Goal: Task Accomplishment & Management: Manage account settings

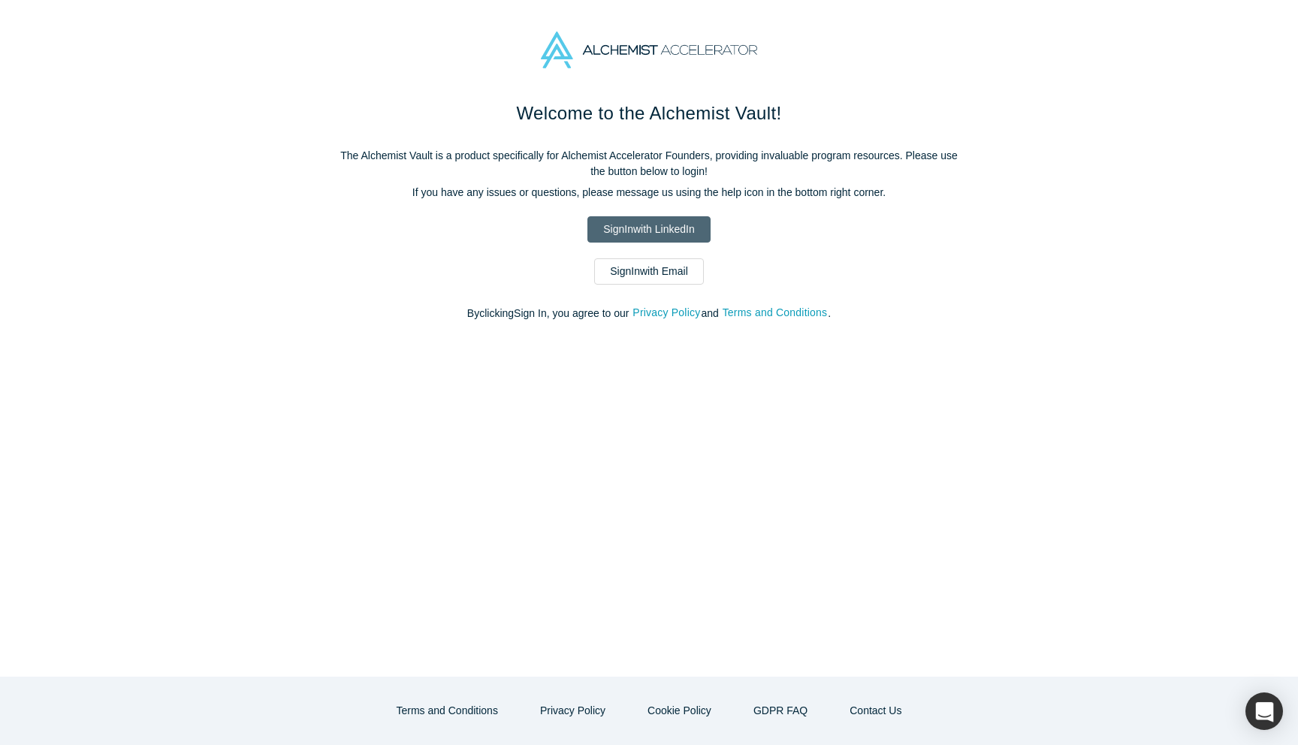
click at [642, 234] on link "Sign In with LinkedIn" at bounding box center [648, 229] width 122 height 26
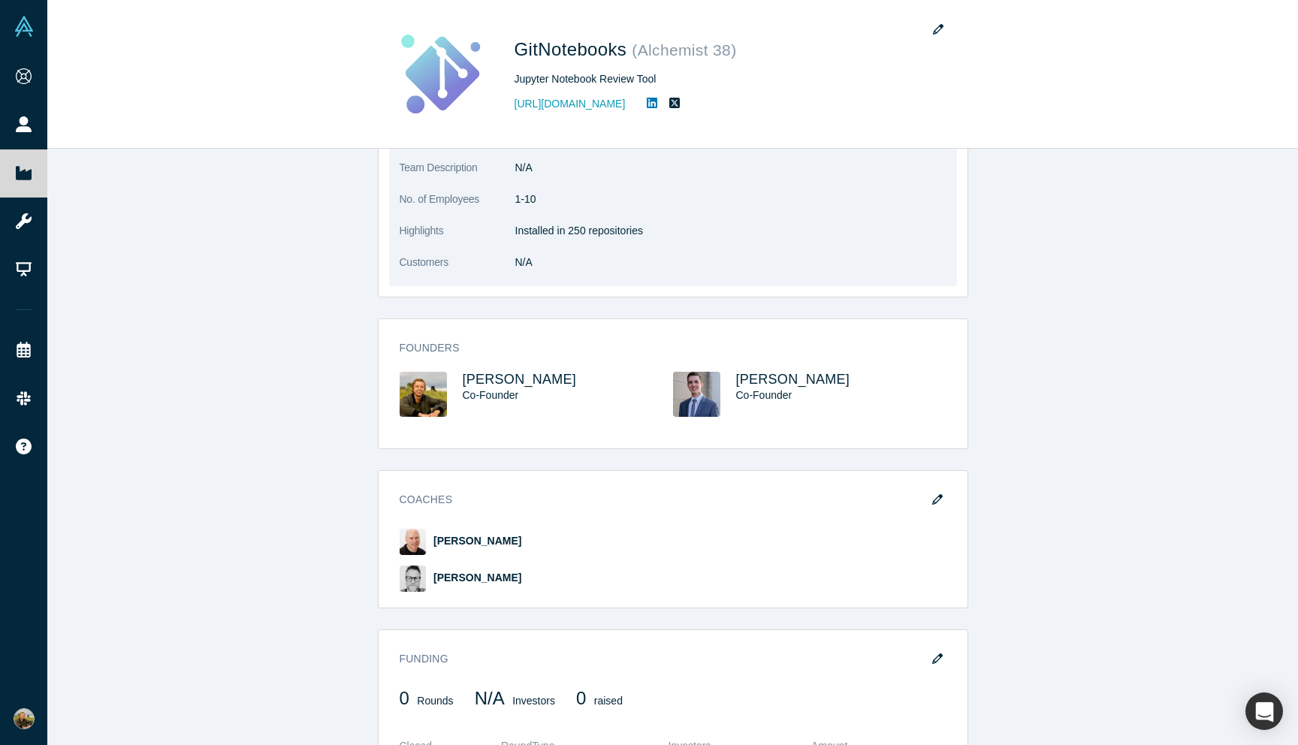
scroll to position [326, 0]
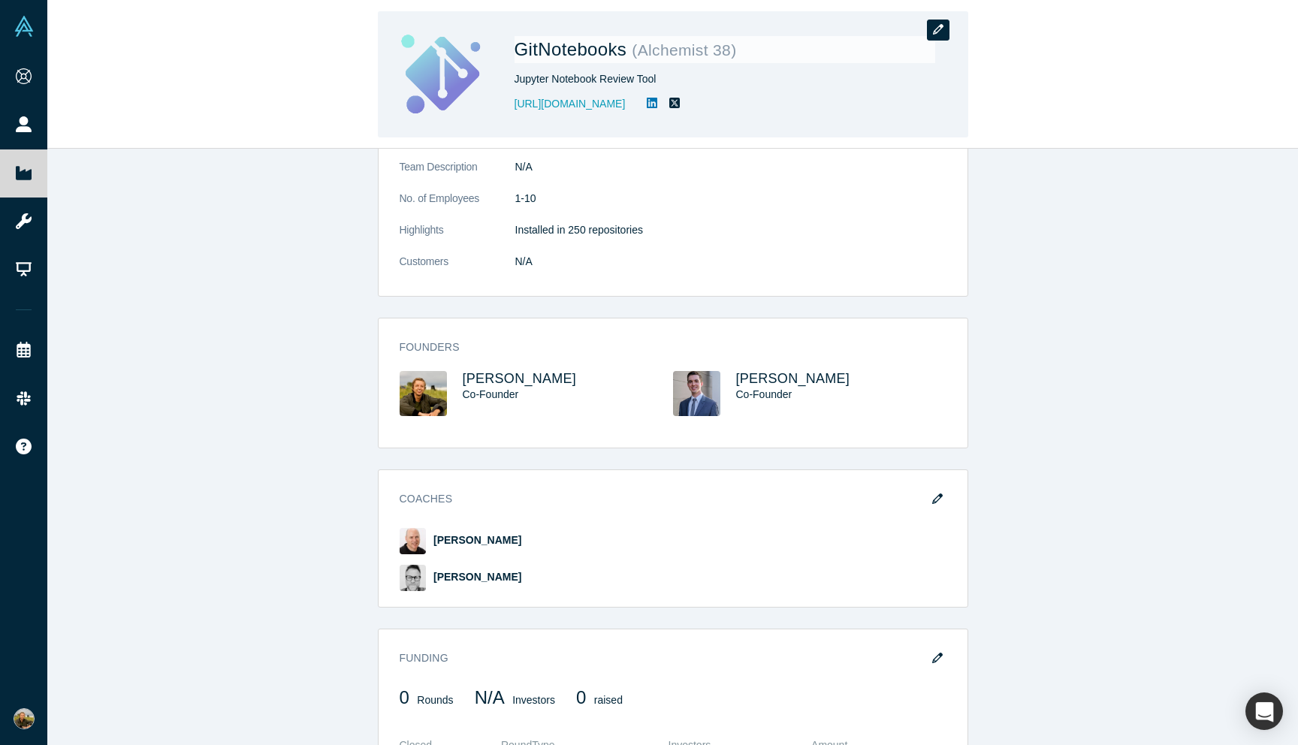
click at [927, 28] on button "button" at bounding box center [938, 30] width 23 height 21
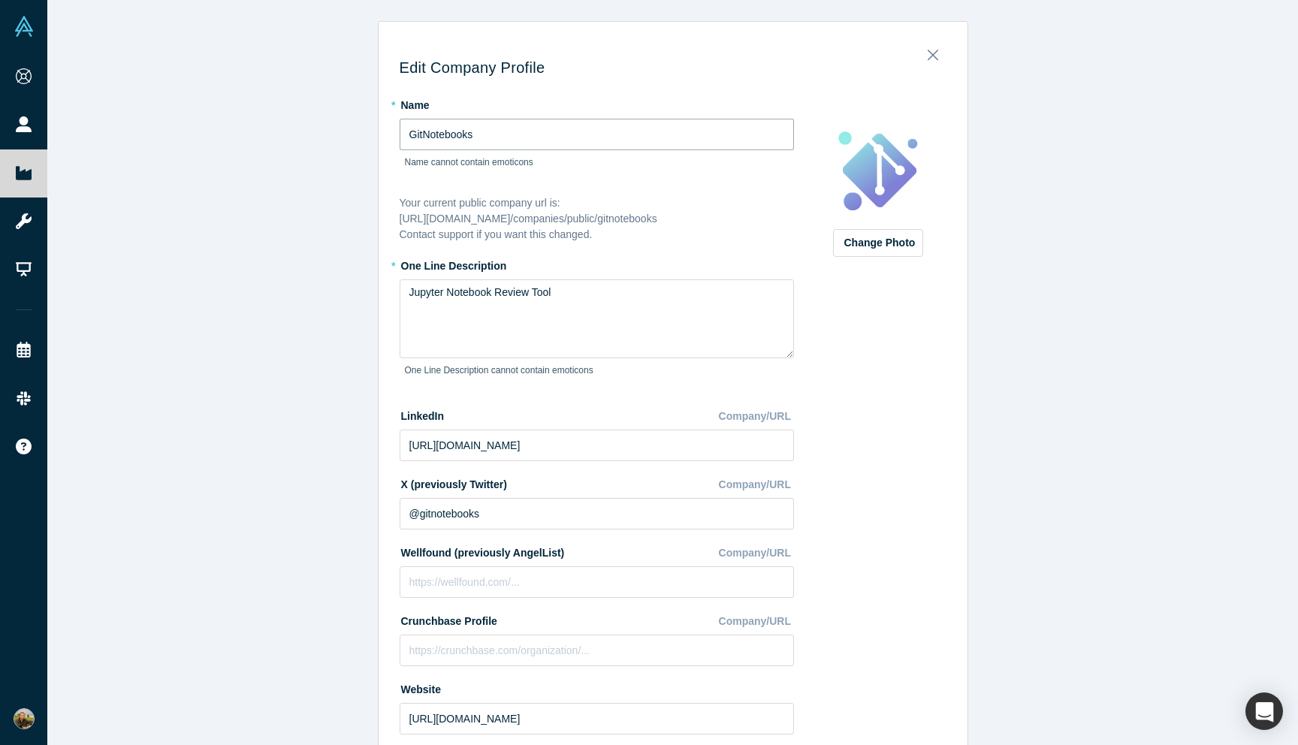
click at [436, 136] on input "GitNotebooks" at bounding box center [597, 135] width 394 height 32
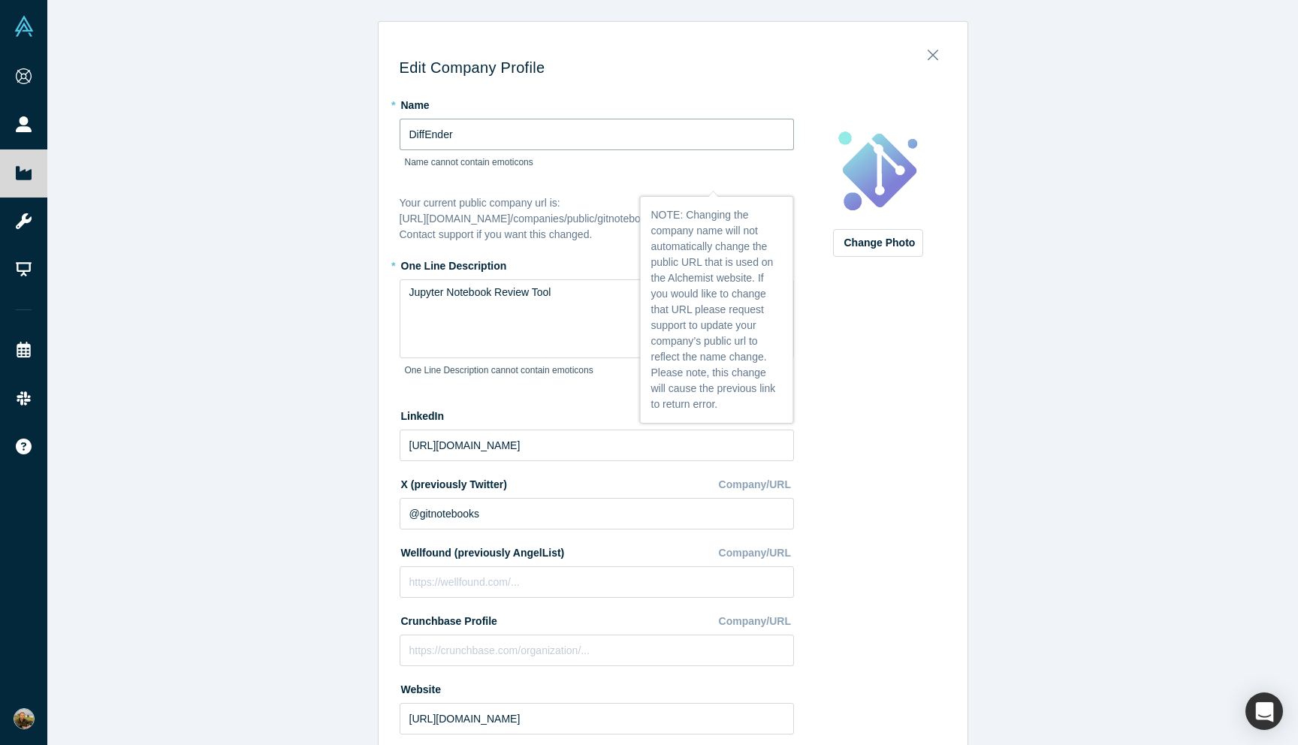
type input "DiffEnder"
click at [433, 183] on div "Name cannot contain emoticons" at bounding box center [597, 167] width 394 height 35
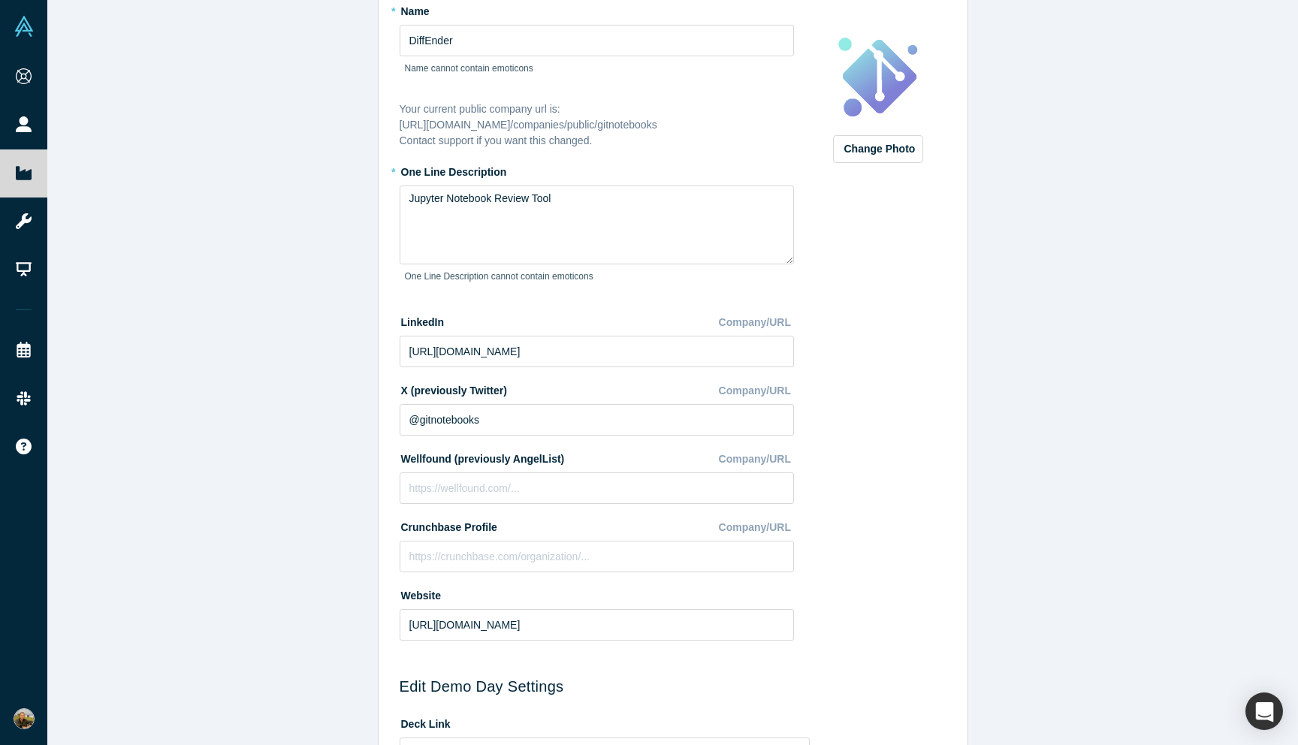
scroll to position [97, 0]
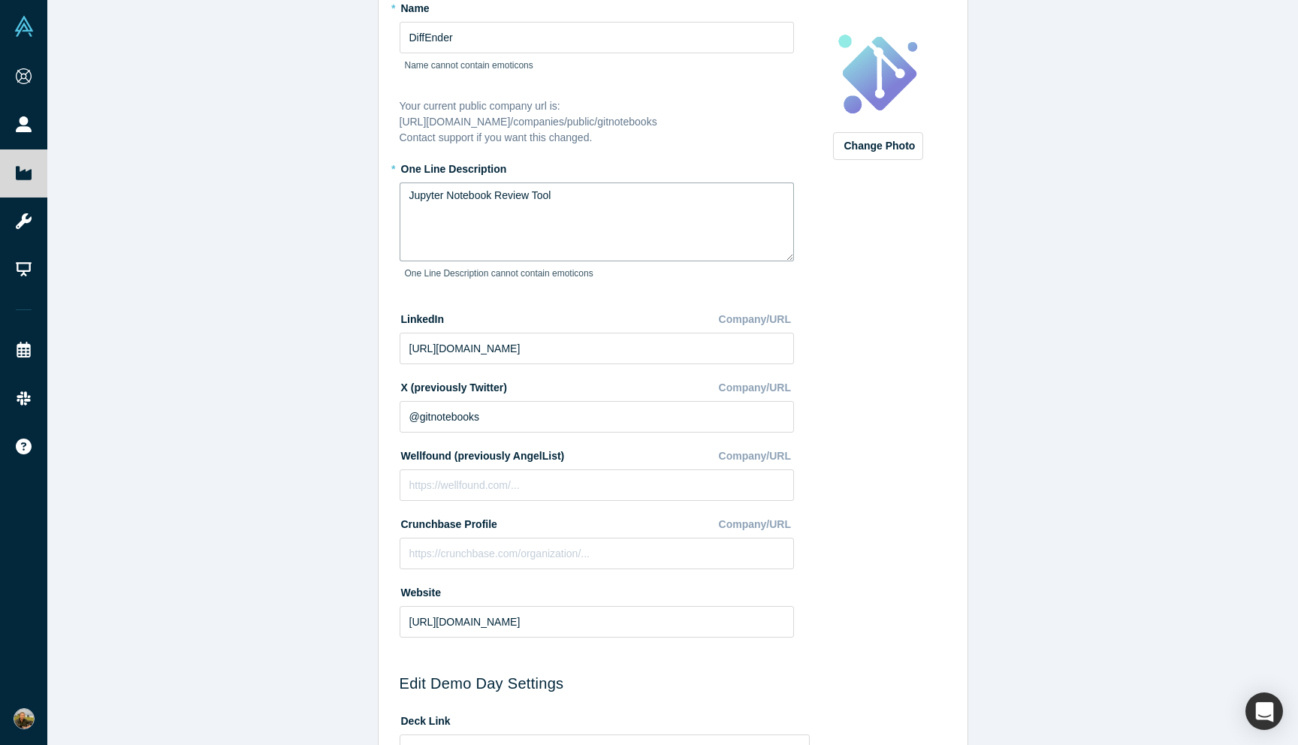
click at [478, 207] on textarea "Jupyter Notebook Review Tool" at bounding box center [597, 222] width 394 height 79
type textarea "Ship 2x faster with AI-Assisted Code Reviews"
click at [366, 263] on div "Edit Company Profile * Name DiffEnder Name cannot contain emoticons Your curren…" at bounding box center [672, 372] width 1250 height 745
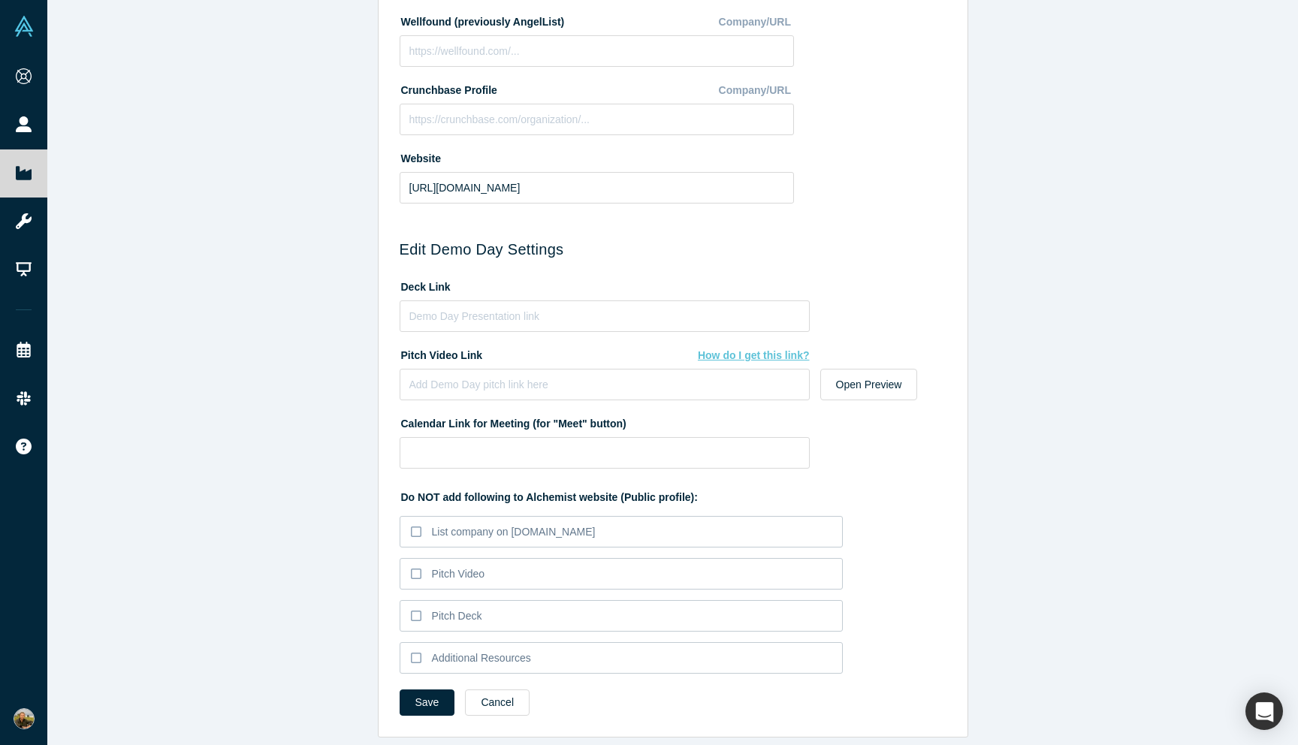
scroll to position [532, 0]
click at [457, 196] on input "https://gitnotebooks.com/" at bounding box center [597, 187] width 394 height 32
click at [457, 192] on input "https://gitnotebooks.com/" at bounding box center [597, 187] width 394 height 32
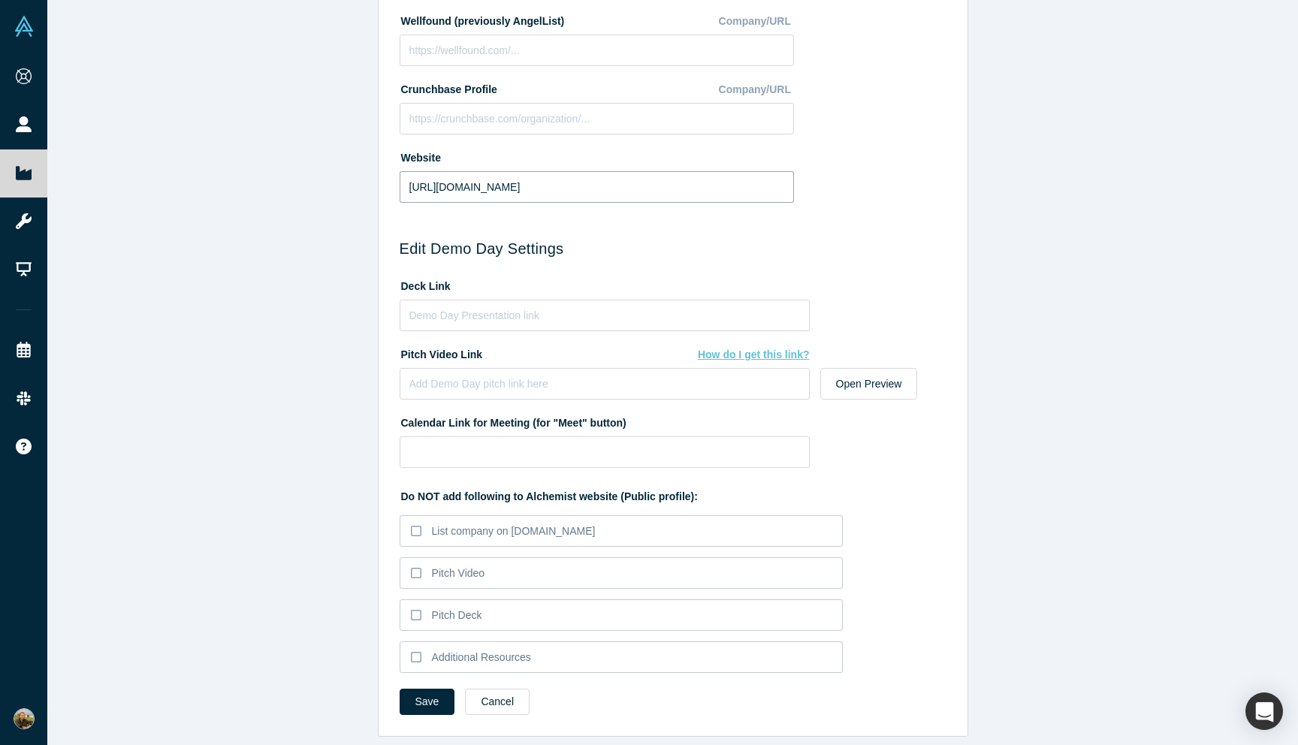
type input "https://diffender.com/"
click at [351, 212] on div "Edit Company Profile * Name DiffEnder Name cannot contain emoticons Your curren…" at bounding box center [672, 372] width 1250 height 745
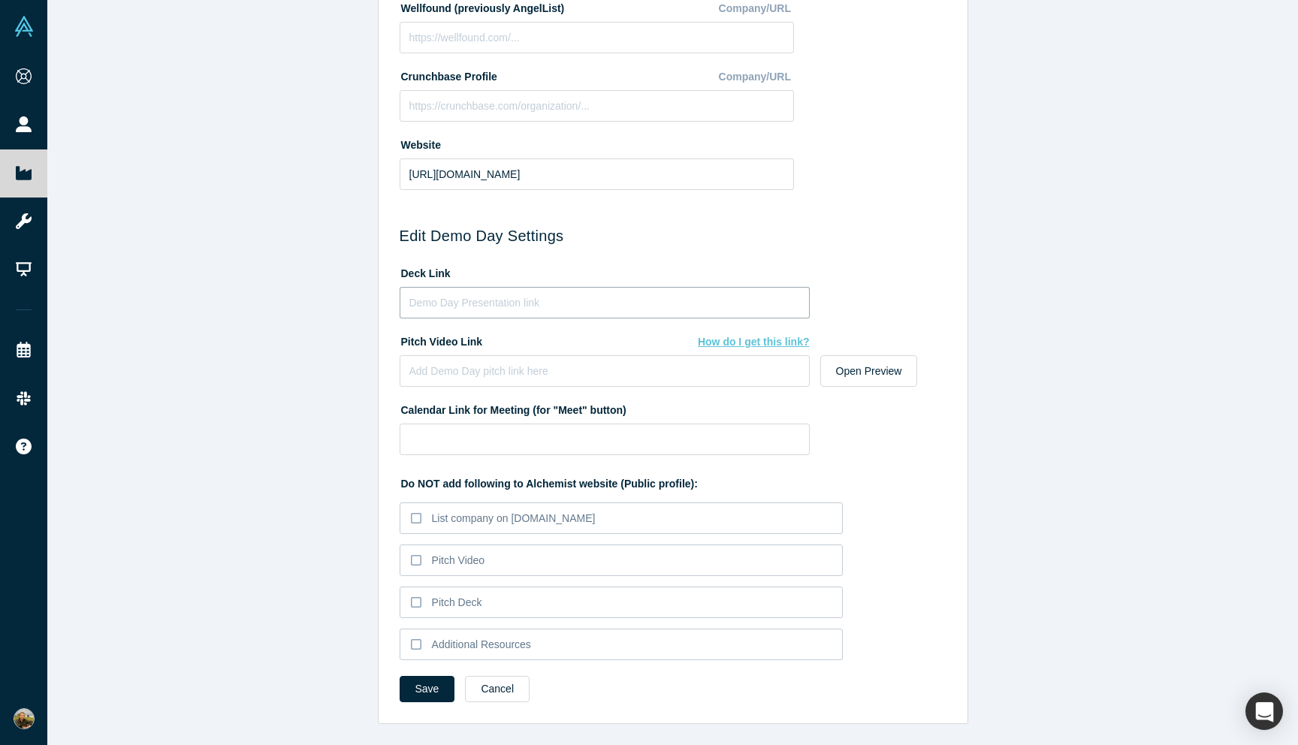
click at [428, 307] on input at bounding box center [605, 303] width 410 height 32
click at [370, 308] on div "Edit Company Profile * Name DiffEnder Name cannot contain emoticons Your curren…" at bounding box center [672, 372] width 1250 height 745
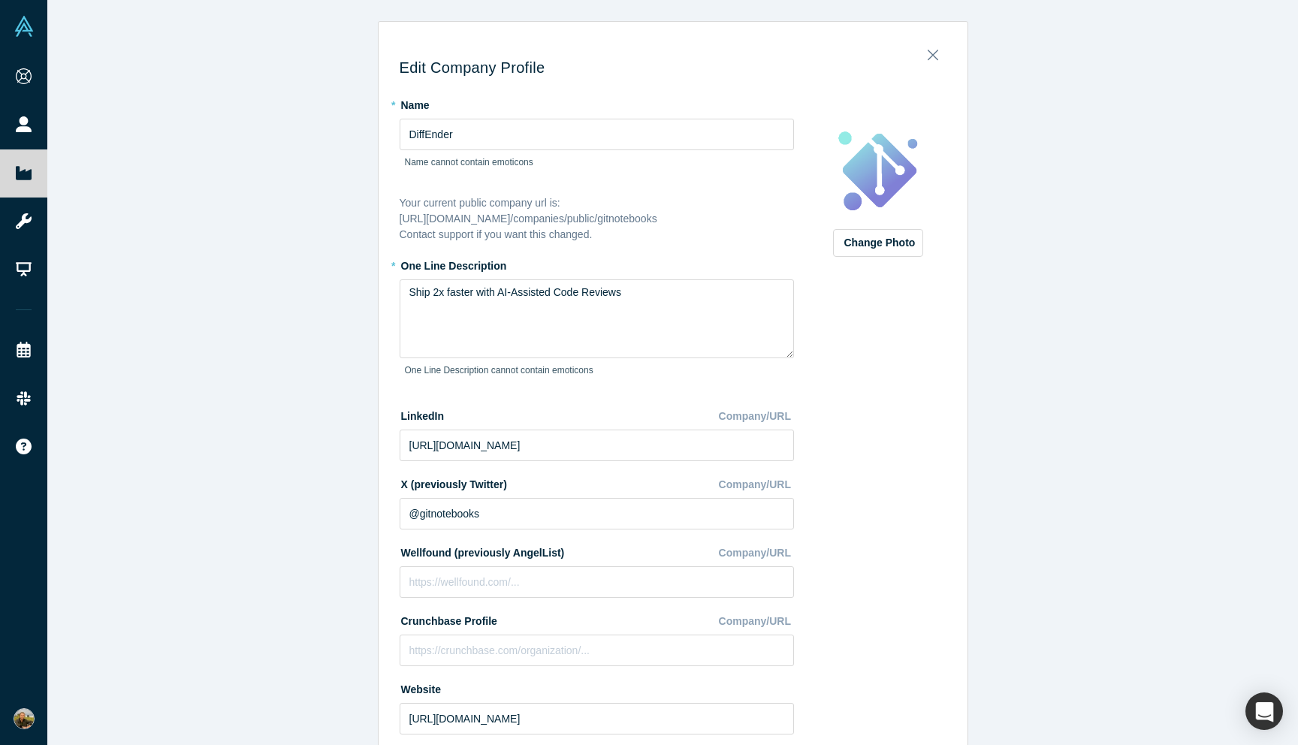
scroll to position [14, 0]
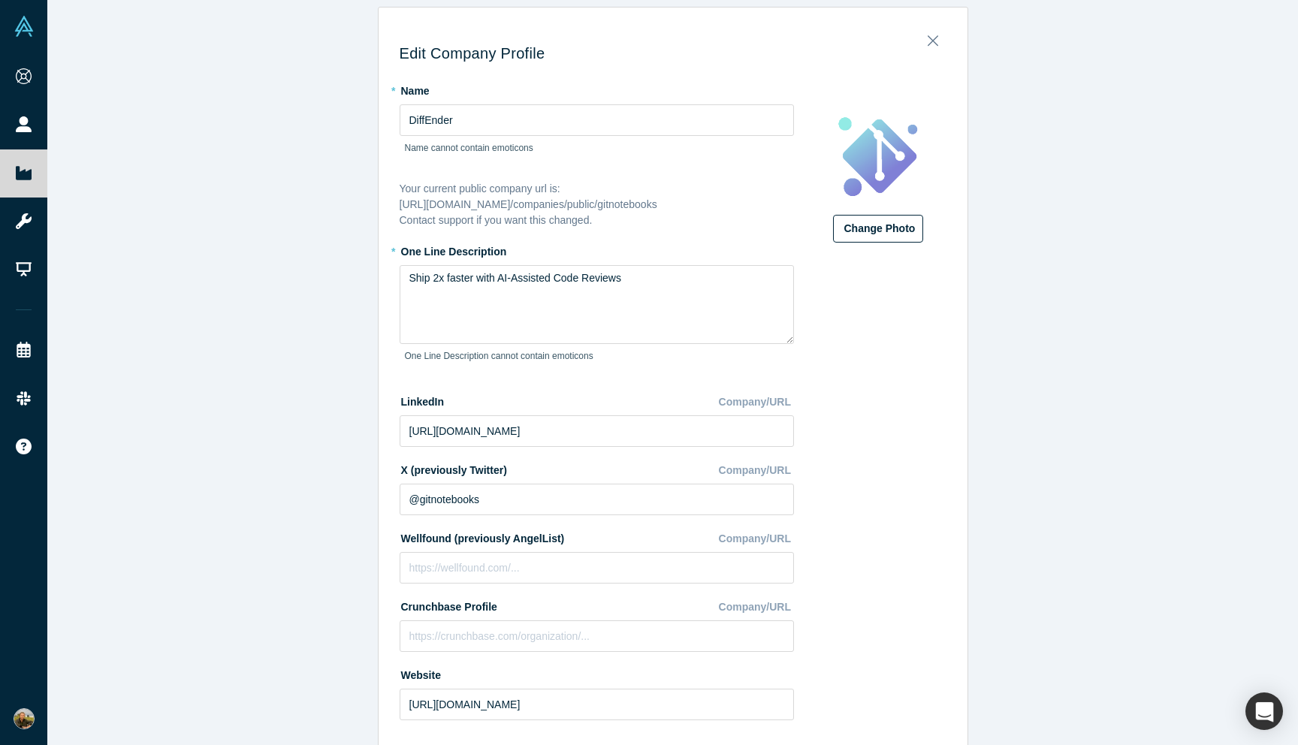
click at [870, 232] on button "Change Photo" at bounding box center [878, 229] width 90 height 28
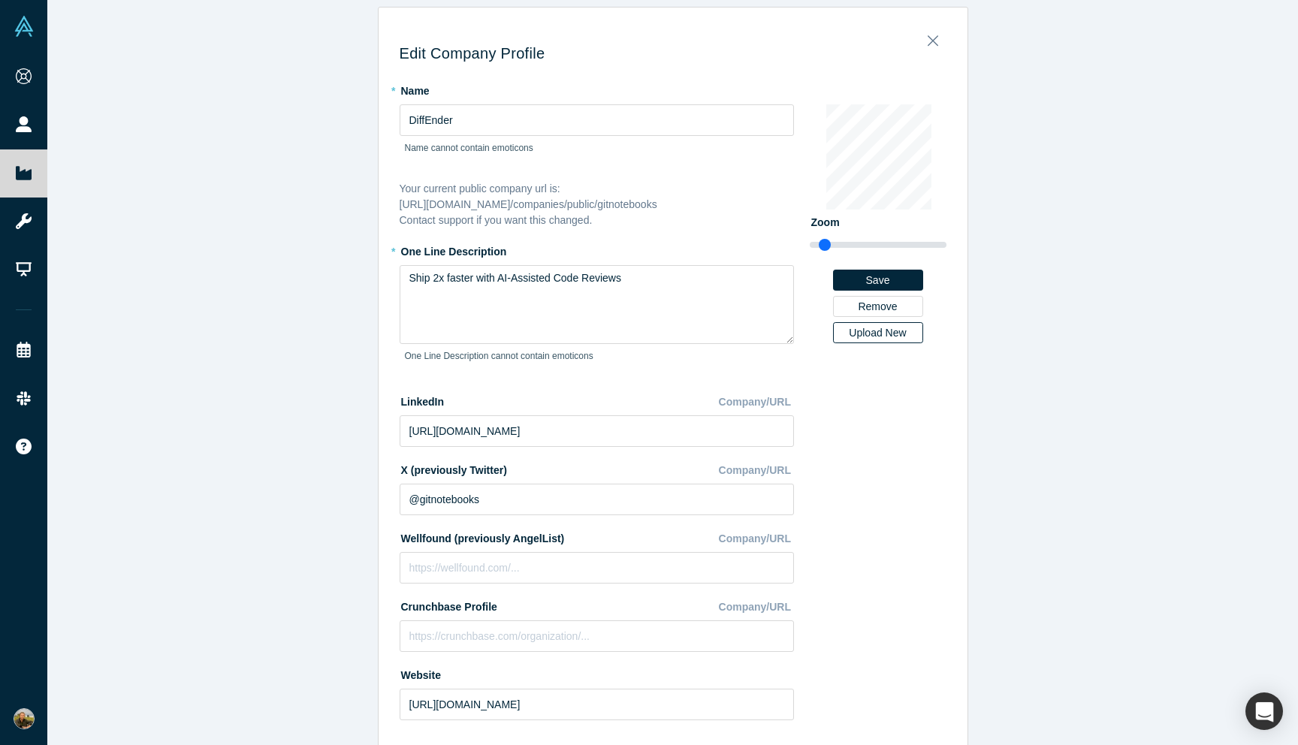
click at [869, 330] on div "Upload New" at bounding box center [877, 332] width 69 height 11
click at [0, 0] on input "Upload New" at bounding box center [0, 0] width 0 height 0
click at [882, 328] on div "Upload New" at bounding box center [877, 332] width 69 height 11
click at [0, 0] on input "Upload New" at bounding box center [0, 0] width 0 height 0
drag, startPoint x: 828, startPoint y: 243, endPoint x: 816, endPoint y: 242, distance: 12.9
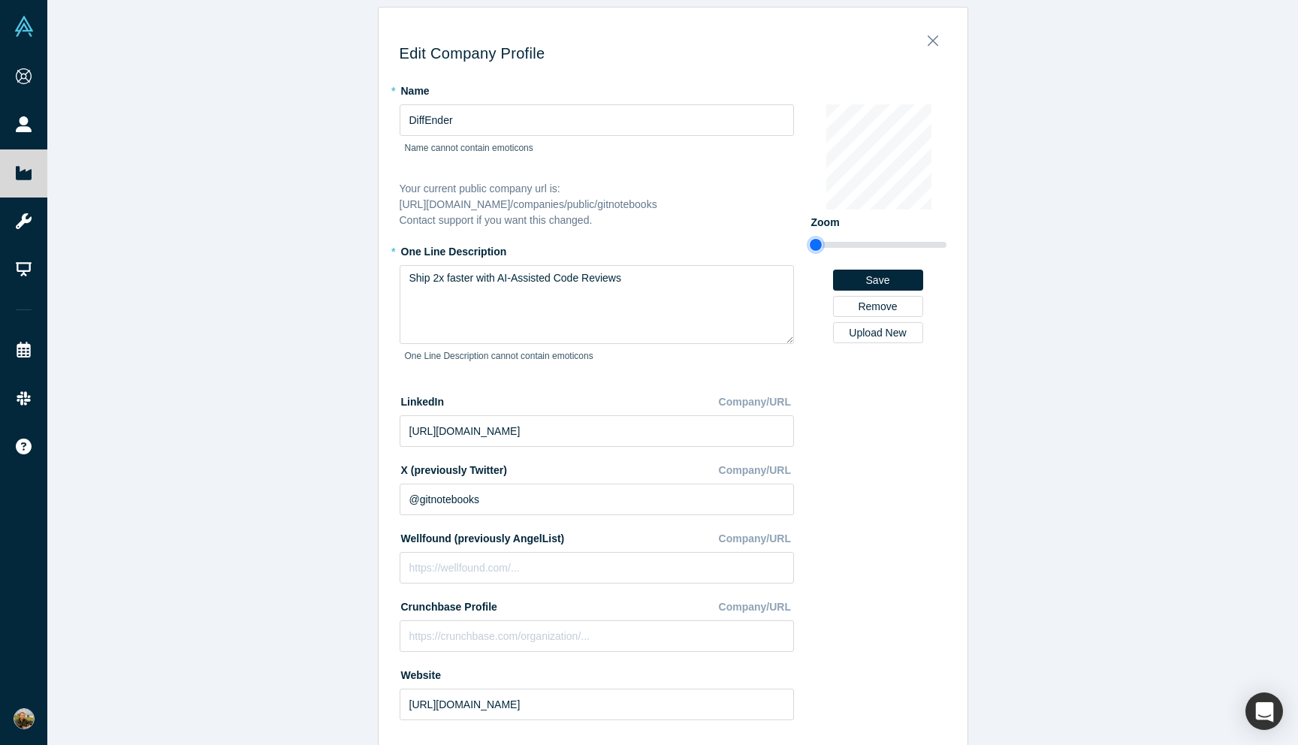
click at [816, 242] on input "range" at bounding box center [878, 245] width 137 height 18
click at [881, 333] on div "Upload New" at bounding box center [877, 332] width 69 height 11
click at [0, 0] on input "Upload New" at bounding box center [0, 0] width 0 height 0
click at [879, 333] on div "Upload New" at bounding box center [877, 332] width 69 height 11
click at [0, 0] on input "Upload New" at bounding box center [0, 0] width 0 height 0
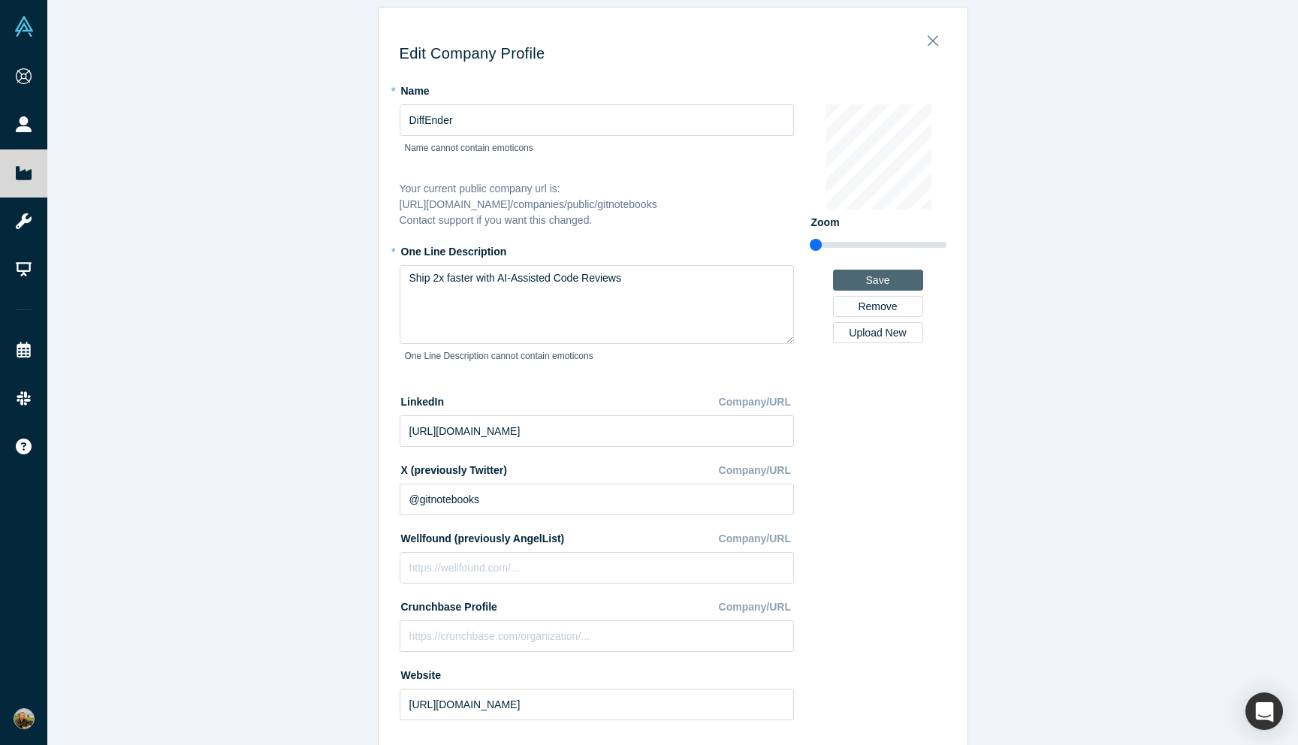
click at [875, 279] on button "Save" at bounding box center [878, 280] width 90 height 21
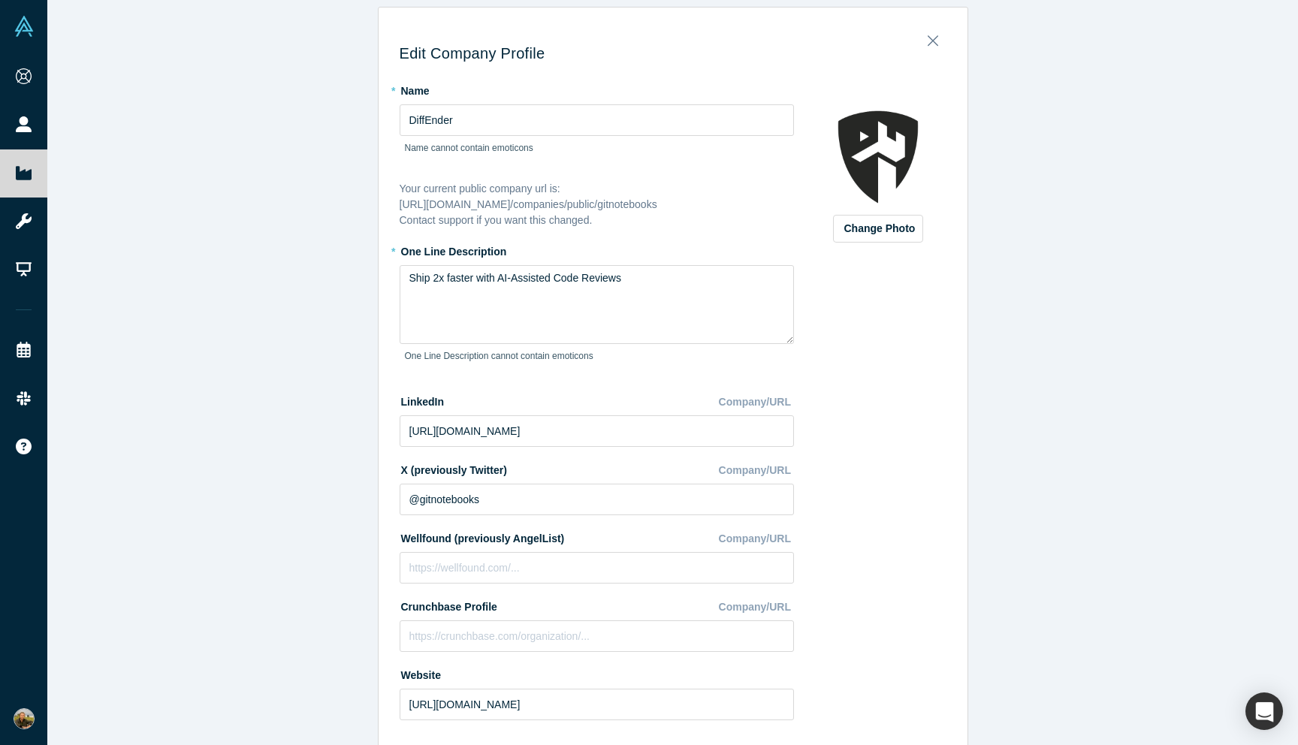
scroll to position [0, 0]
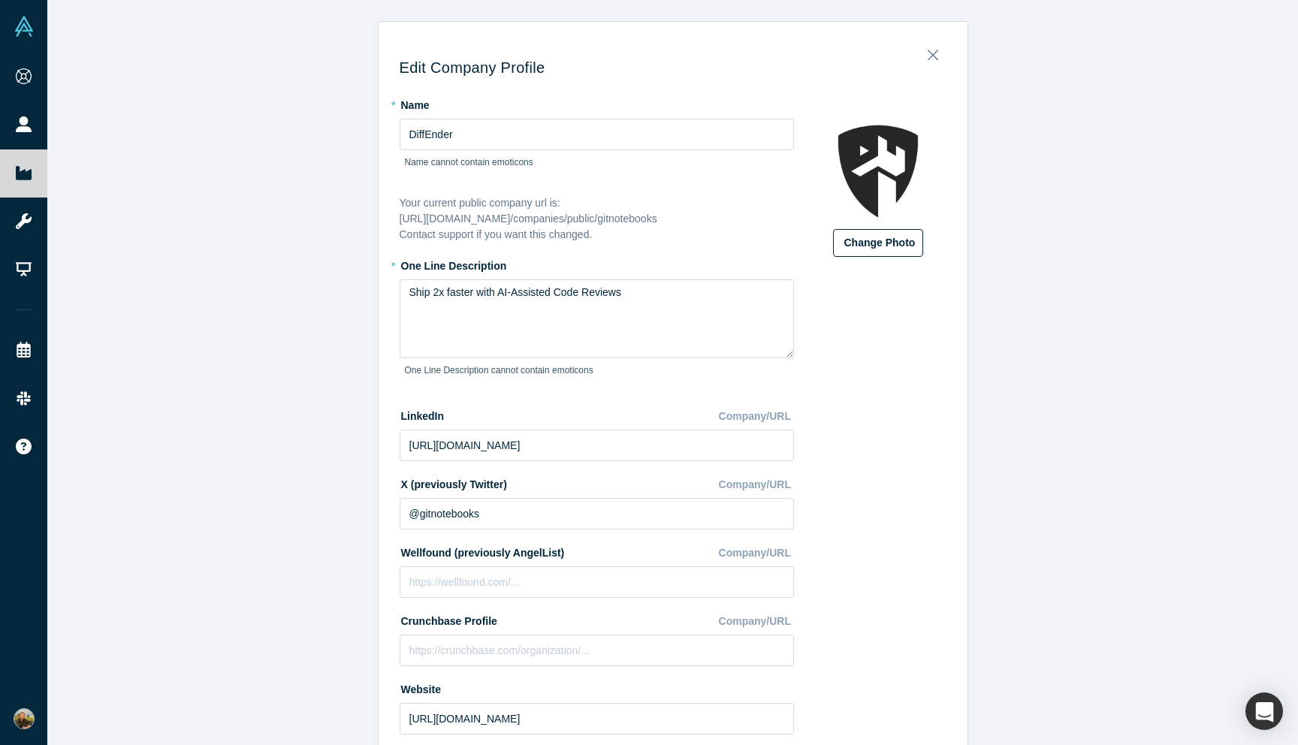
click at [867, 238] on button "Change Photo" at bounding box center [878, 243] width 90 height 28
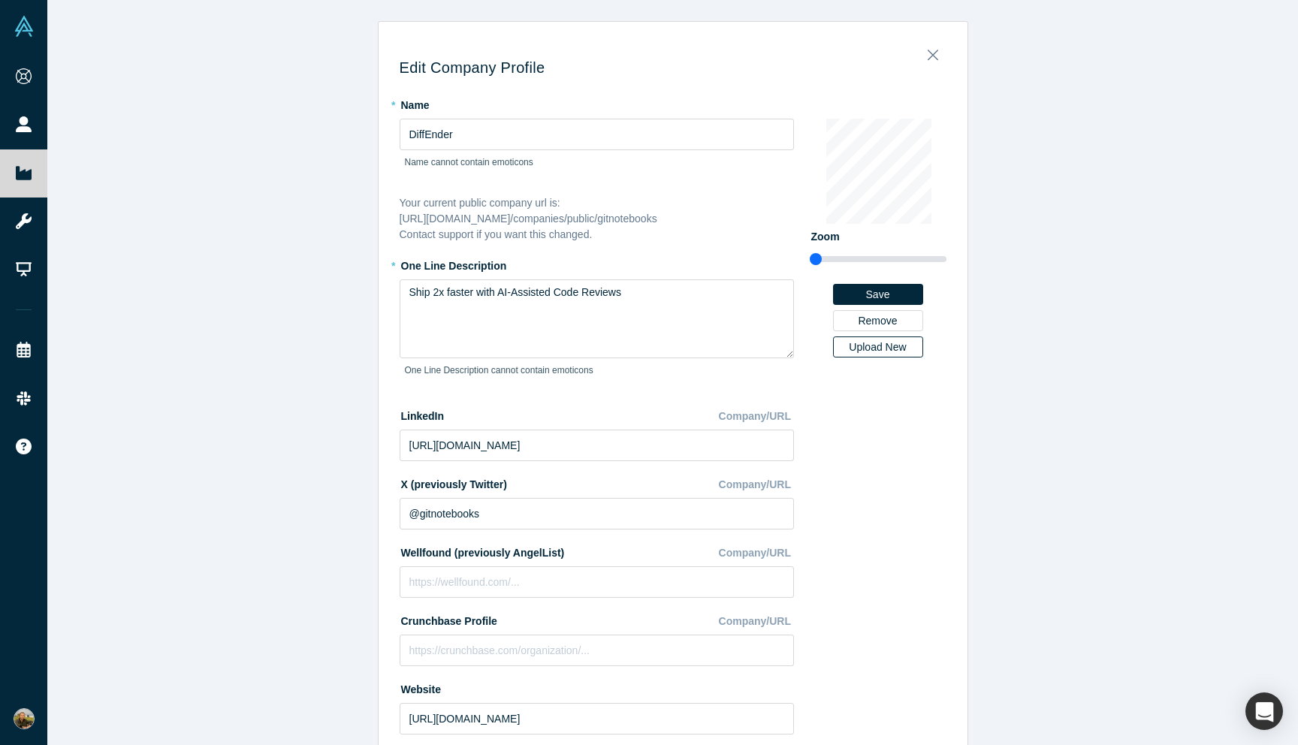
click at [861, 356] on label "Upload New" at bounding box center [878, 346] width 90 height 21
click at [0, 0] on input "Upload New" at bounding box center [0, 0] width 0 height 0
type input "0.75"
click at [810, 257] on input "range" at bounding box center [878, 259] width 137 height 18
click at [876, 295] on button "Save" at bounding box center [878, 294] width 90 height 21
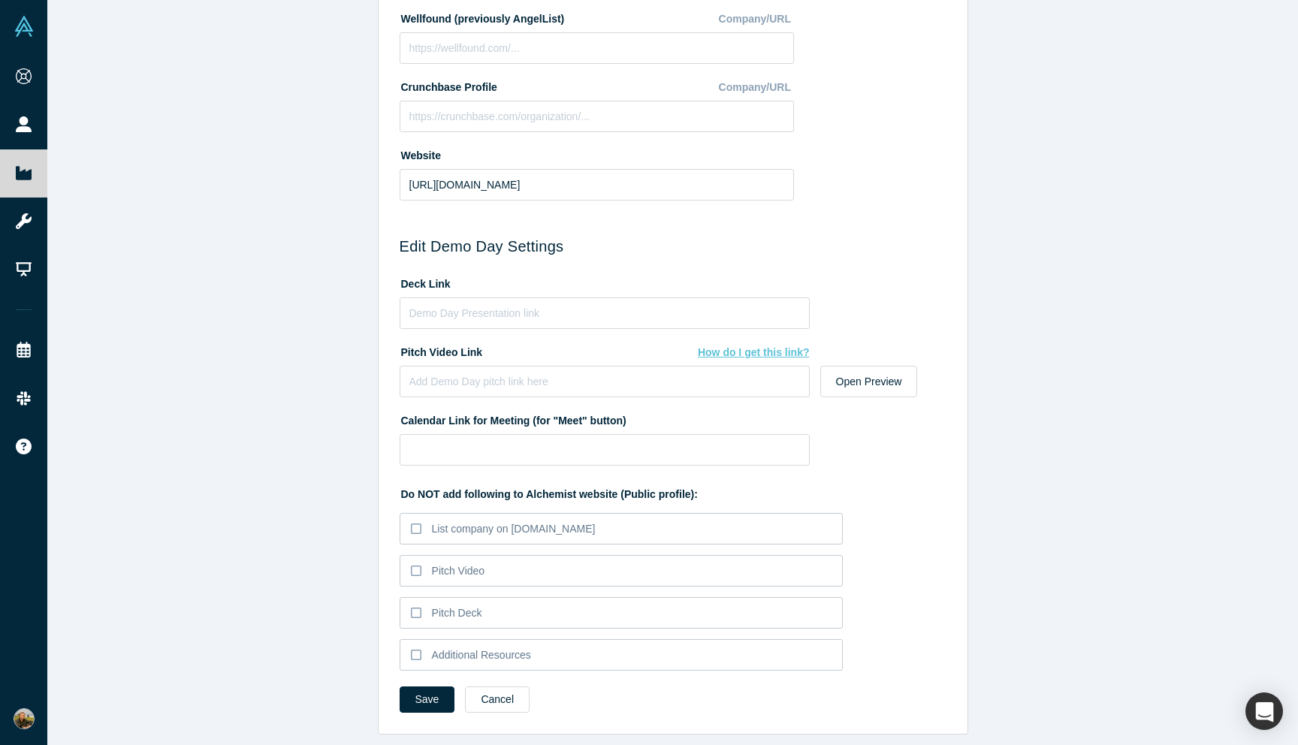
scroll to position [545, 0]
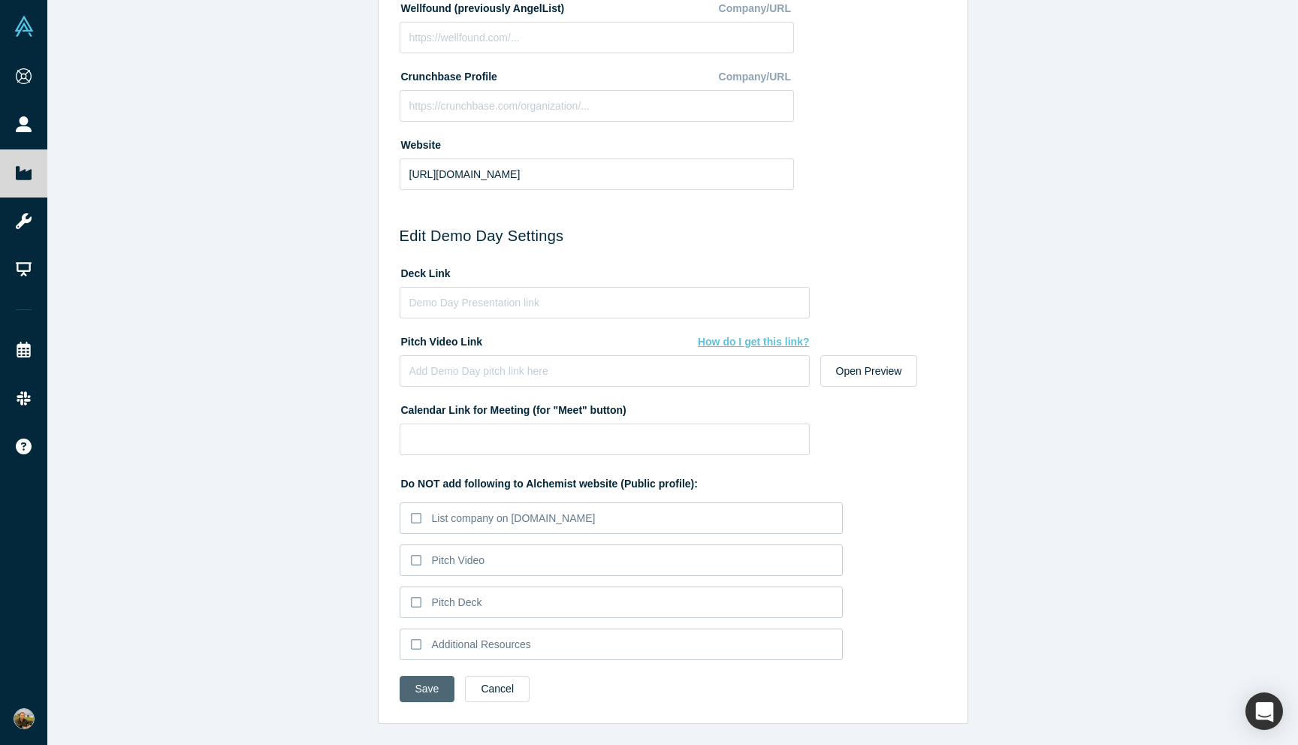
click at [435, 686] on button "Save" at bounding box center [428, 689] width 56 height 26
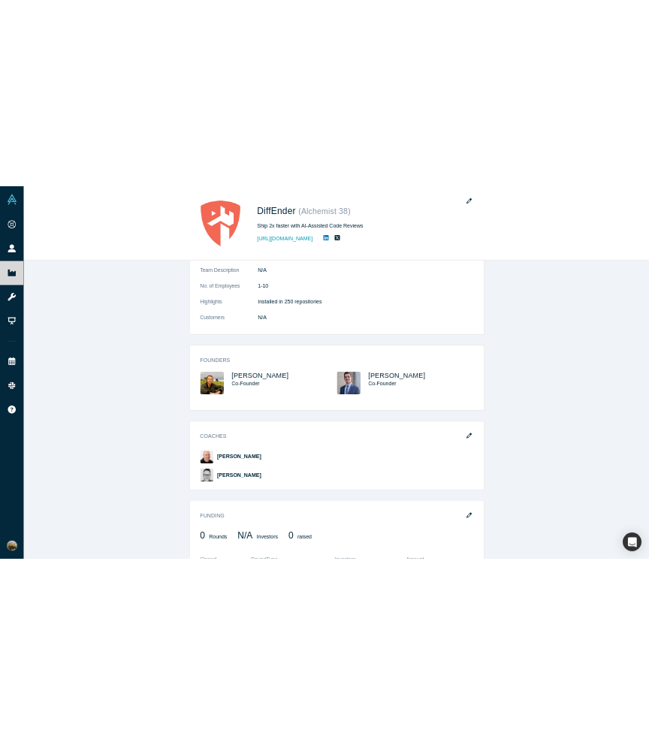
scroll to position [0, 0]
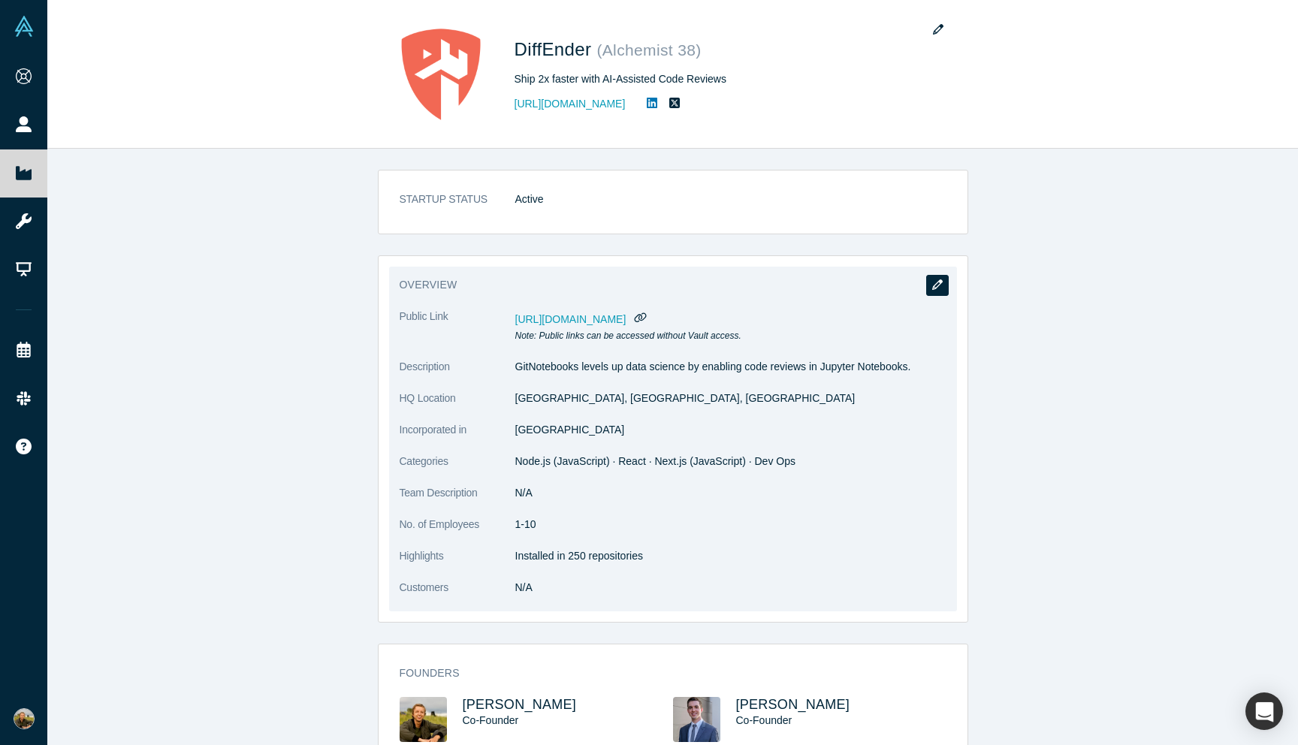
click at [929, 291] on button "button" at bounding box center [937, 285] width 23 height 21
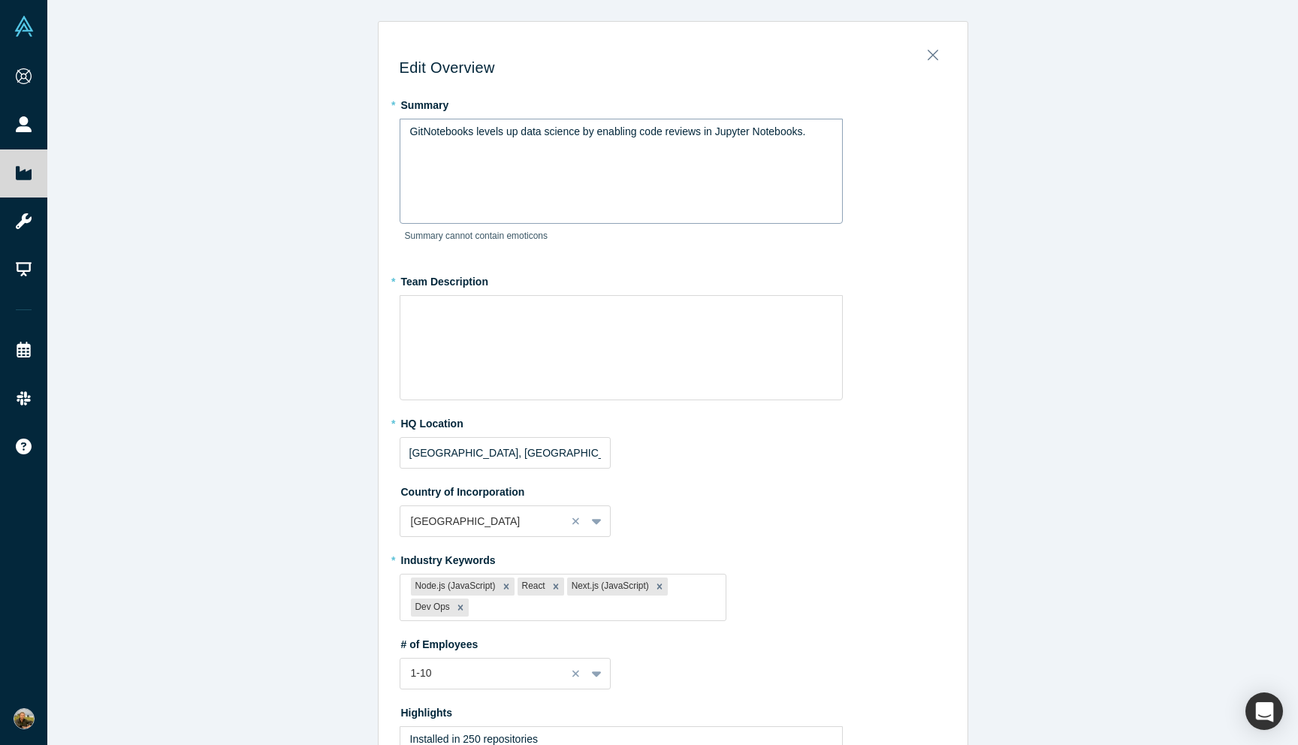
click at [459, 148] on div "GitNotebooks levels up data science by enabling code reviews in Jupyter Noteboo…" at bounding box center [621, 171] width 443 height 105
click at [456, 135] on span "GitNotebooks levels up data science by enabling code reviews in Jupyter Noteboo…" at bounding box center [608, 131] width 396 height 12
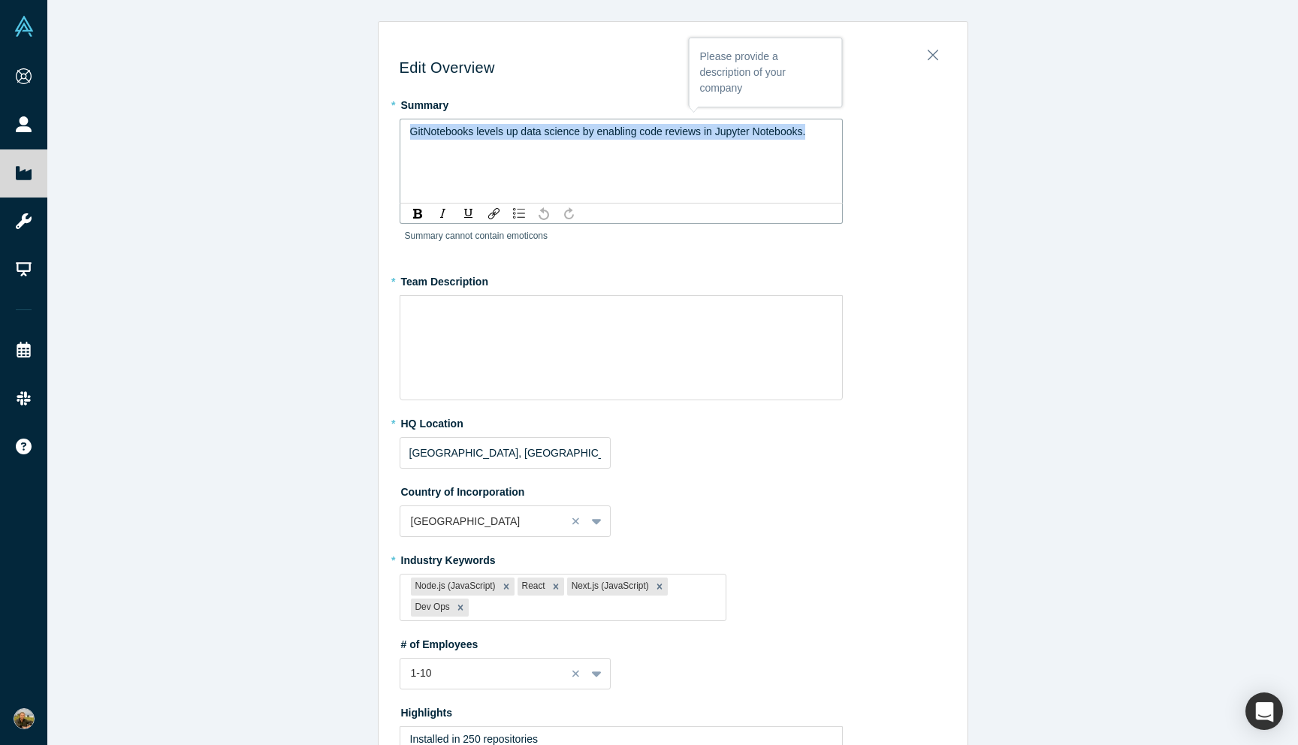
click at [456, 135] on span "GitNotebooks levels up data science by enabling code reviews in Jupyter Noteboo…" at bounding box center [608, 131] width 396 height 12
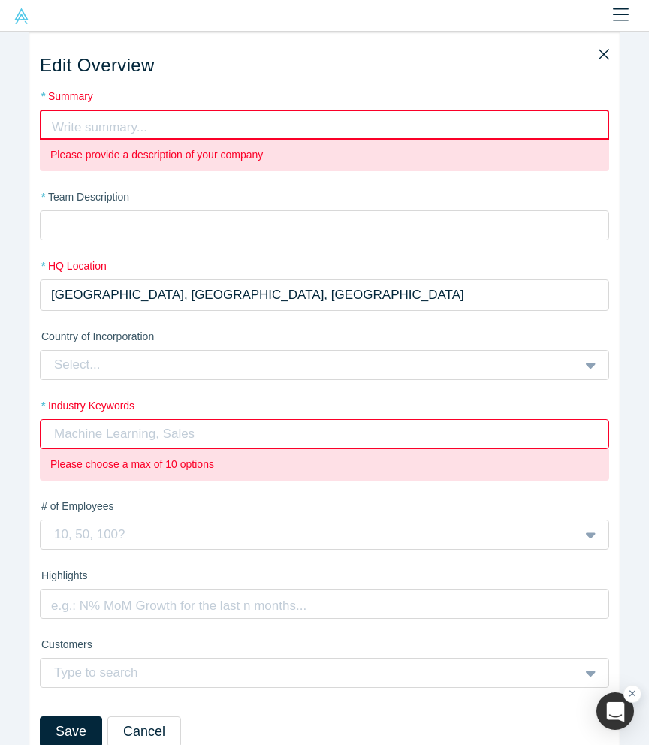
click at [248, 90] on label "* Summary" at bounding box center [324, 97] width 569 height 16
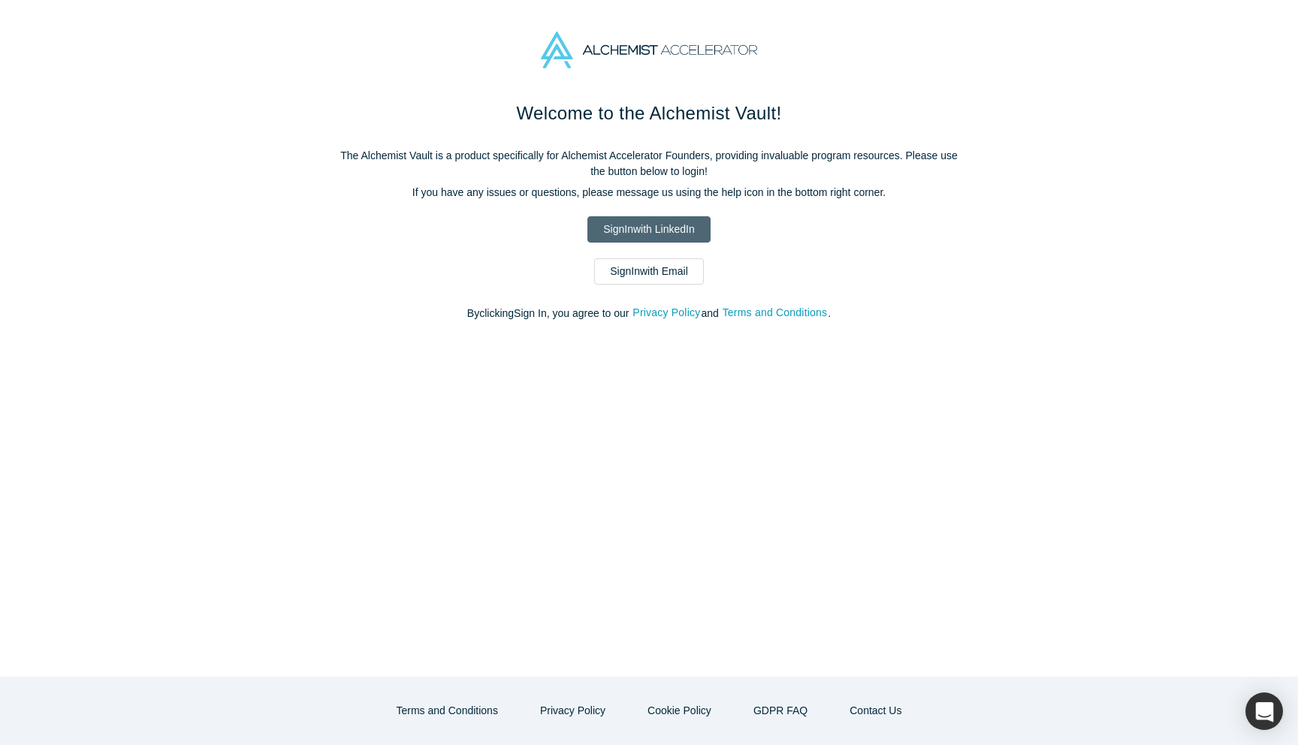
click at [679, 222] on link "Sign In with LinkedIn" at bounding box center [648, 229] width 122 height 26
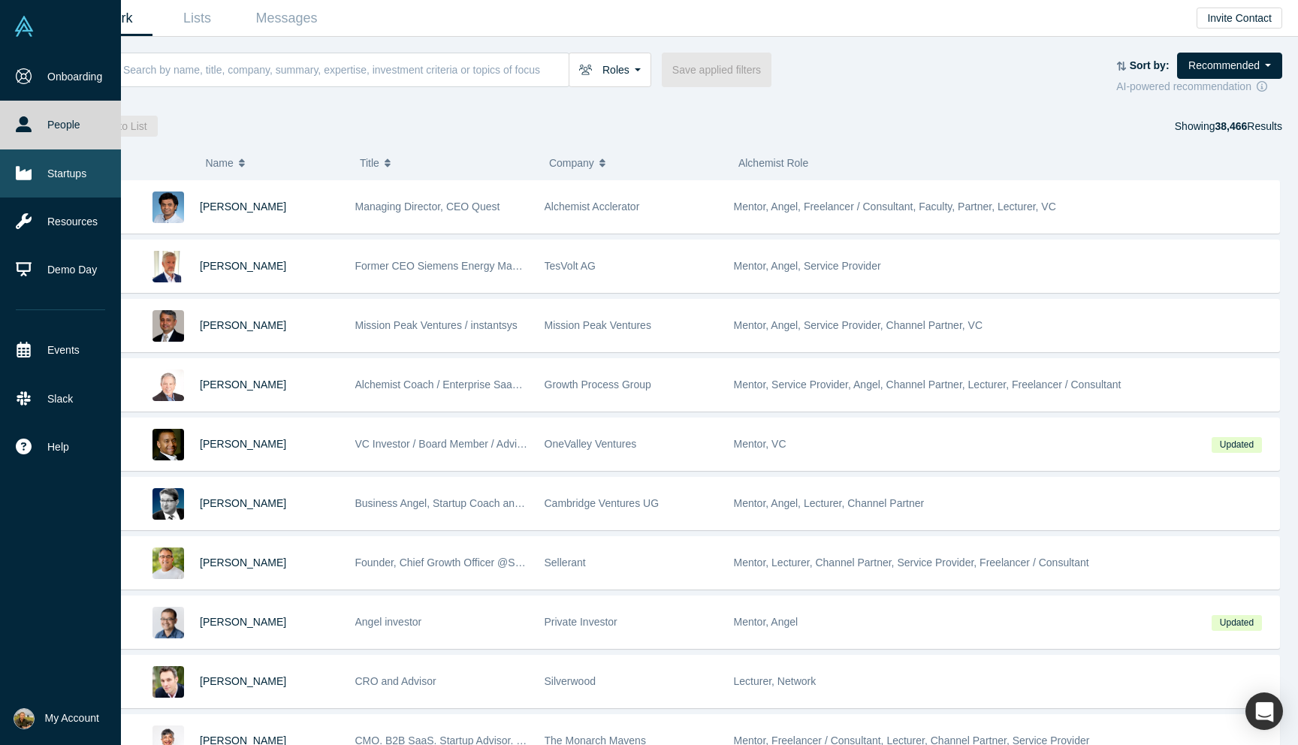
click at [52, 173] on link "Startups" at bounding box center [60, 173] width 121 height 48
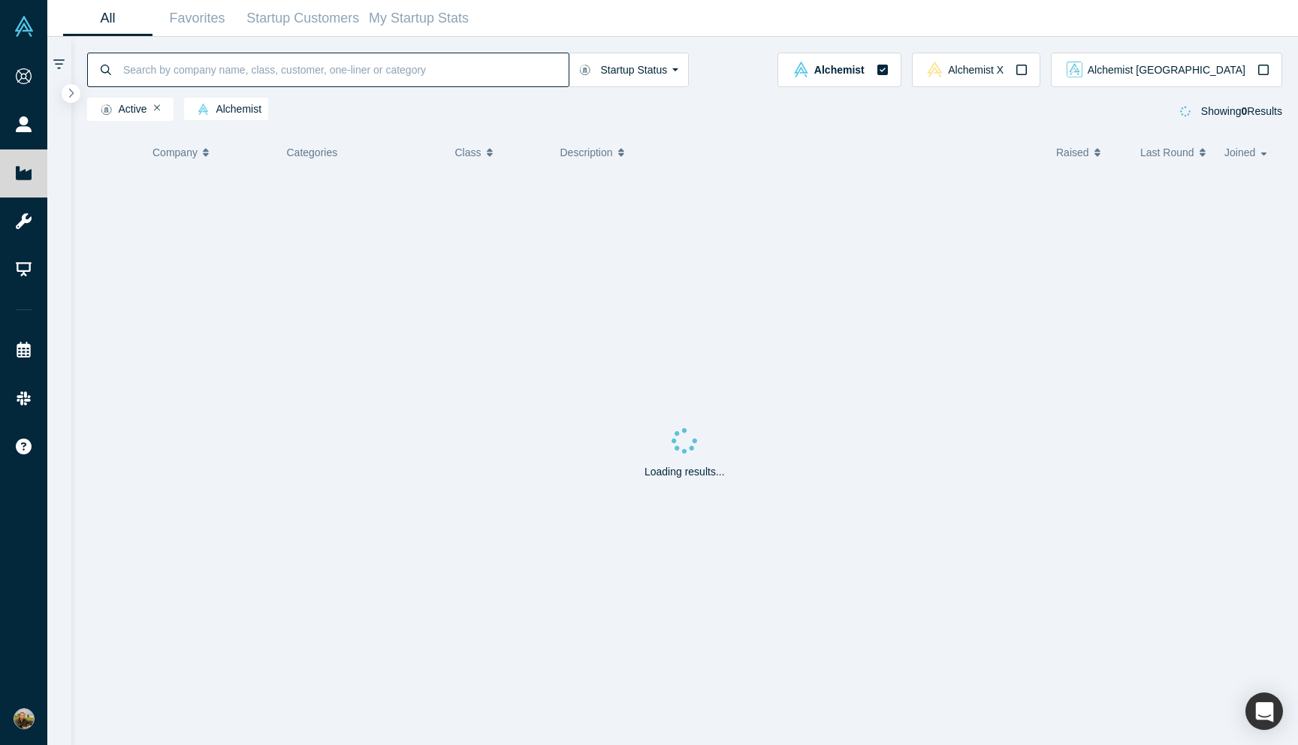
click at [315, 59] on input at bounding box center [345, 69] width 447 height 35
type input "diffender"
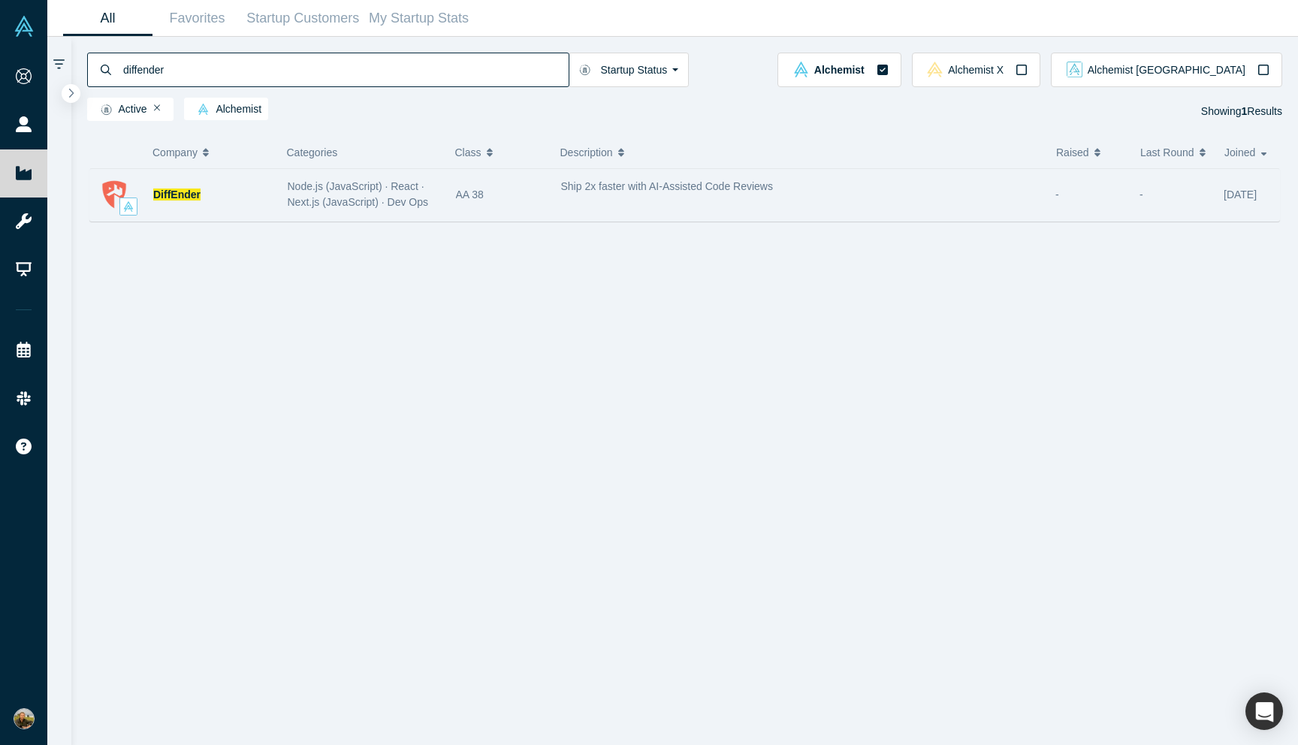
click at [252, 192] on div "DiffEnder" at bounding box center [212, 195] width 119 height 52
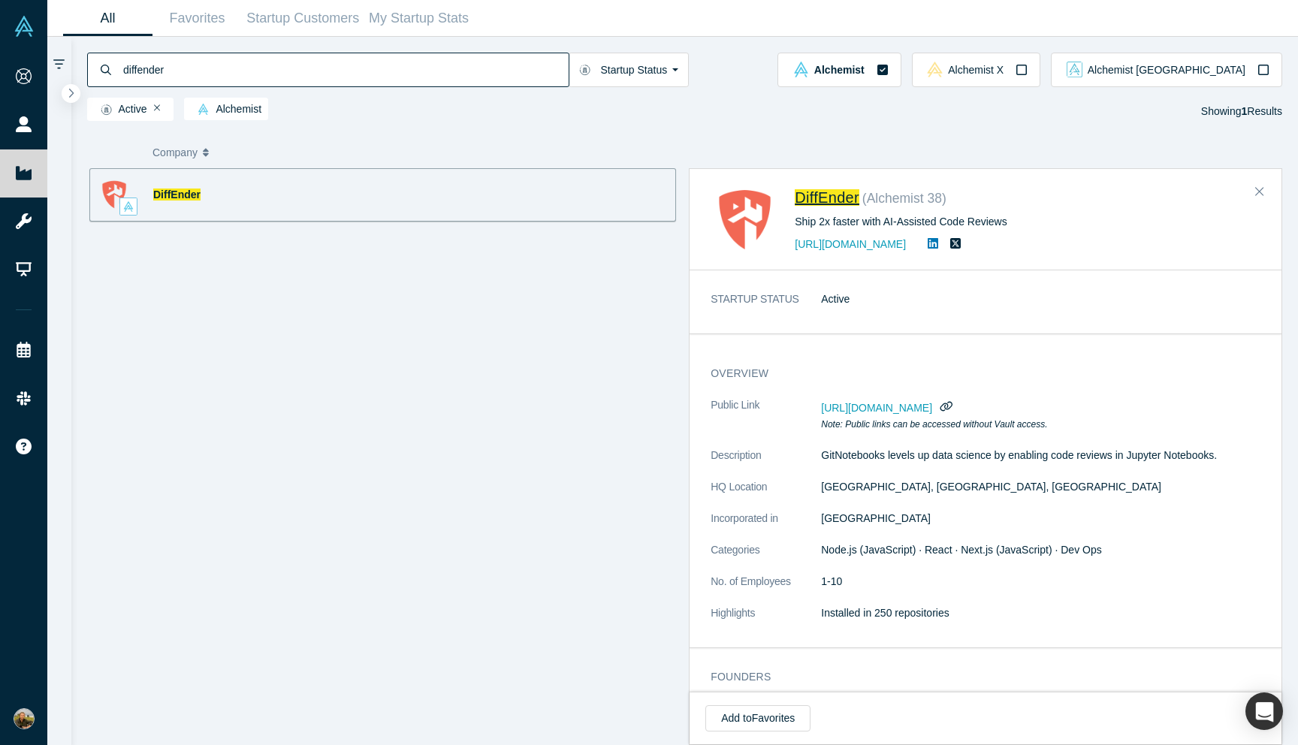
click at [826, 202] on span "DiffEnder" at bounding box center [827, 197] width 65 height 17
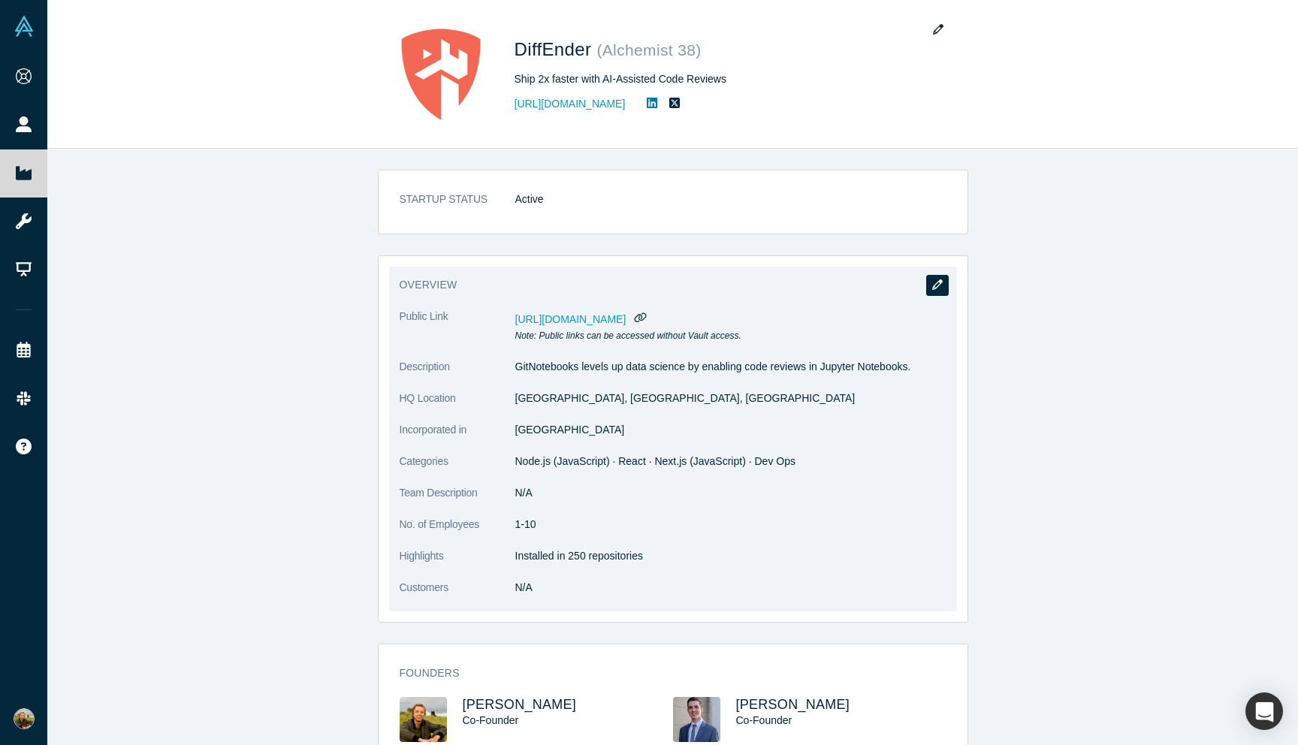
click at [935, 288] on icon "button" at bounding box center [937, 284] width 11 height 11
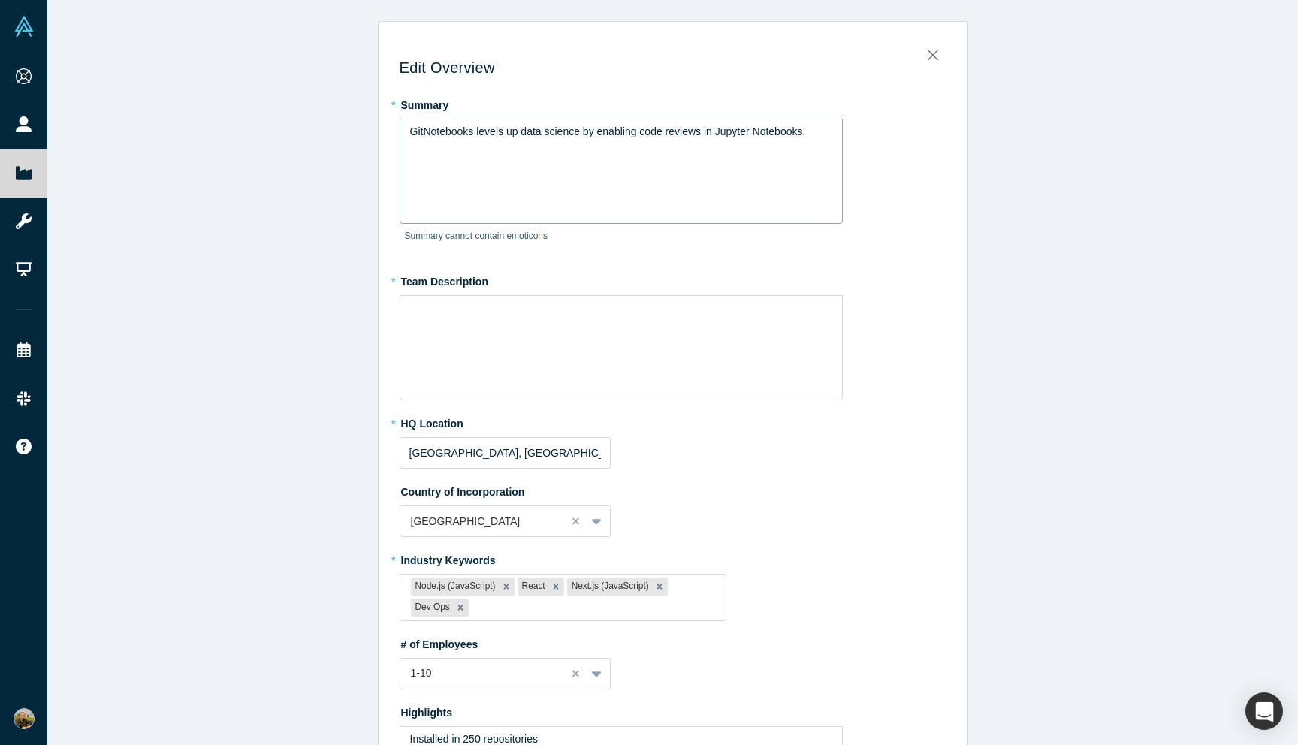
click at [469, 166] on div "GitNotebooks levels up data science by enabling code reviews in Jupyter Noteboo…" at bounding box center [621, 171] width 443 height 105
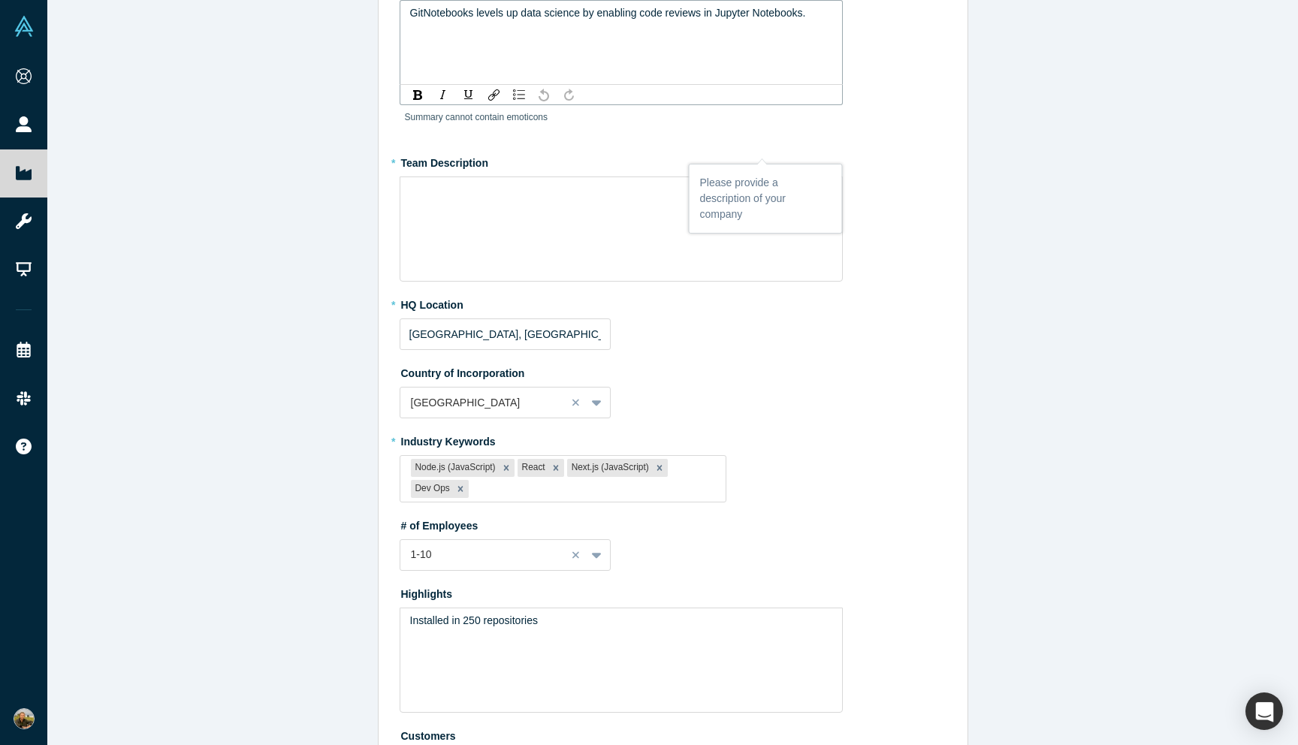
scroll to position [245, 0]
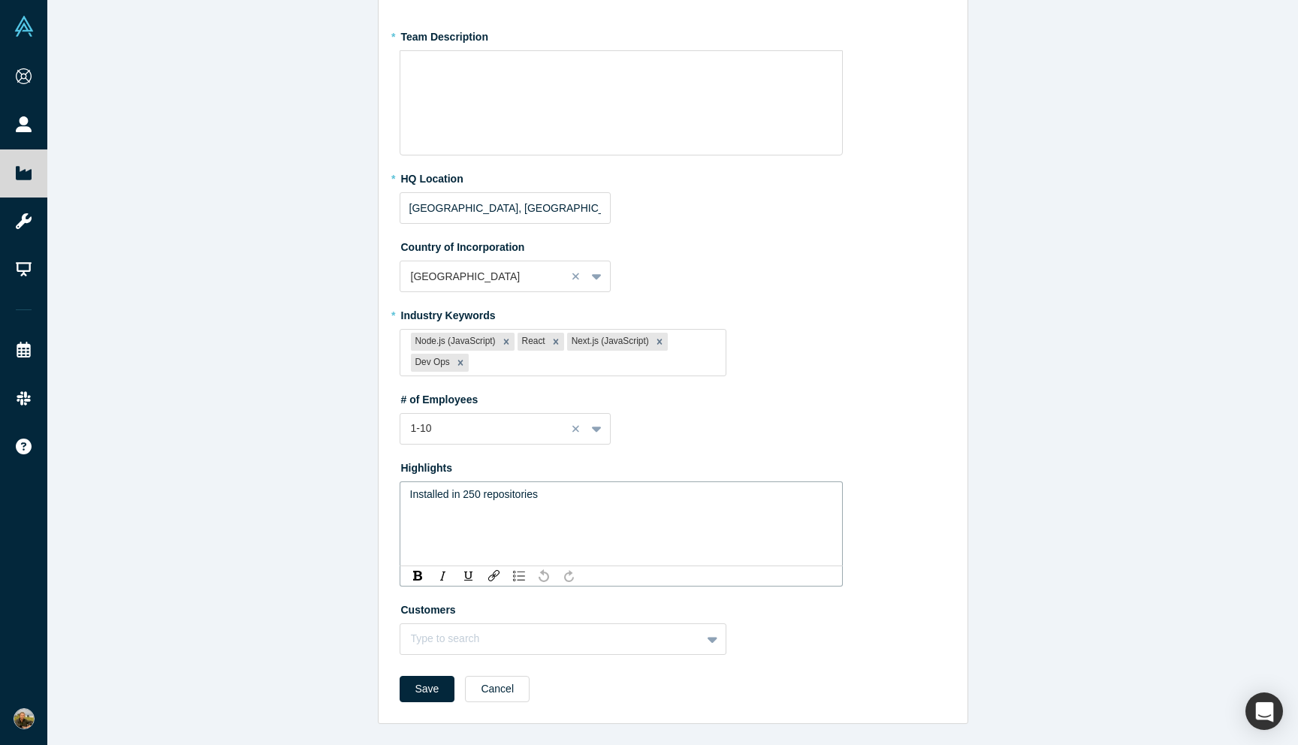
click at [479, 493] on span "Installed in 250 repositories" at bounding box center [474, 494] width 128 height 12
click at [410, 489] on span "Installed in 600 Repositories" at bounding box center [476, 494] width 132 height 12
click at [515, 575] on img "rdw-list-control" at bounding box center [519, 576] width 12 height 11
click at [408, 520] on div "Installed in 600 Repositories Over 1500 users 2 Enterprise accounts" at bounding box center [621, 523] width 443 height 85
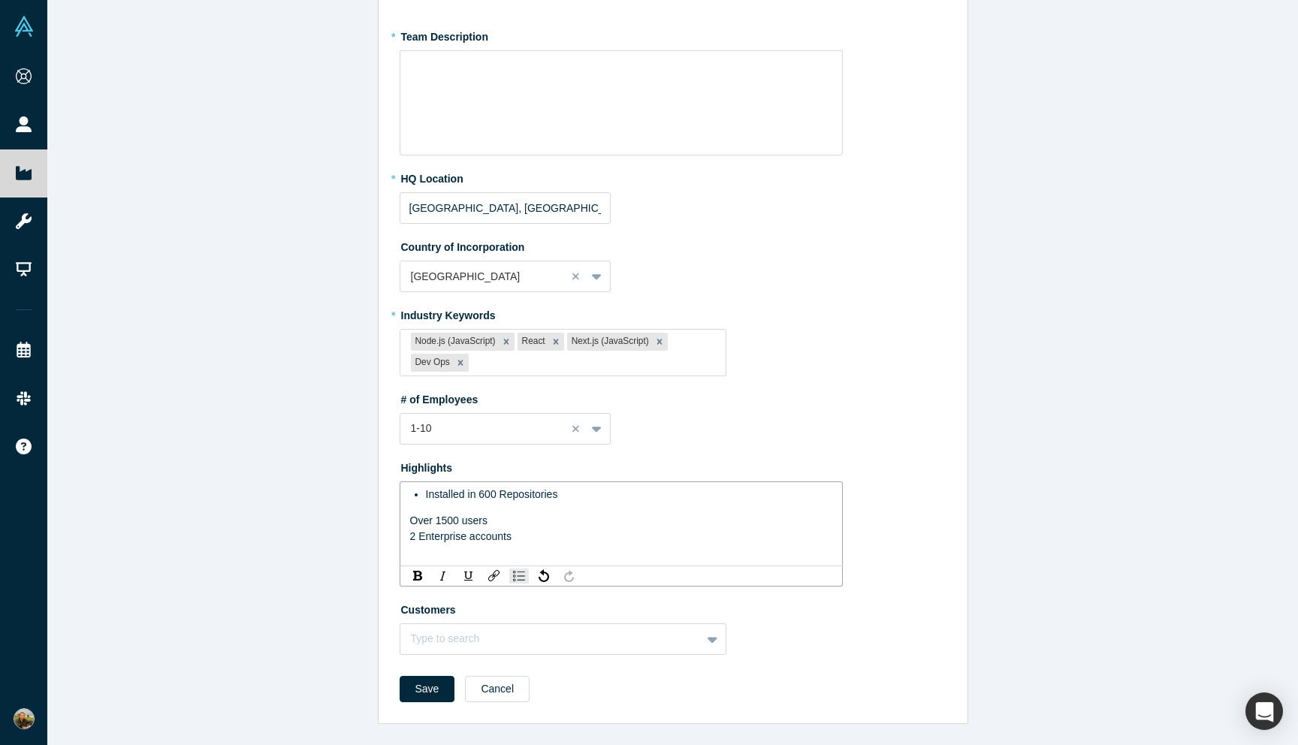
click at [413, 520] on span "Over 1500 users" at bounding box center [449, 520] width 78 height 12
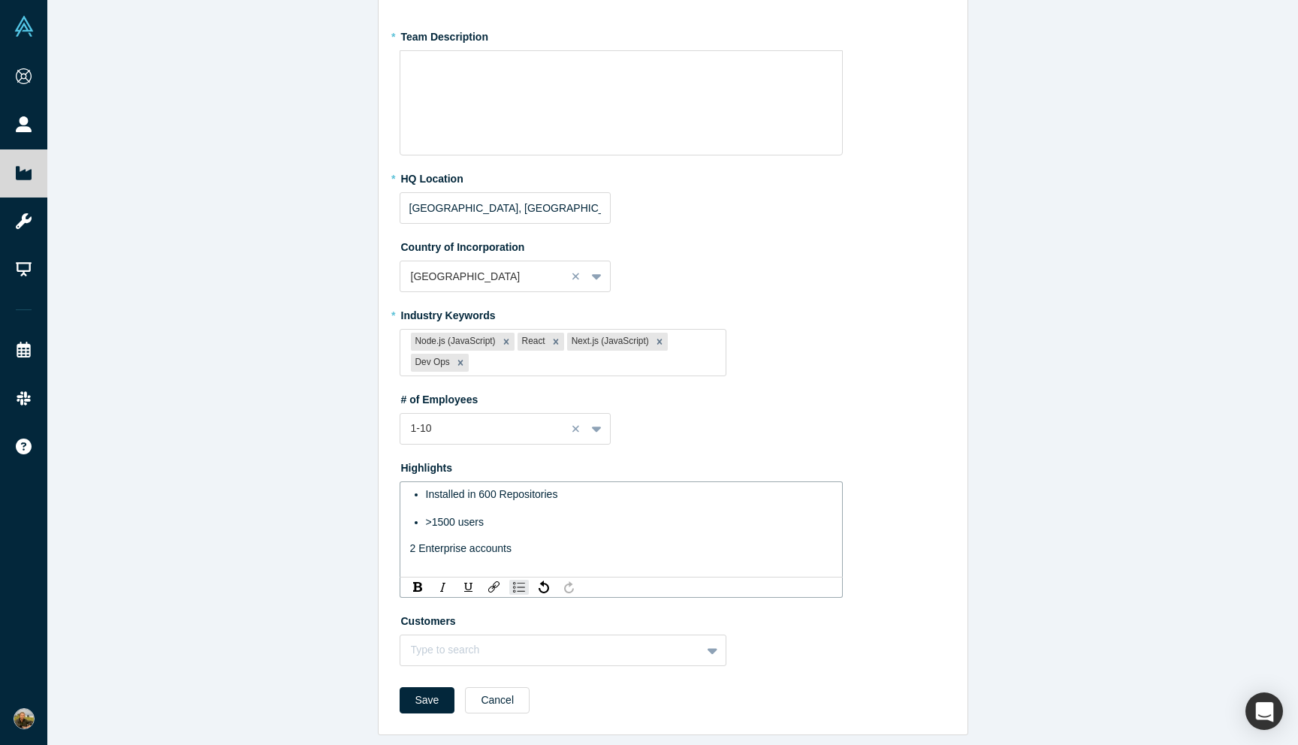
click at [410, 550] on span "2 Enterprise accounts" at bounding box center [460, 548] width 101 height 12
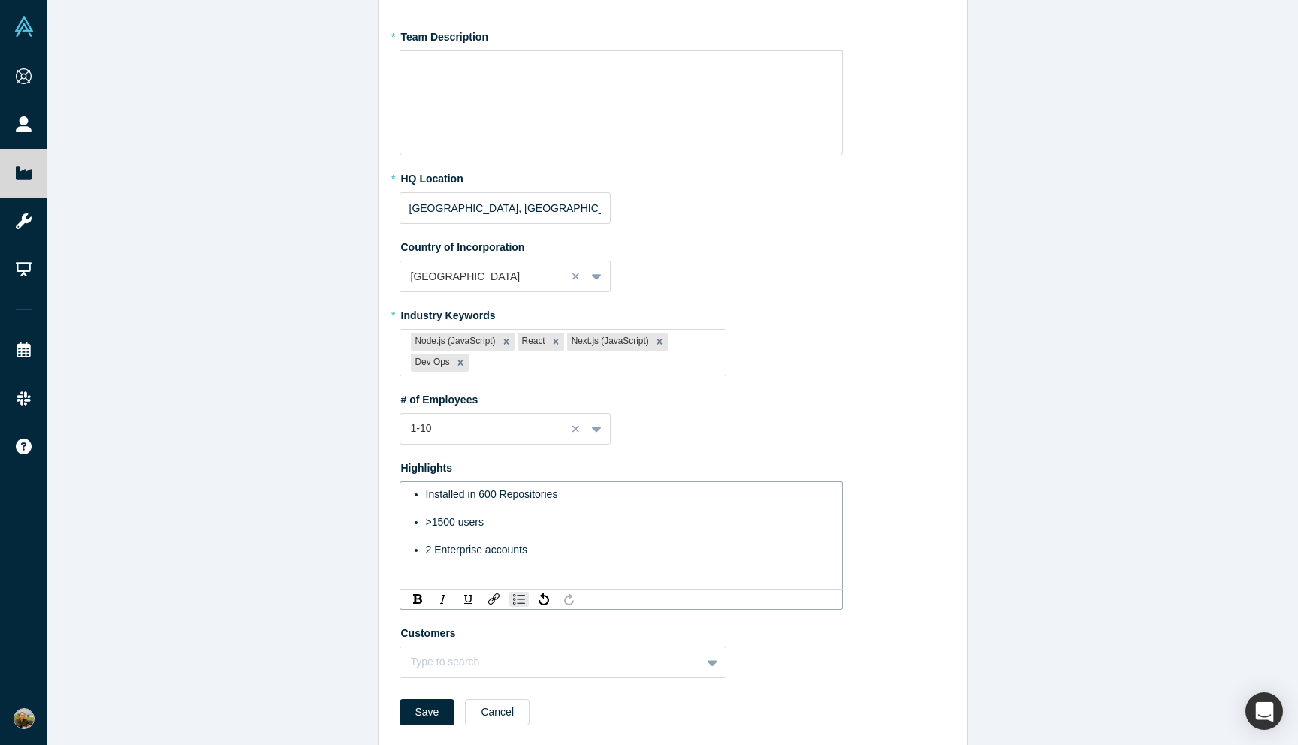
click at [426, 525] on span ">1500 users" at bounding box center [455, 522] width 58 height 12
click at [457, 525] on span ">1500 users" at bounding box center [455, 522] width 58 height 12
click at [421, 548] on ul "Installed in 600 Repositories >1500 active users 2 Enterprise accounts" at bounding box center [621, 522] width 423 height 71
click at [452, 569] on div "rdw-editor" at bounding box center [621, 577] width 423 height 16
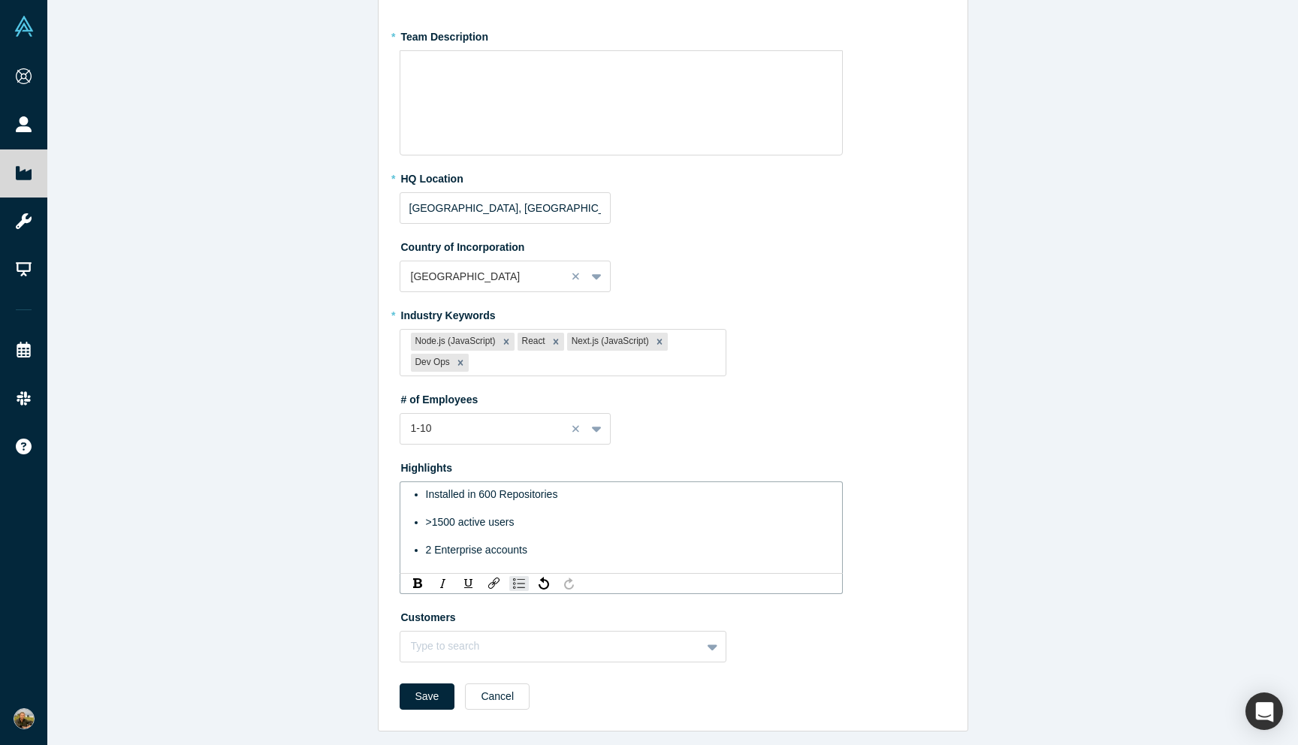
click at [437, 551] on span "2 Enterprise accounts" at bounding box center [476, 550] width 101 height 12
click at [516, 523] on div ">1500 active users" at bounding box center [629, 522] width 407 height 16
click at [438, 549] on span "2 enterprise accounts" at bounding box center [476, 550] width 101 height 12
click at [440, 551] on span "2 Self-Hosted Enterprise accounts" at bounding box center [505, 550] width 159 height 12
click at [484, 525] on span ">1500 active users" at bounding box center [470, 522] width 89 height 12
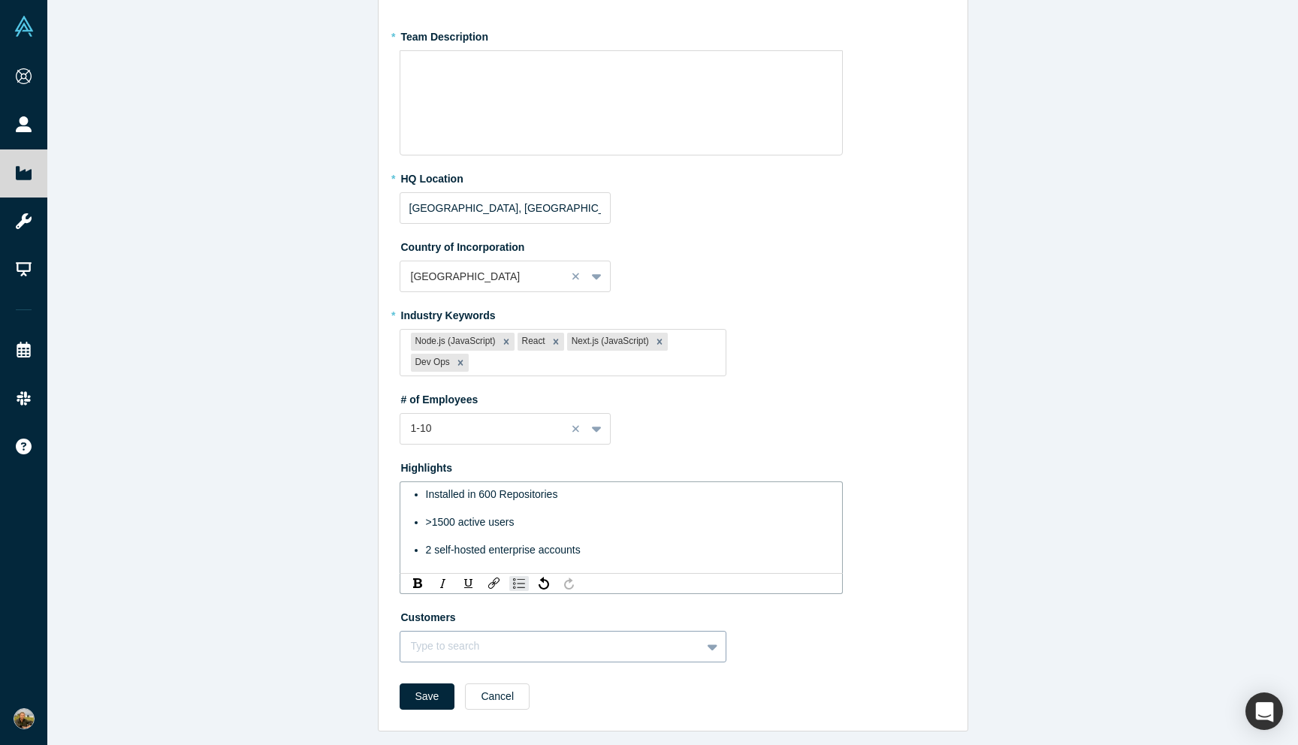
scroll to position [385, 0]
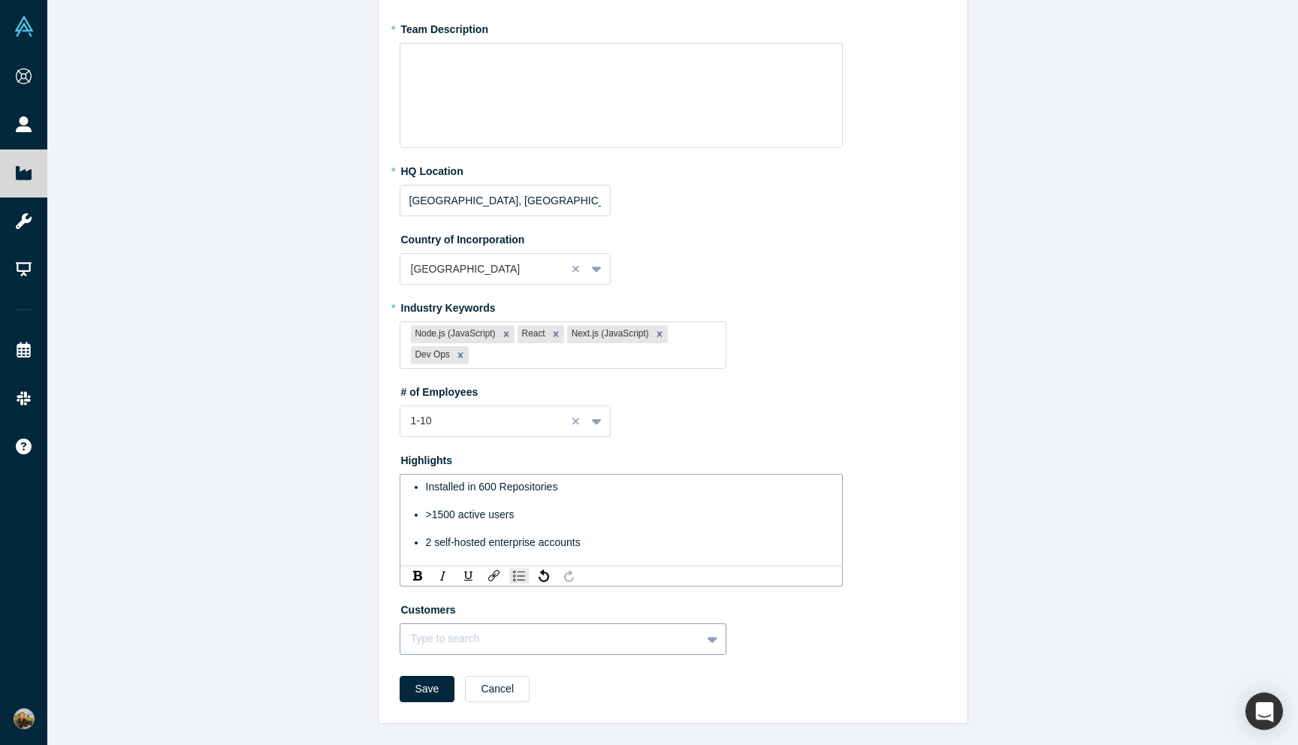
click at [455, 646] on div "Type to search" at bounding box center [563, 639] width 327 height 32
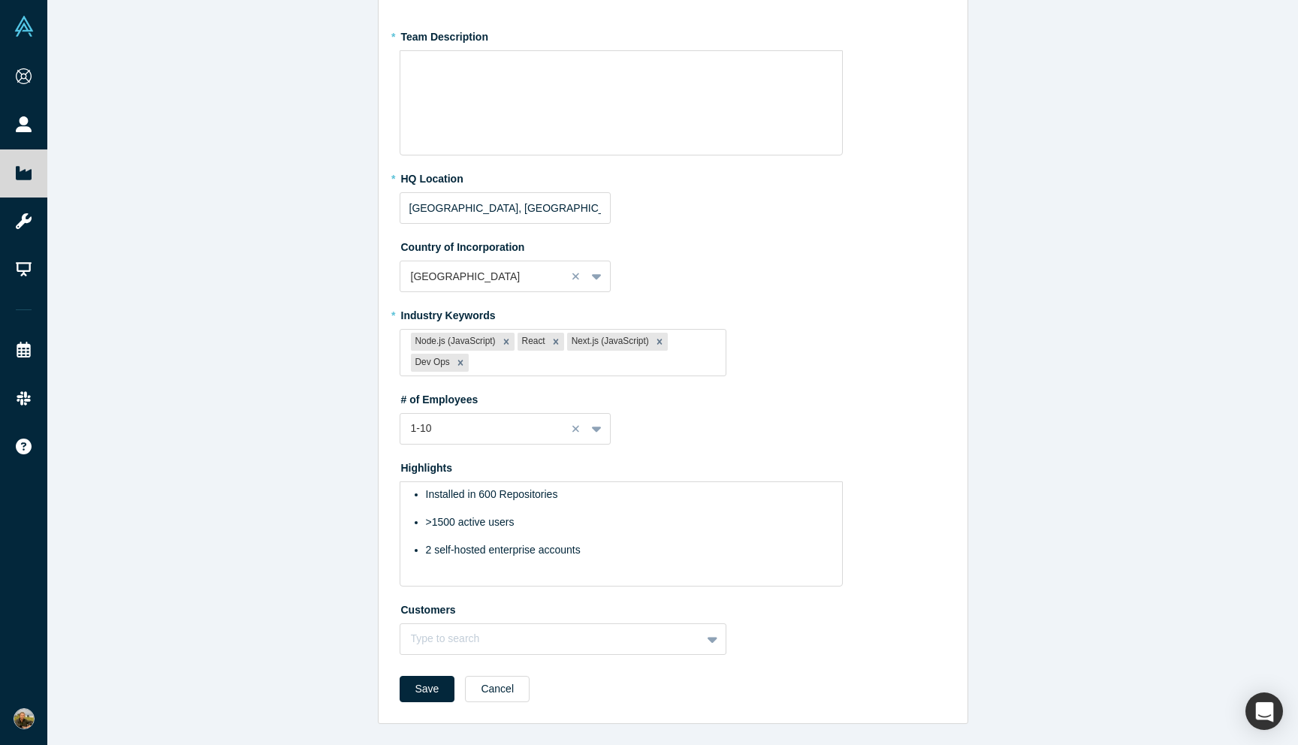
click at [368, 554] on div "Edit Overview * Summary GitNotebooks levels up data science by enabling code re…" at bounding box center [672, 372] width 1250 height 745
click at [454, 634] on div "Type to search" at bounding box center [563, 639] width 327 height 32
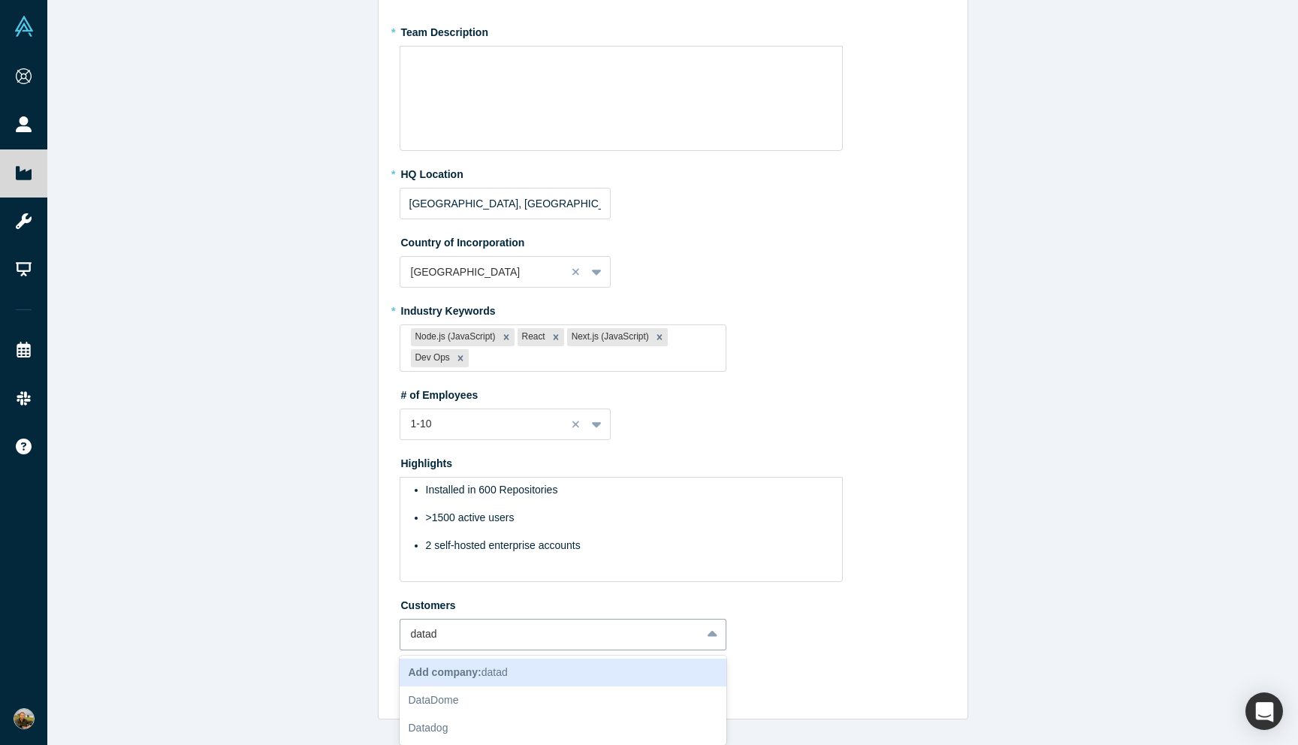
type input "datad"
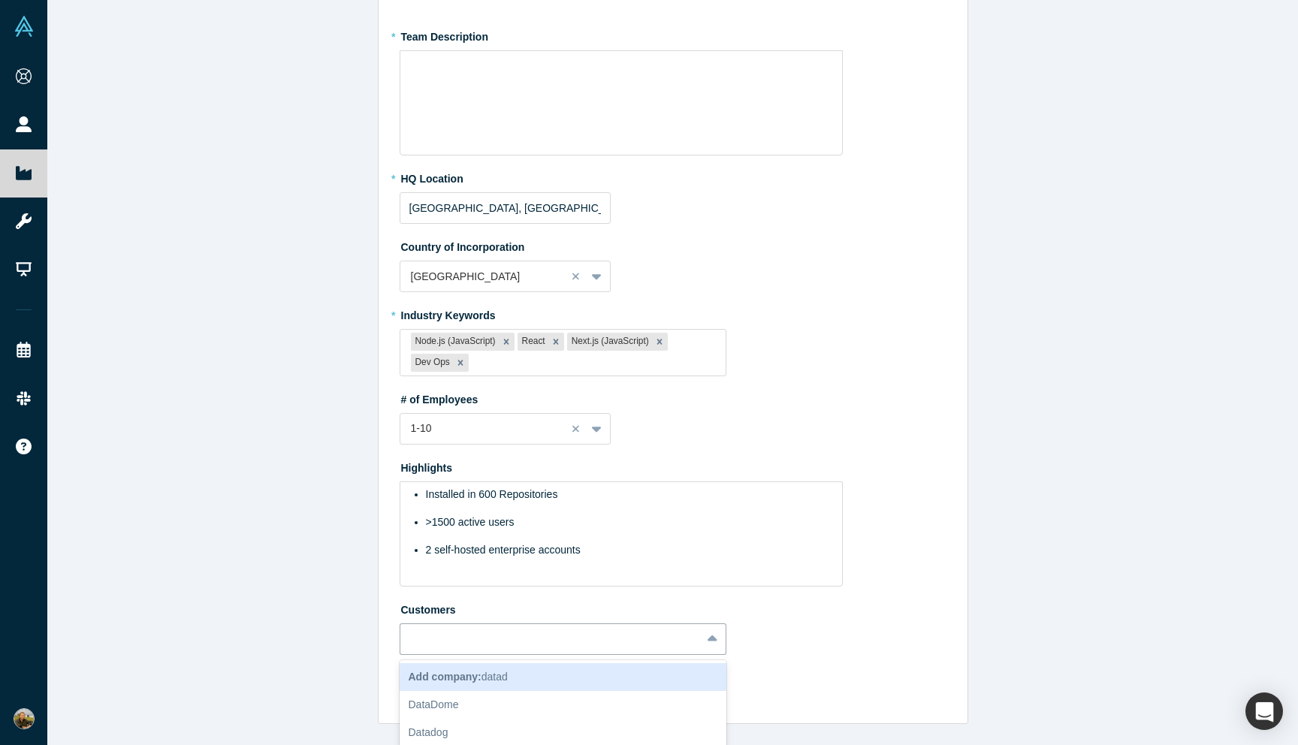
click at [382, 623] on div "Edit Overview * Summary GitNotebooks levels up data science by enabling code re…" at bounding box center [673, 255] width 589 height 936
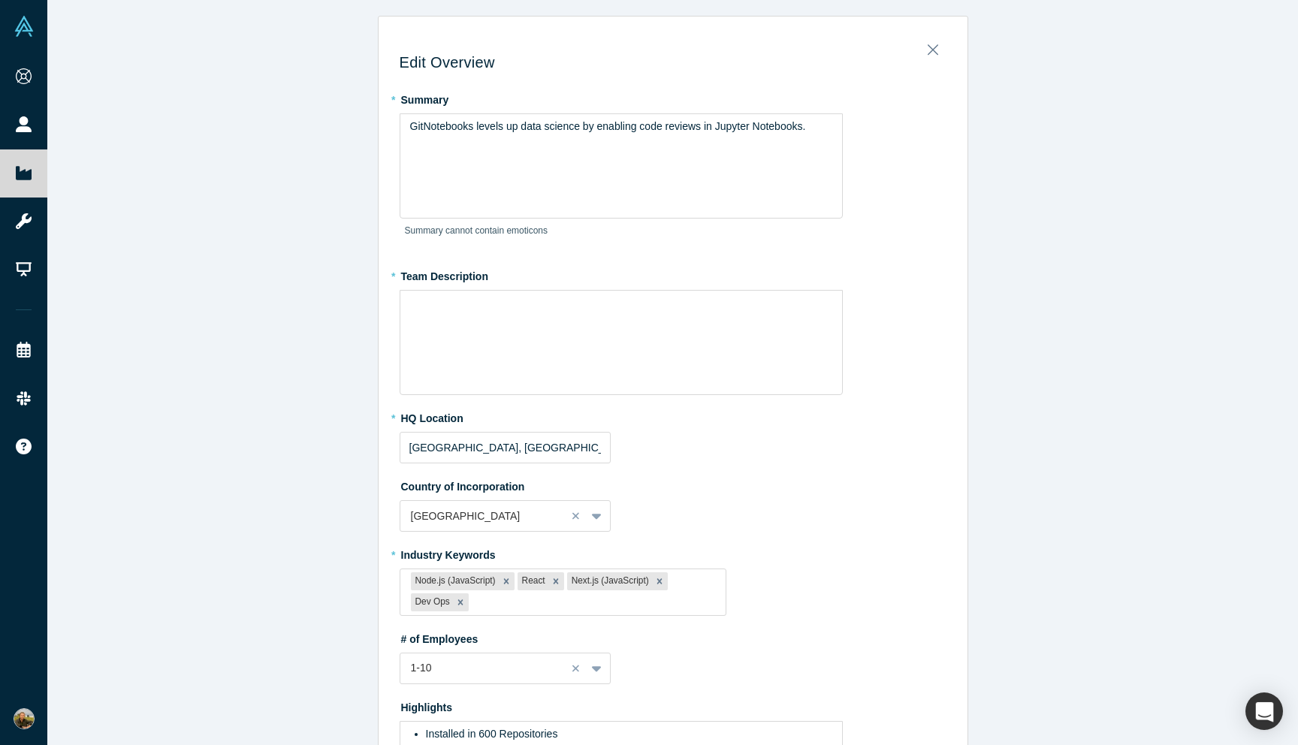
scroll to position [0, 0]
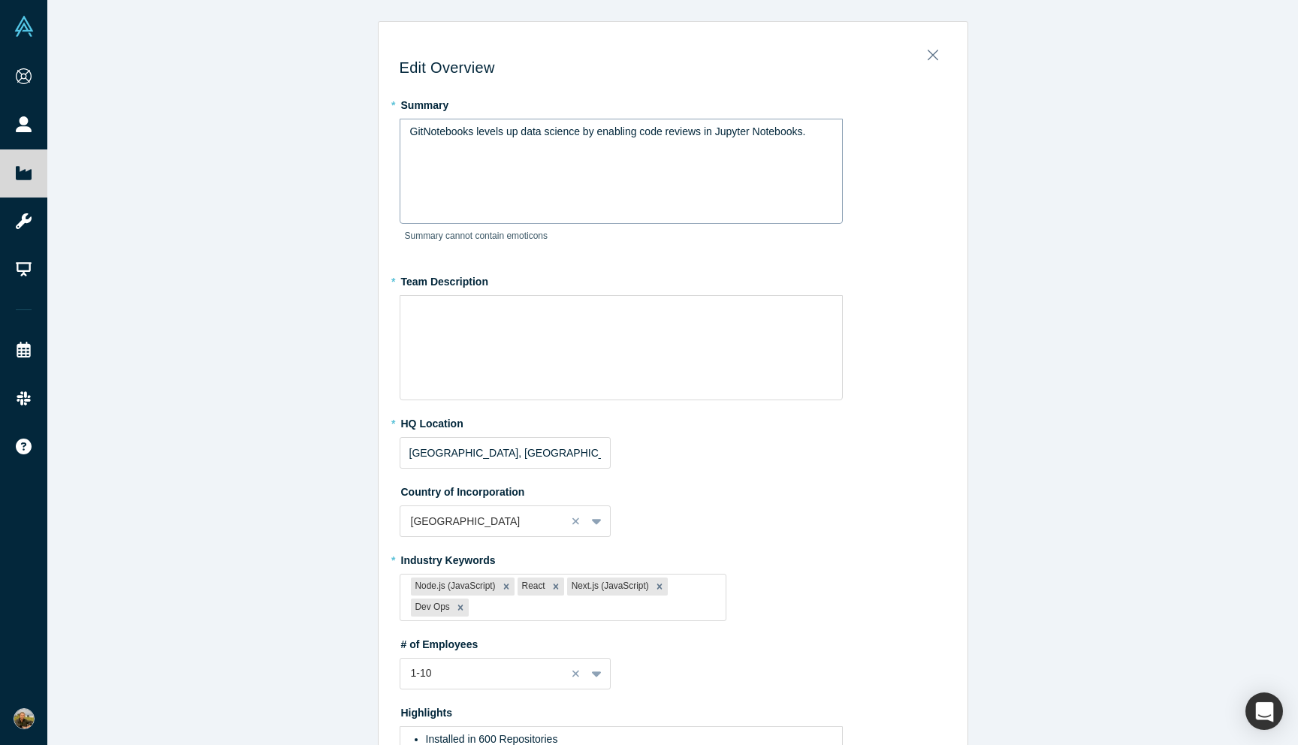
click at [564, 146] on div "GitNotebooks levels up data science by enabling code reviews in Jupyter Noteboo…" at bounding box center [621, 171] width 443 height 105
click at [566, 61] on h3 "Edit Overview" at bounding box center [673, 68] width 547 height 18
click at [696, 149] on div "Code review is the new bottleneck for software teams," at bounding box center [621, 171] width 443 height 105
click at [599, 167] on div "Code review is the new bottleneck for software teams," at bounding box center [621, 171] width 443 height 105
click at [341, 225] on div "Edit Overview * Summary Code review is the new bottleneck for software teams, S…" at bounding box center [672, 372] width 1250 height 745
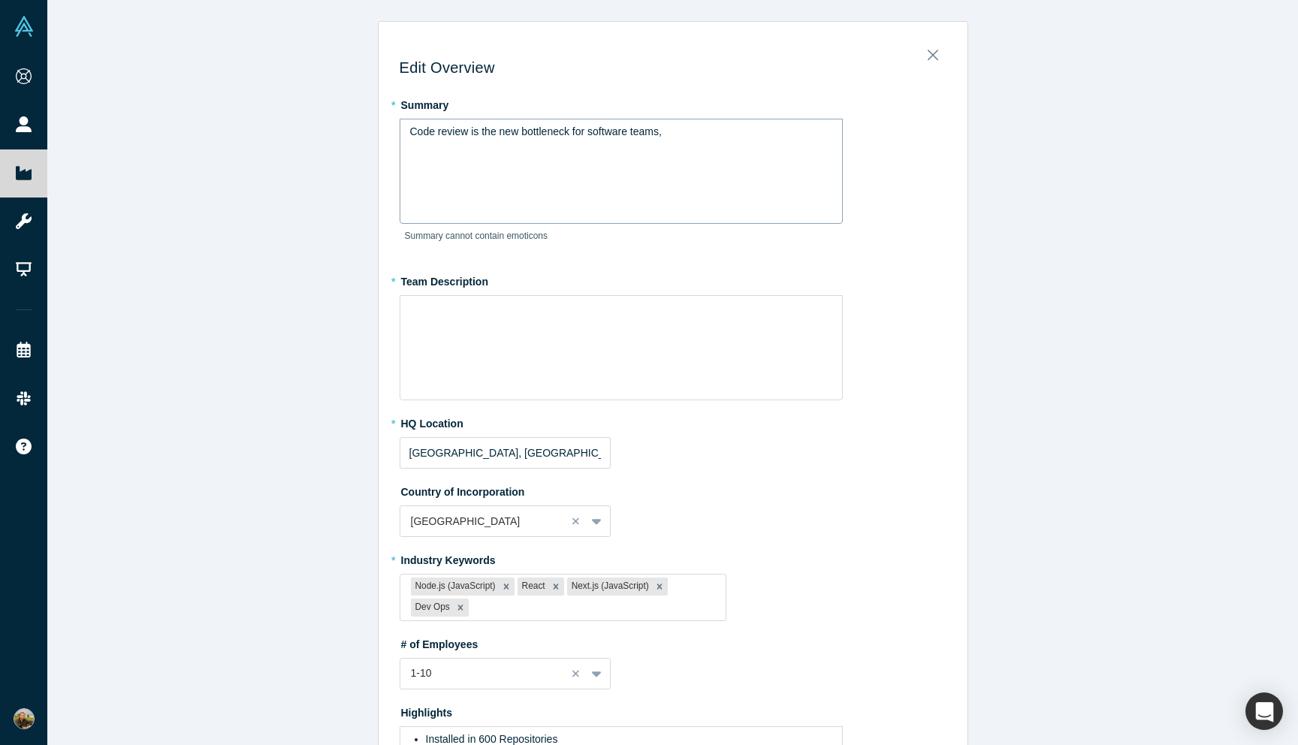
click at [498, 177] on div "Code review is the new bottleneck for software teams," at bounding box center [621, 171] width 443 height 105
click at [695, 127] on div "Code review is the new bottleneck for software teams." at bounding box center [621, 132] width 423 height 16
click at [326, 237] on div "Edit Overview * Summary Code review is the new bottleneck for software teams, D…" at bounding box center [672, 372] width 1250 height 745
click at [330, 133] on div "Edit Overview * Summary Code review is the new bottleneck for software teams, D…" at bounding box center [672, 372] width 1250 height 745
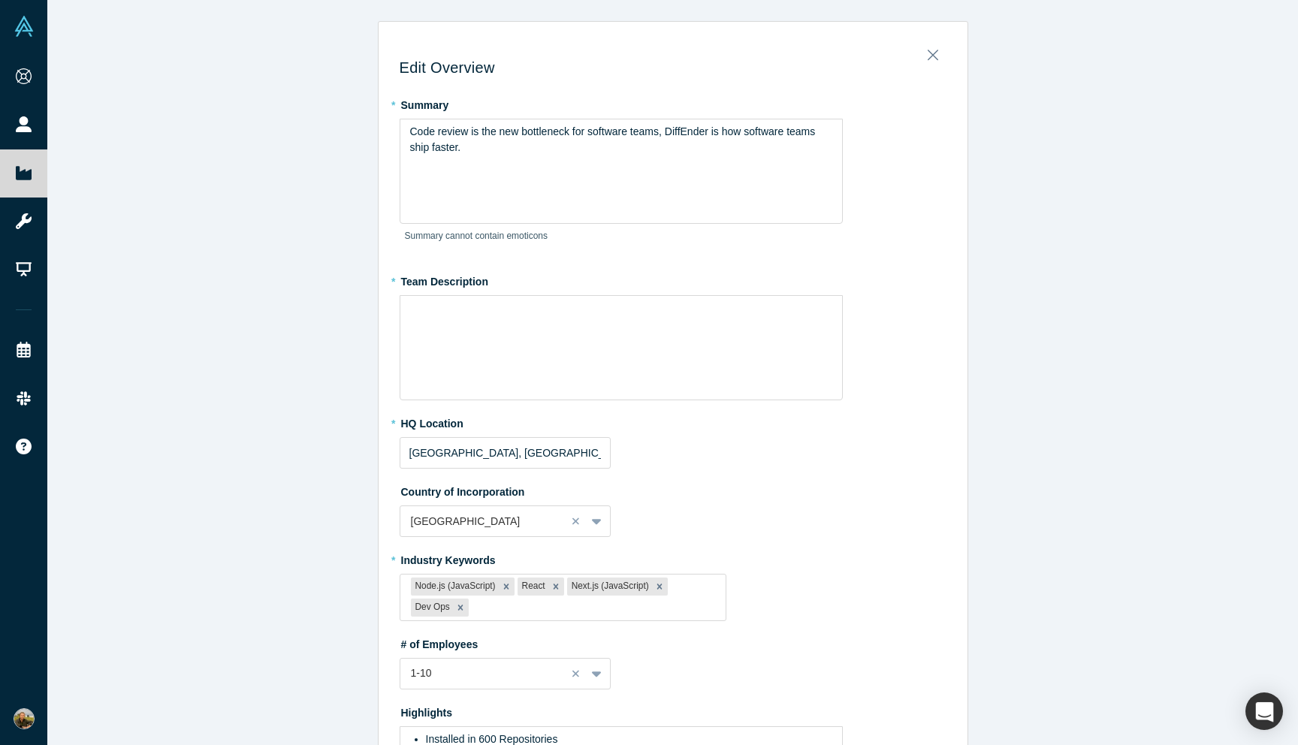
click at [330, 133] on div "Edit Overview * Summary Code review is the new bottleneck for software teams, D…" at bounding box center [672, 372] width 1250 height 745
click at [525, 151] on div "Code review is the new bottleneck for software teams, DiffEnder is how software…" at bounding box center [621, 140] width 423 height 32
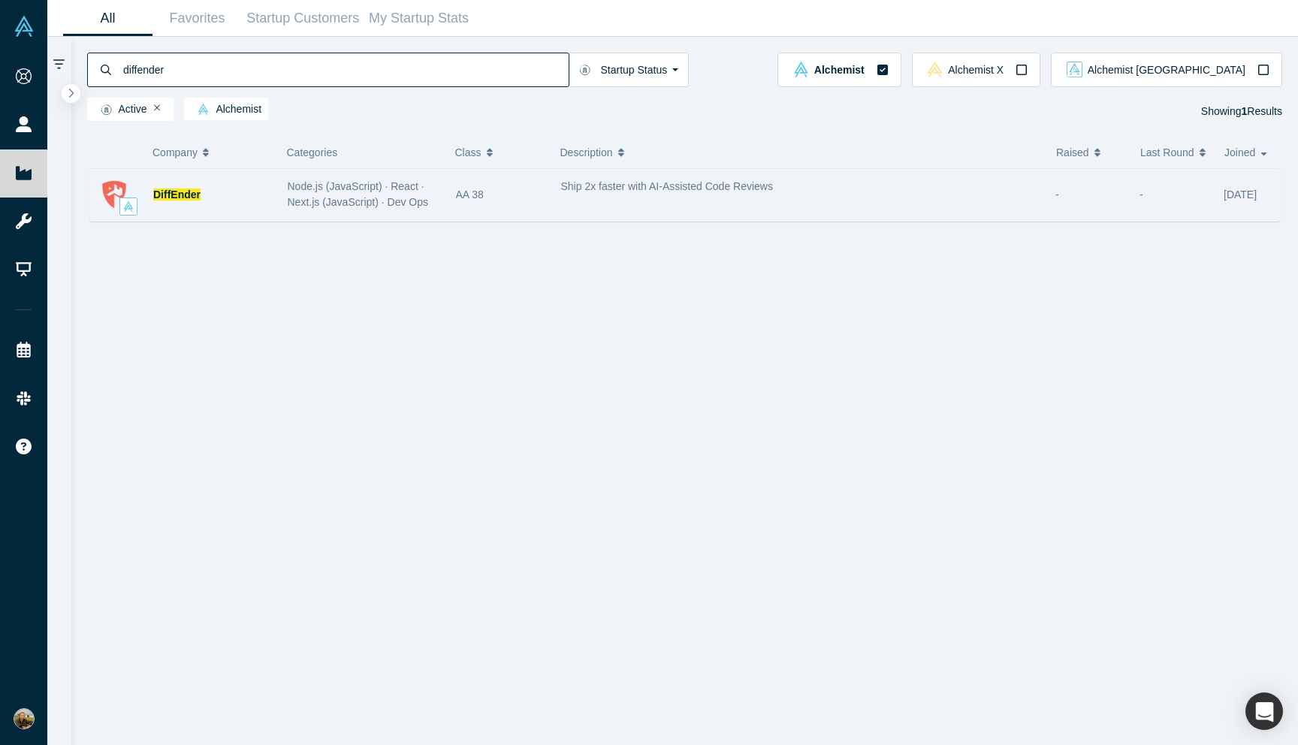
click at [112, 195] on img at bounding box center [114, 195] width 32 height 32
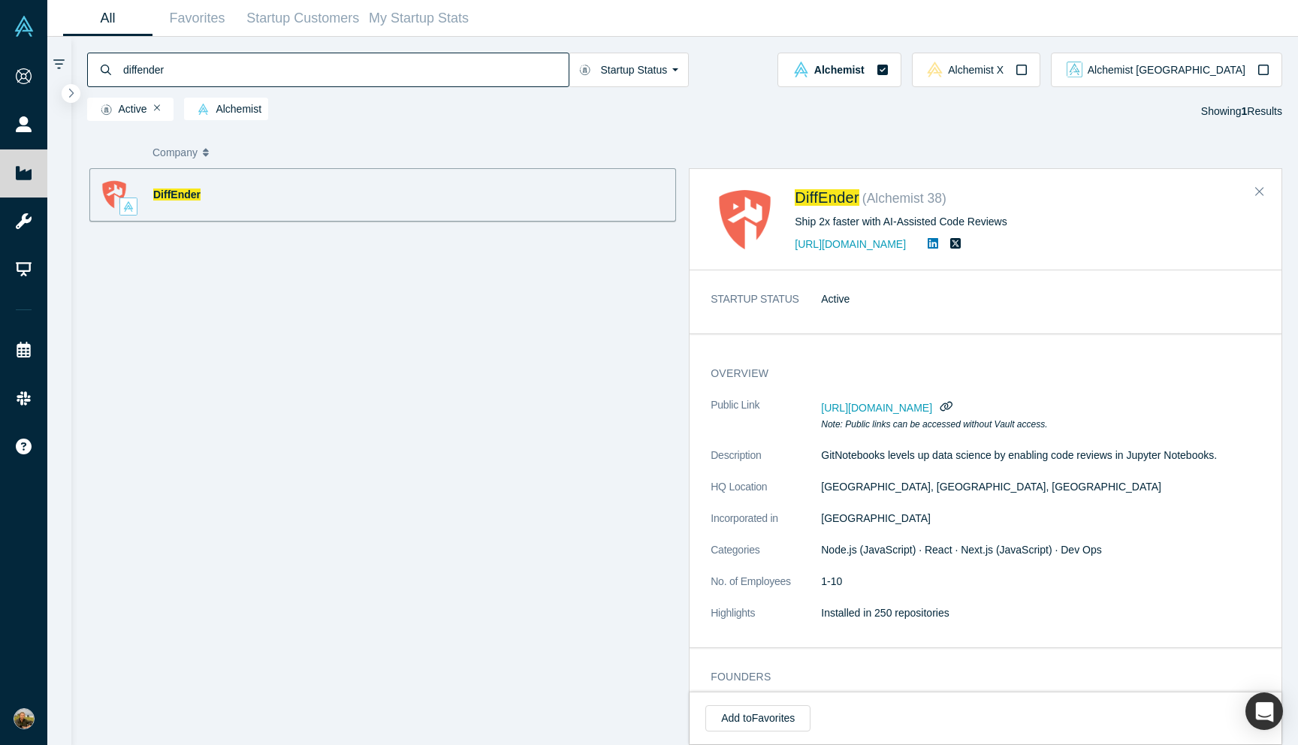
click at [1130, 458] on p "GitNotebooks levels up data science by enabling code reviews in Jupyter Noteboo…" at bounding box center [1040, 456] width 439 height 16
click at [824, 200] on span "DiffEnder" at bounding box center [827, 197] width 65 height 17
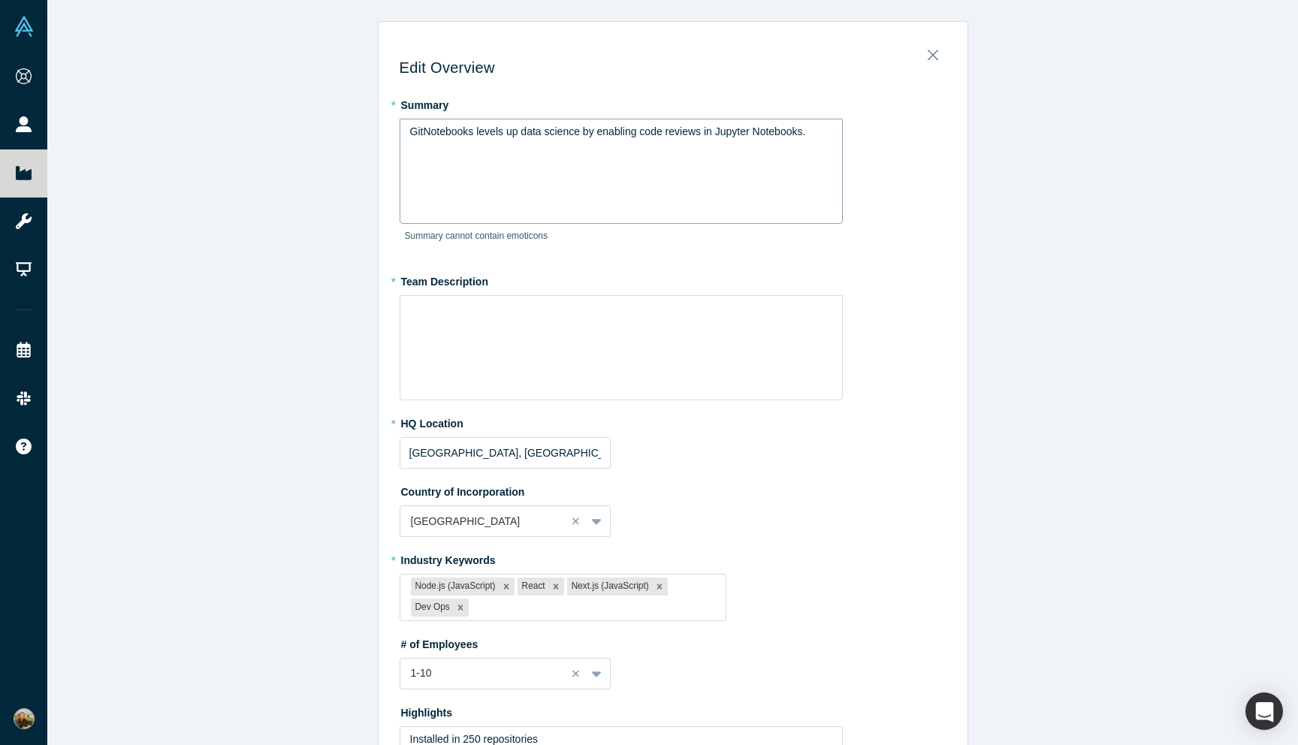
click at [581, 156] on div "GitNotebooks levels up data science by enabling code reviews in Jupyter Noteboo…" at bounding box center [621, 171] width 443 height 105
click at [581, 156] on div "GitNotebooks levels up data science by enabling code reviews in Jupyter Noteboo…" at bounding box center [621, 161] width 443 height 85
click at [558, 136] on span "GitNotebooks levels up data science by enabling code reviews in Jupyter Noteboo…" at bounding box center [608, 131] width 396 height 12
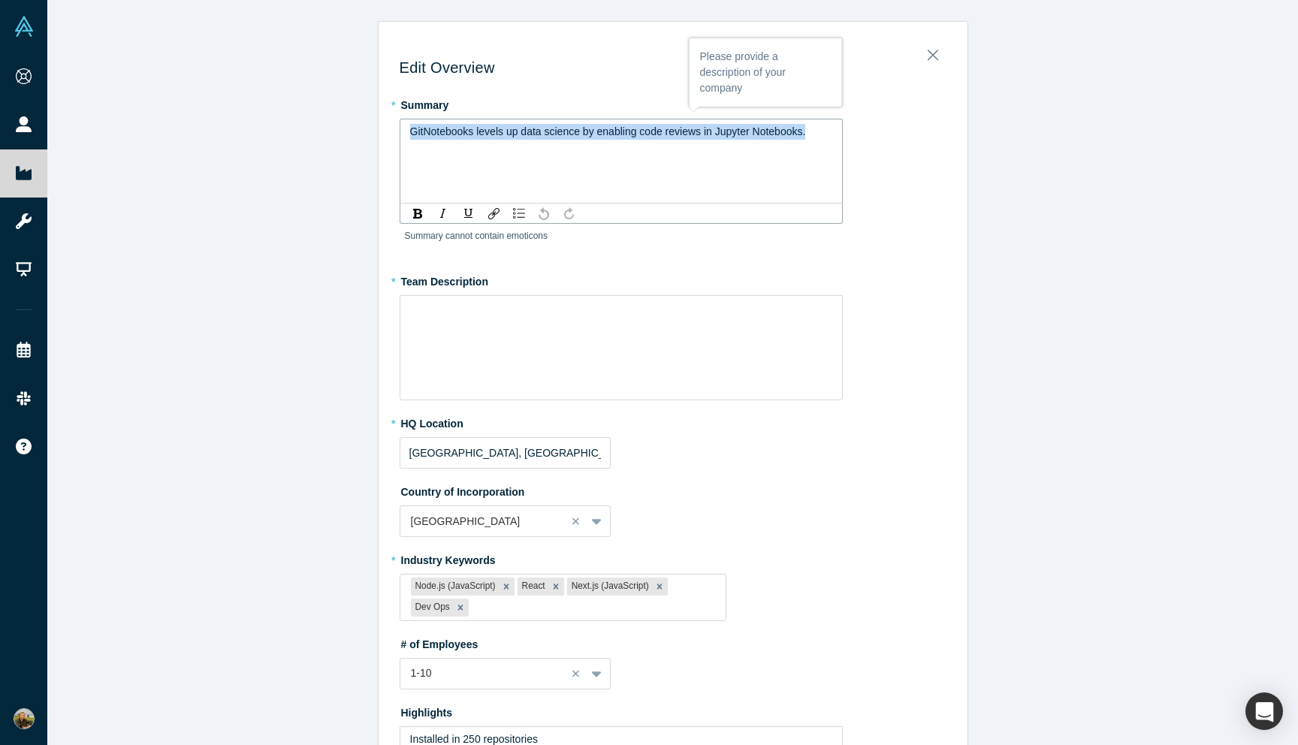
click at [558, 136] on span "GitNotebooks levels up data science by enabling code reviews in Jupyter Noteboo…" at bounding box center [608, 131] width 396 height 12
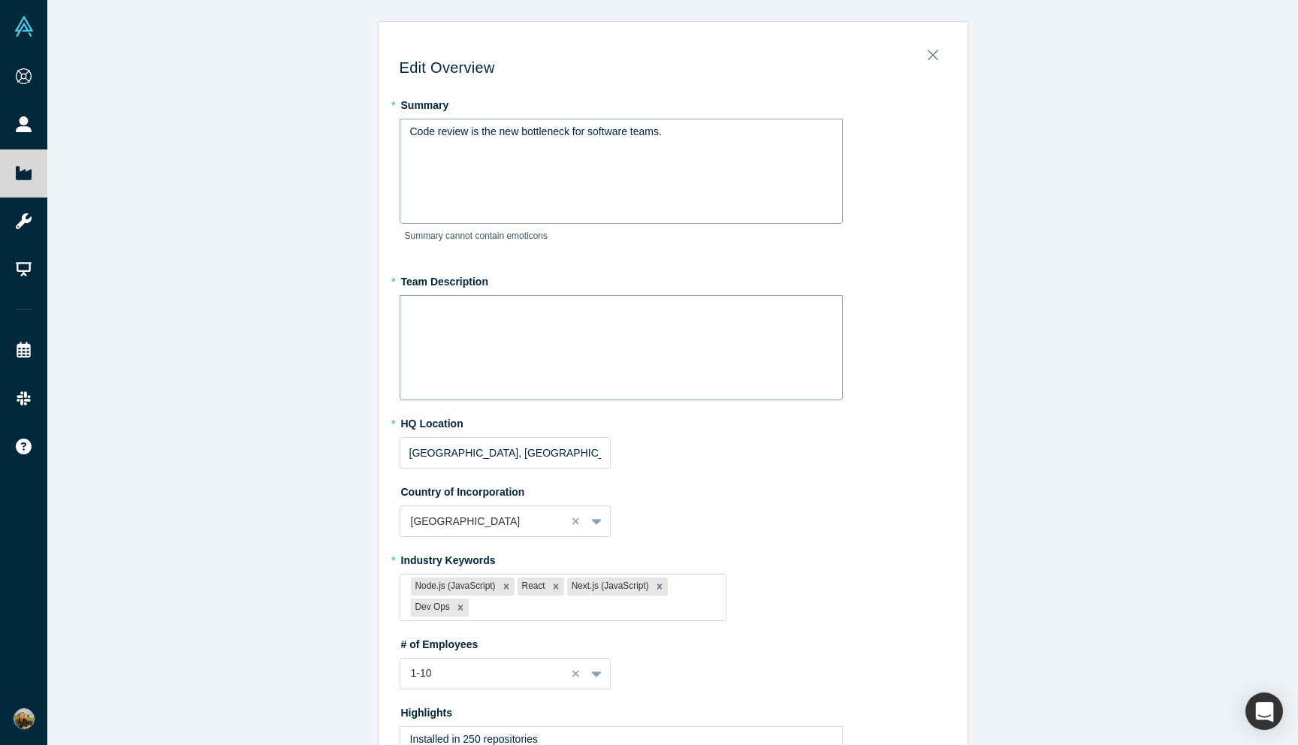
click at [466, 325] on div "rdw-wrapper" at bounding box center [621, 347] width 443 height 105
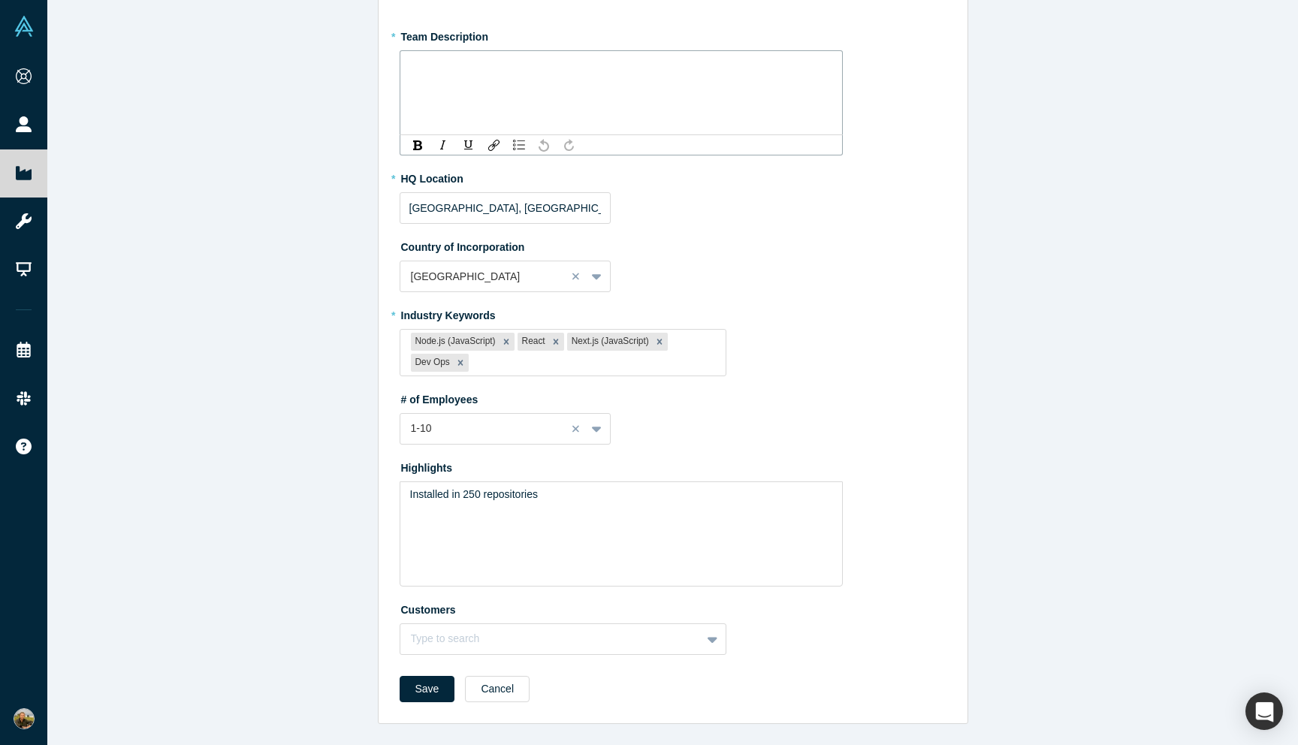
scroll to position [221, 0]
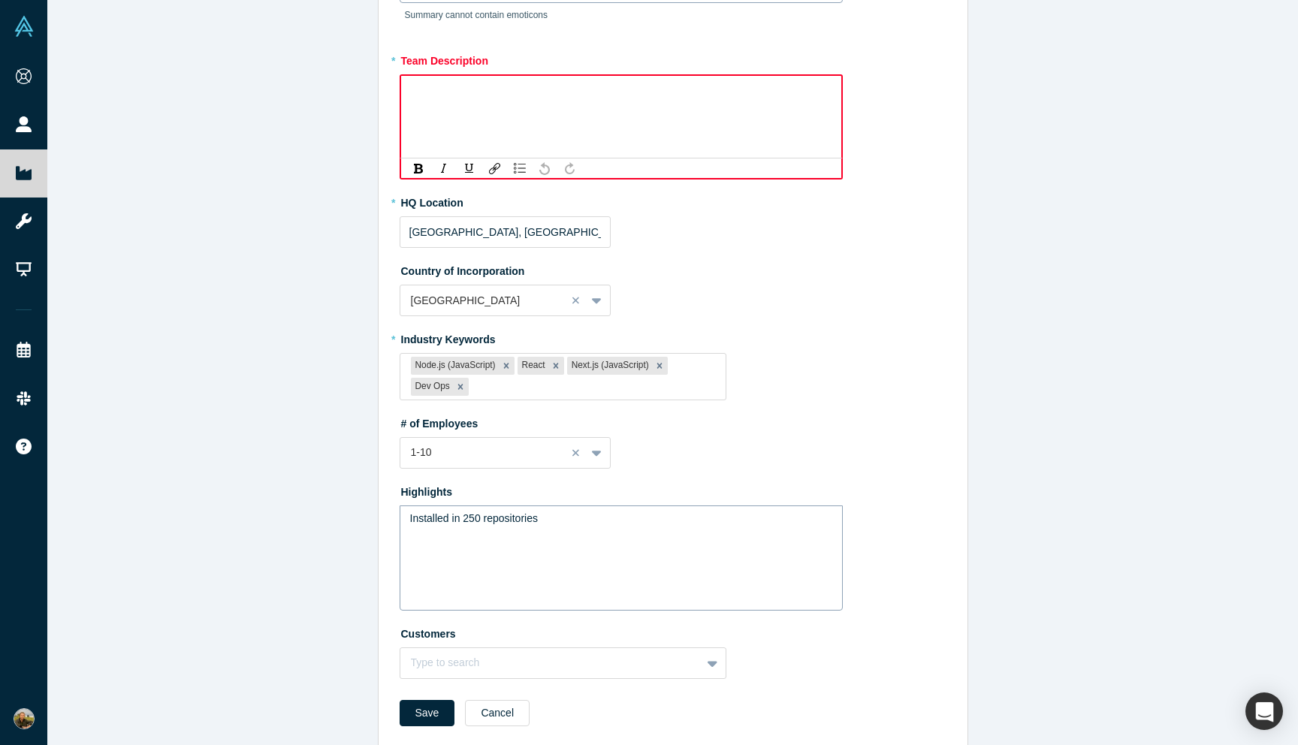
click at [498, 520] on span "Installed in 250 repositories" at bounding box center [474, 518] width 128 height 12
click at [406, 514] on div "Installed in 600 Repositories Over 1500 users 2 Enterprise accounts" at bounding box center [621, 547] width 443 height 85
click at [408, 521] on div "Installed in 600 Repositories Over 1500 users 2 Enterprise accounts" at bounding box center [621, 547] width 443 height 85
click at [406, 514] on div "Installed in 600 Repositories Over 1500 users 2 Enterprise accounts" at bounding box center [621, 547] width 443 height 85
click at [408, 520] on div "Installed in 600 Repositories Over 1500 users 2 Enterprise accounts" at bounding box center [621, 547] width 443 height 85
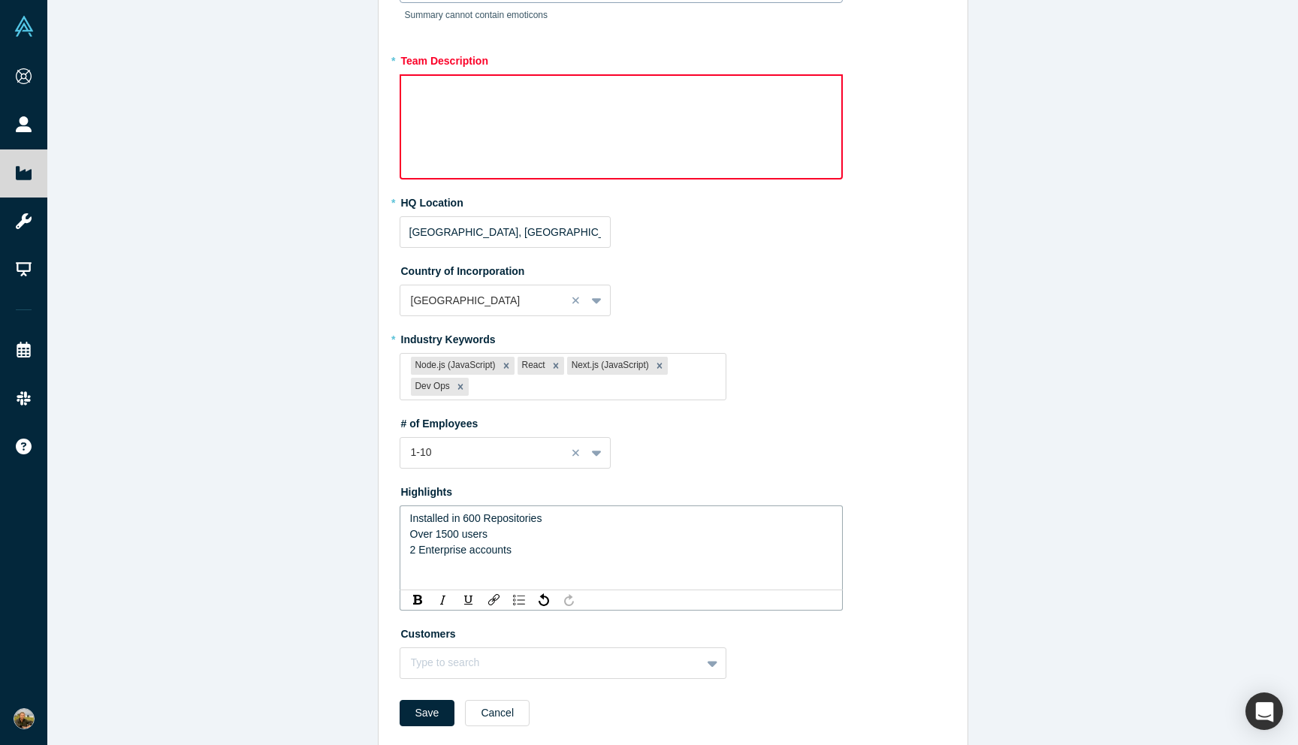
click at [416, 523] on span "Installed in 600 Repositories" at bounding box center [476, 518] width 132 height 12
click at [517, 596] on img "rdw-list-control" at bounding box center [519, 600] width 12 height 11
click at [410, 545] on span "Over 1500 users" at bounding box center [449, 545] width 78 height 12
click at [451, 532] on ul "Installed in 600 Repositories Over 1500 users" at bounding box center [621, 533] width 423 height 44
click at [586, 524] on div "Installed in 600 Repositories" at bounding box center [629, 519] width 407 height 16
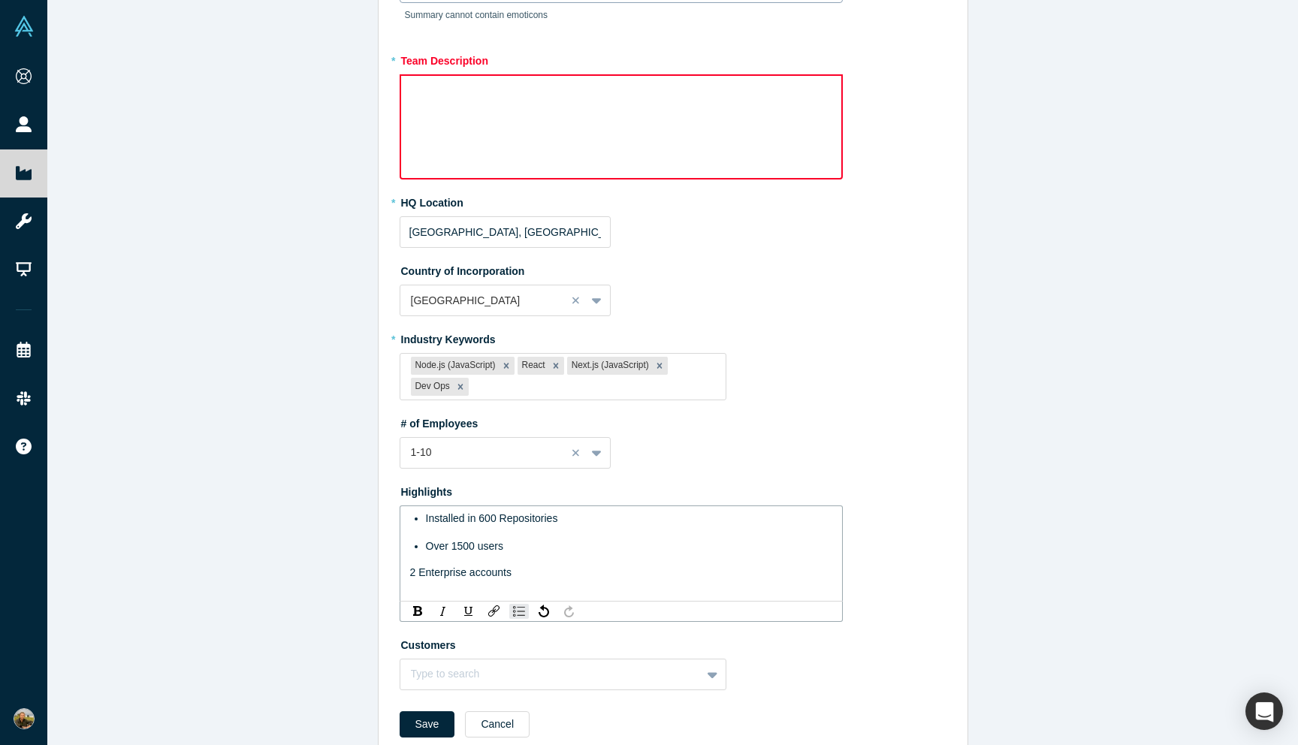
click at [475, 545] on span "Over 1500 users" at bounding box center [465, 546] width 78 height 12
click at [409, 568] on div "Installed in 600 Repositories Over 1500 active users 2 Enterprise accounts" at bounding box center [621, 554] width 424 height 86
click at [424, 572] on span "2 Enterprise accounts" at bounding box center [460, 572] width 101 height 12
click at [436, 575] on span "2 Enterprise accounts" at bounding box center [476, 574] width 101 height 12
click at [367, 523] on div "Edit Overview * Summary Code review is the new bottleneck for software teams. S…" at bounding box center [672, 372] width 1250 height 745
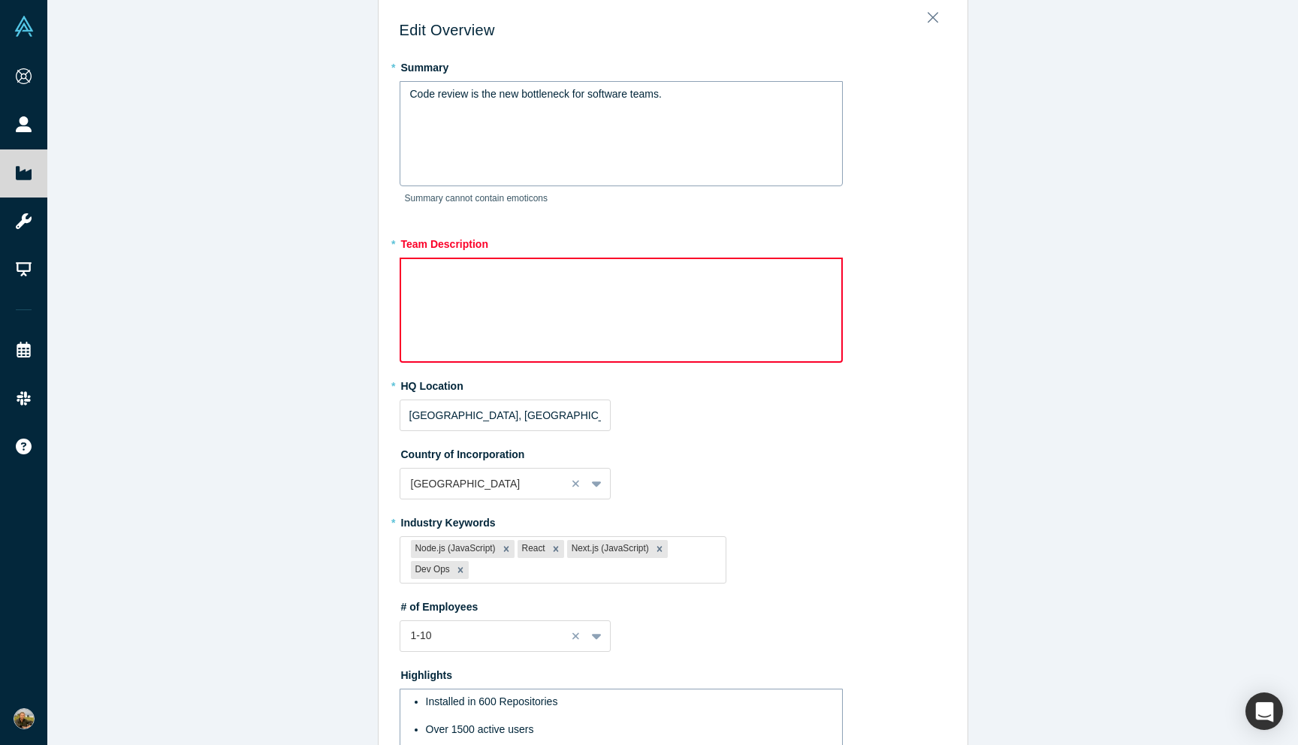
scroll to position [0, 0]
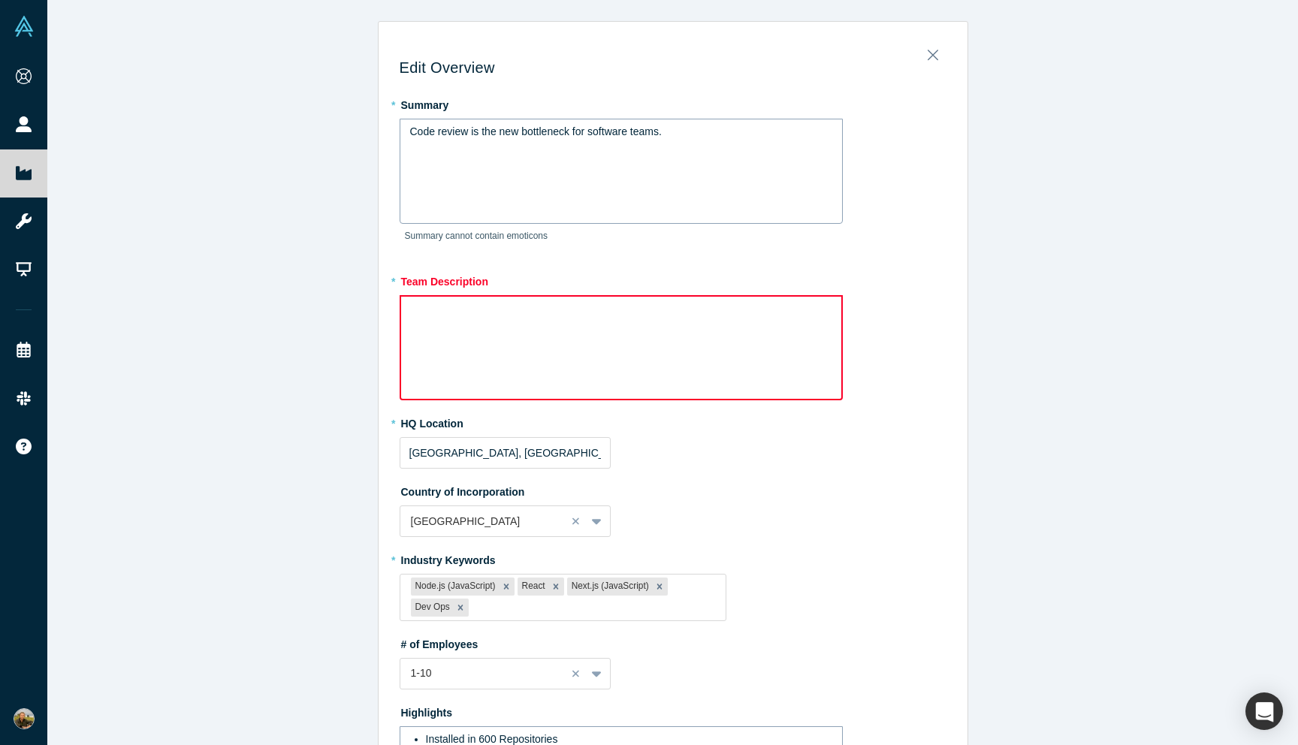
click at [493, 166] on div "Code review is the new bottleneck for software teams." at bounding box center [621, 171] width 443 height 105
click at [495, 132] on span "Code review is the new bottleneck for software teams." at bounding box center [536, 131] width 252 height 12
click at [671, 133] on div "Code review is the new bottleneck for software teams." at bounding box center [621, 132] width 423 height 16
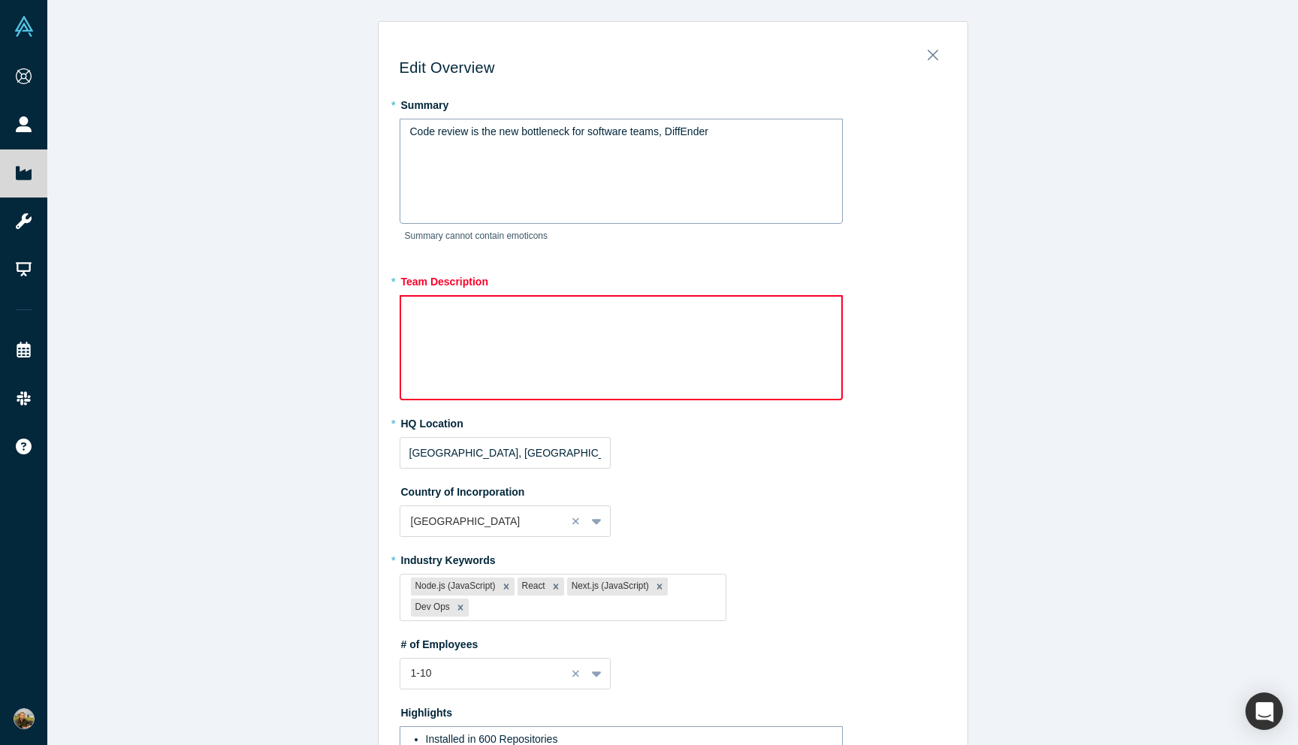
click at [539, 155] on div "Code review is the new bottleneck for software teams, DiffEnder" at bounding box center [621, 171] width 443 height 105
click at [593, 133] on span "Code review is the new bottleneck for software teams, DiffEnder" at bounding box center [559, 131] width 298 height 12
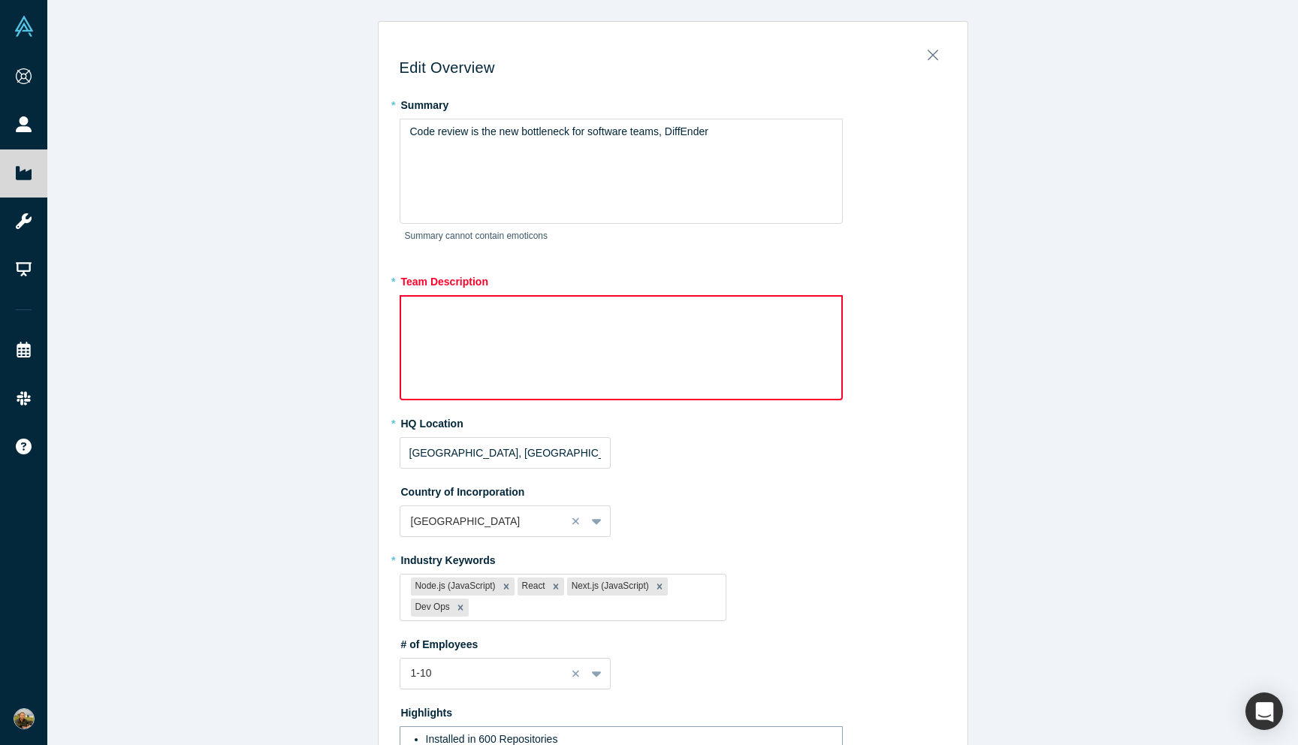
click at [580, 64] on h3 "Edit Overview" at bounding box center [673, 68] width 547 height 18
click at [615, 134] on span "Code review is the new bottleneck for software teams, DiffEnder" at bounding box center [559, 131] width 298 height 12
click at [677, 134] on span "Code review is the new bottleneck for software teams, DiffEnder" at bounding box center [559, 131] width 298 height 12
click at [611, 127] on span "Code review is the new bottleneck for software teams, DiffEnder" at bounding box center [559, 131] width 298 height 12
click at [607, 111] on label "* Summary" at bounding box center [673, 102] width 547 height 21
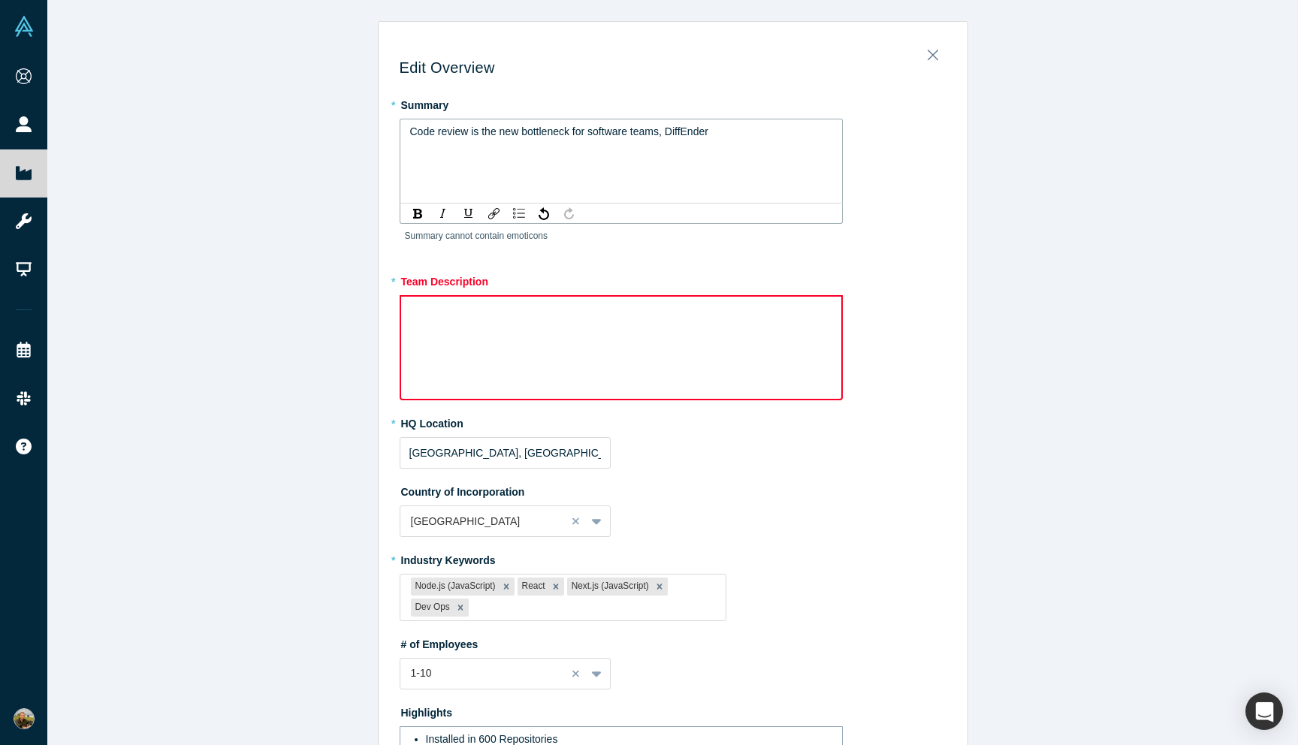
click at [685, 128] on span "Code review is the new bottleneck for software teams, DiffEnder" at bounding box center [559, 131] width 298 height 12
click at [408, 129] on div "Code review is the new bottleneck for software teams, DiffEnder" at bounding box center [621, 161] width 443 height 85
click at [518, 134] on span "Coding agents have ushured in ode review is the new bottleneck for software tea…" at bounding box center [608, 139] width 396 height 28
click at [555, 135] on span "Coding agents have ushered in ode review is the new bottleneck for software tea…" at bounding box center [608, 139] width 396 height 28
click at [508, 132] on span "Coding agents have ushered in an era in which cod ode review is the new bottlen…" at bounding box center [616, 139] width 412 height 28
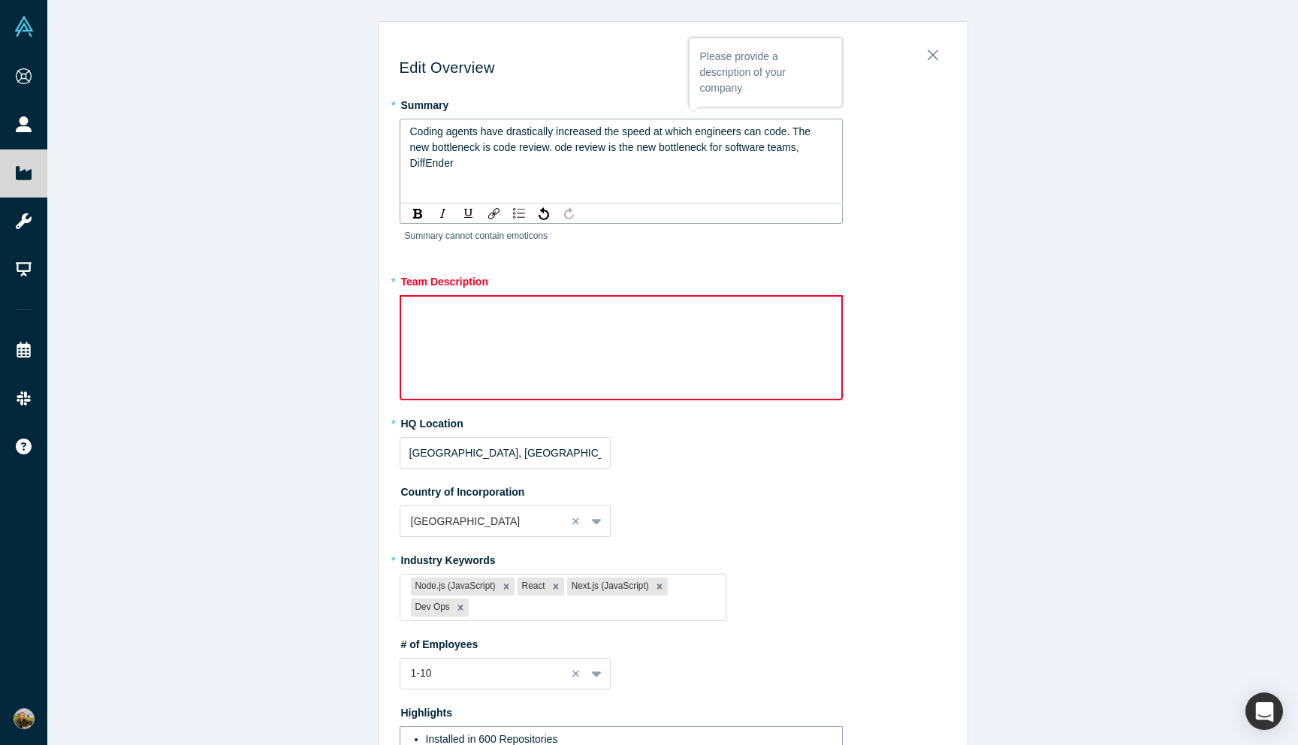
click at [538, 146] on span "Coding agents have drastically increased the speed at which engineers can code.…" at bounding box center [612, 147] width 404 height 44
click at [570, 146] on span ". ode review is the new bottleneck for software teams, DiffEnder" at bounding box center [605, 155] width 390 height 28
drag, startPoint x: 558, startPoint y: 145, endPoint x: 563, endPoint y: 158, distance: 13.5
click at [563, 158] on div "Coding agents have drastically increased the speed at which engineers can code.…" at bounding box center [621, 147] width 423 height 47
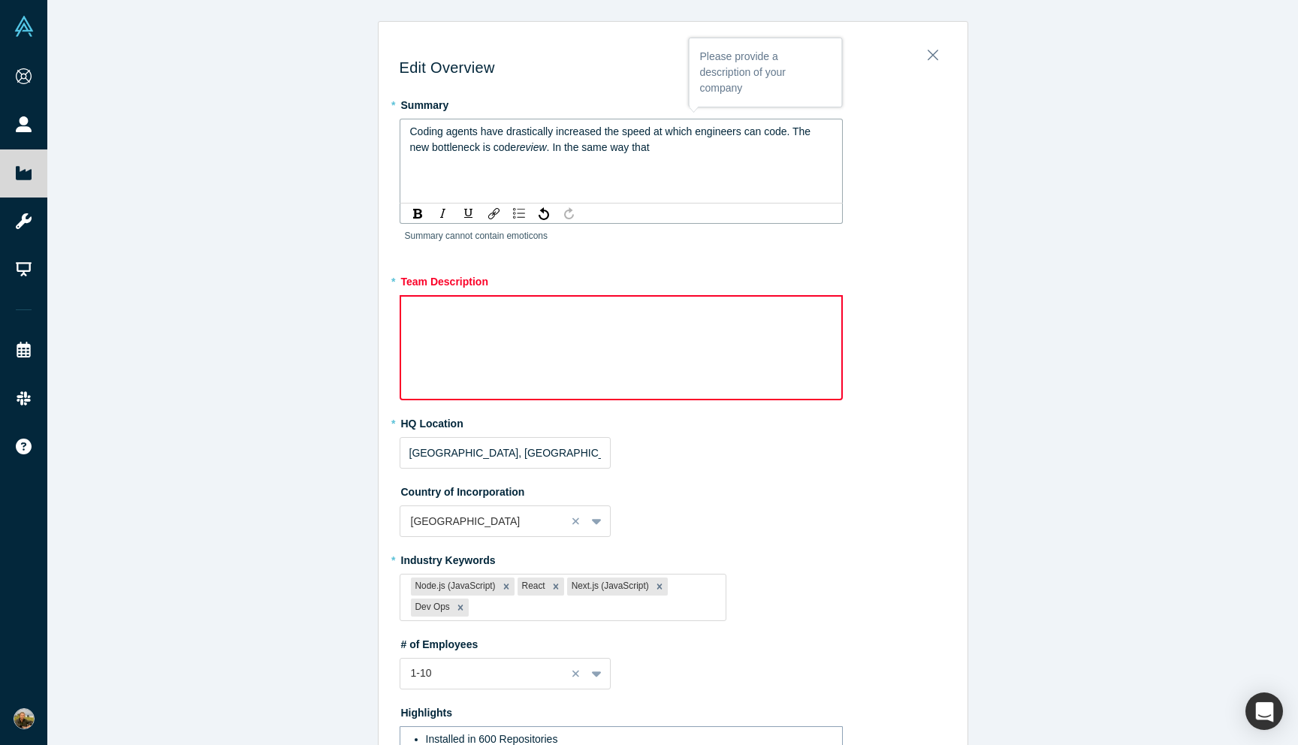
click at [556, 150] on span ". In the same way that" at bounding box center [598, 147] width 103 height 12
click at [541, 143] on span "review" at bounding box center [531, 147] width 30 height 12
click at [579, 150] on div "Coding agents have drastically increased the speed at which engineers can code.…" at bounding box center [621, 140] width 423 height 32
click at [792, 133] on span "Coding agents have drastically increased the speed at which engineers can code.…" at bounding box center [612, 139] width 404 height 28
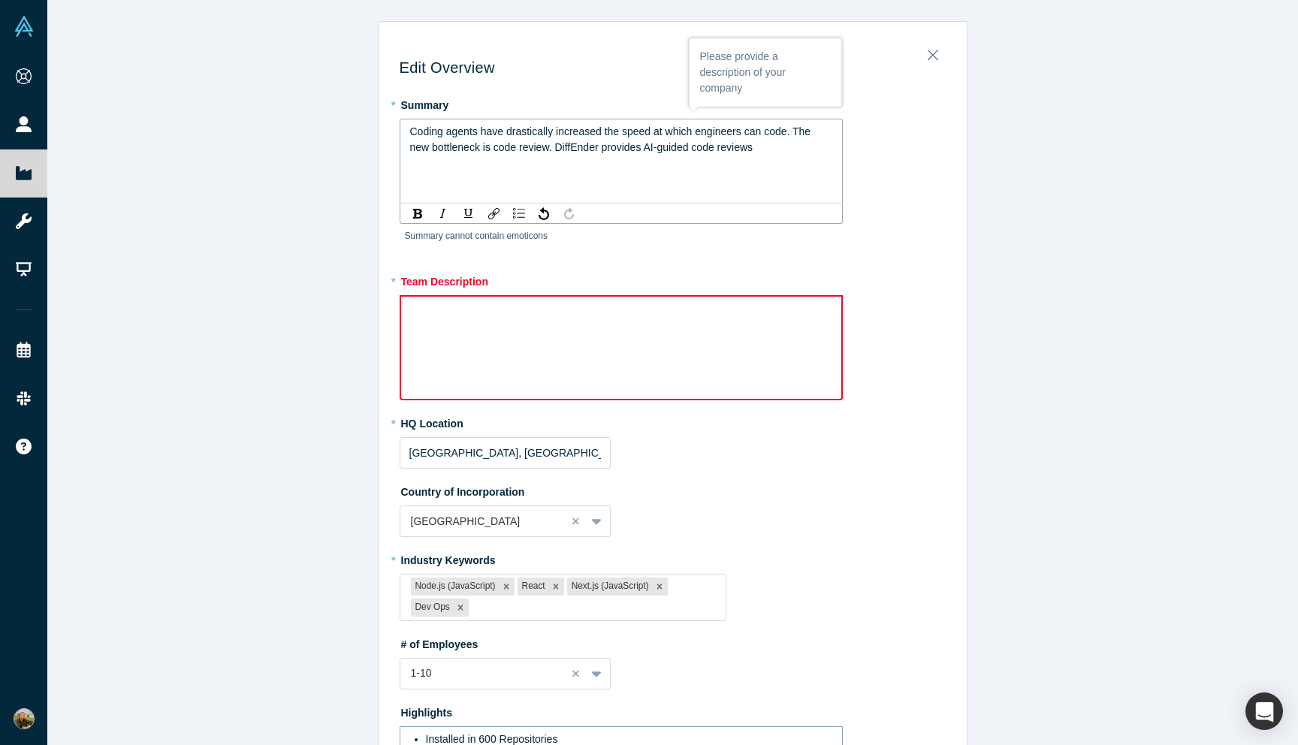
click at [762, 152] on div "Coding agents have drastically increased the speed at which engineers can code.…" at bounding box center [621, 140] width 423 height 32
click at [599, 146] on span "Coding agents have drastically increased the speed at which engineers can code.…" at bounding box center [612, 139] width 404 height 28
click at [733, 150] on span "Coding agents have drastically increased the speed at which engineers can code.…" at bounding box center [612, 139] width 404 height 28
click at [798, 126] on span "Coding agents have drastically increased the speed at which engineers can code.…" at bounding box center [619, 147] width 418 height 44
click at [588, 161] on div "Coding agents have drastically increased the speed at which engineers can code,…" at bounding box center [621, 147] width 423 height 47
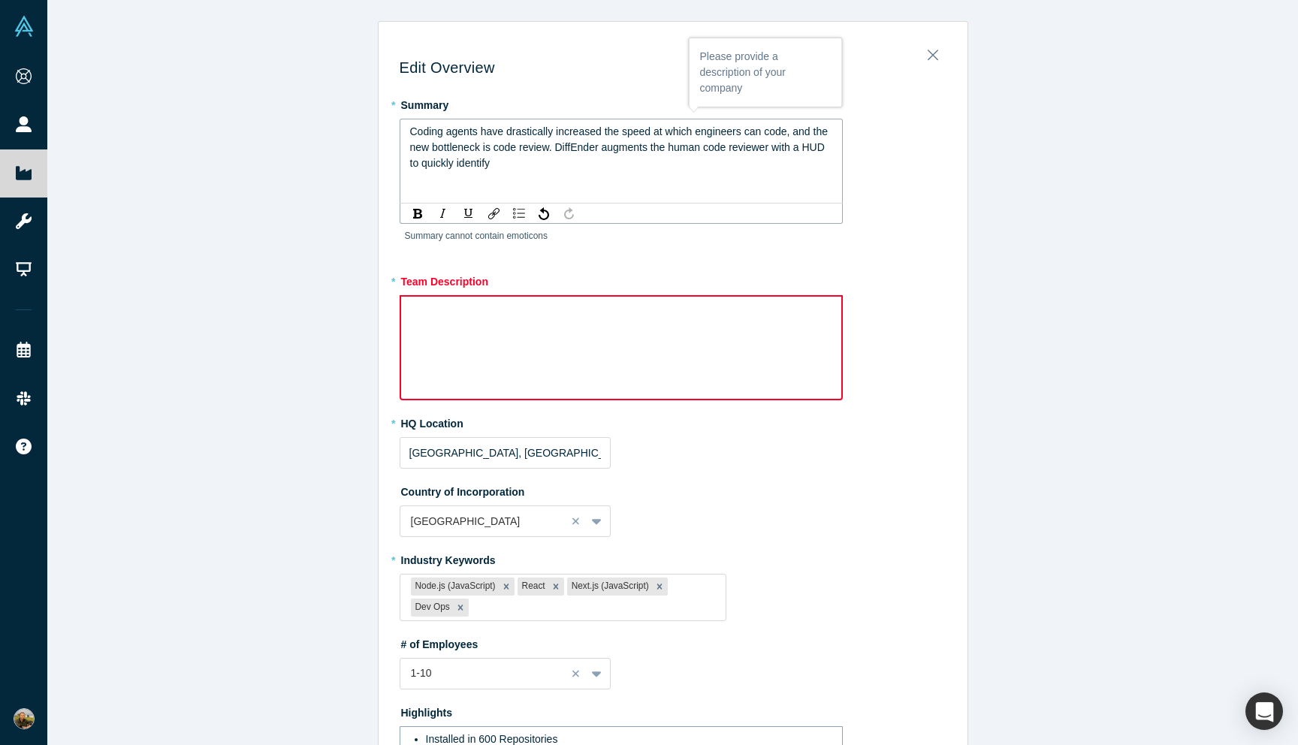
drag, startPoint x: 575, startPoint y: 163, endPoint x: 603, endPoint y: 147, distance: 32.6
click at [603, 147] on div "Coding agents have drastically increased the speed at which engineers can code,…" at bounding box center [621, 147] width 423 height 47
click at [602, 151] on span "Coding agents have drastically increased the speed at which engineers can code,…" at bounding box center [620, 139] width 421 height 28
click at [805, 131] on span "Coding agents have drastically increased the speed at which engineers can code,…" at bounding box center [620, 139] width 421 height 28
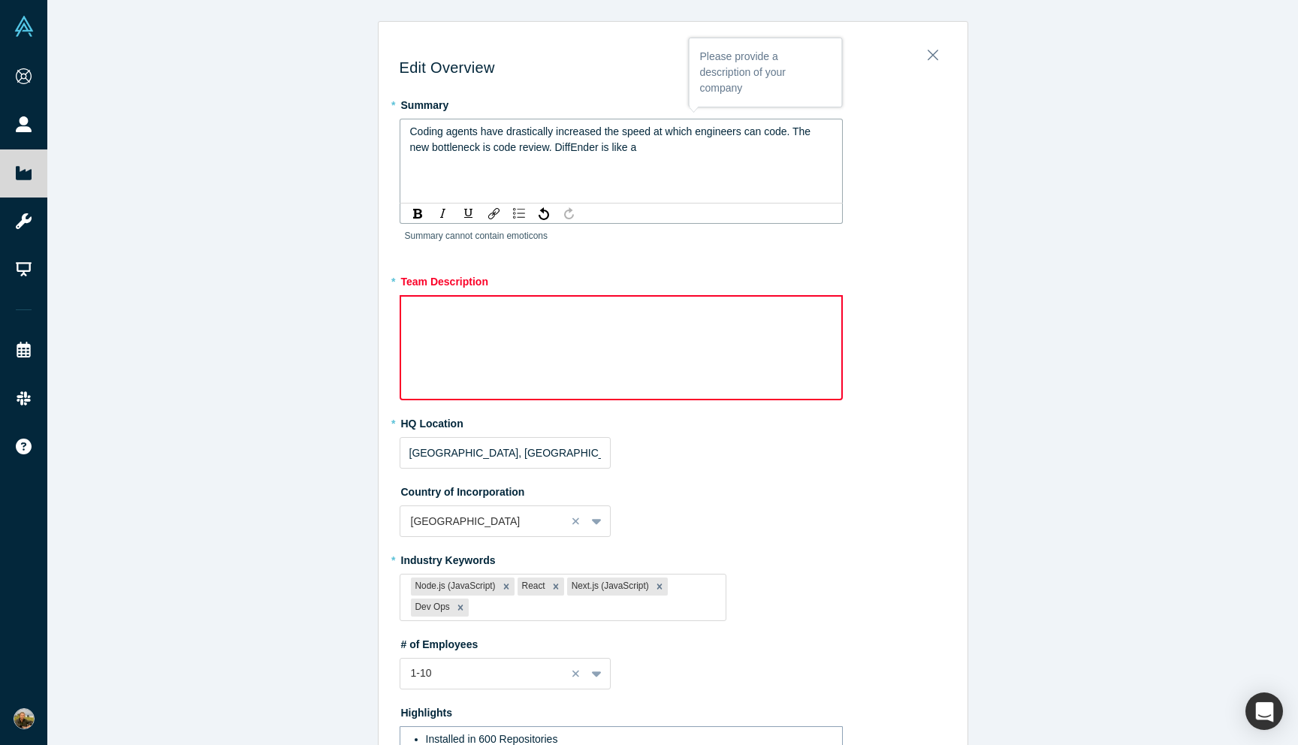
click at [496, 148] on span "Coding agents have drastically increased the speed at which engineers can code.…" at bounding box center [612, 139] width 404 height 28
click at [701, 144] on span "Coding agents have drastically increased the speed at which engineers can code.…" at bounding box center [612, 139] width 404 height 28
click at [659, 130] on span "Coding agents have drastically increased the speed at which engineers can code.…" at bounding box center [612, 139] width 404 height 28
click at [758, 136] on span "Coding agents have drastically increased the speed of software engineers can co…" at bounding box center [618, 139] width 417 height 28
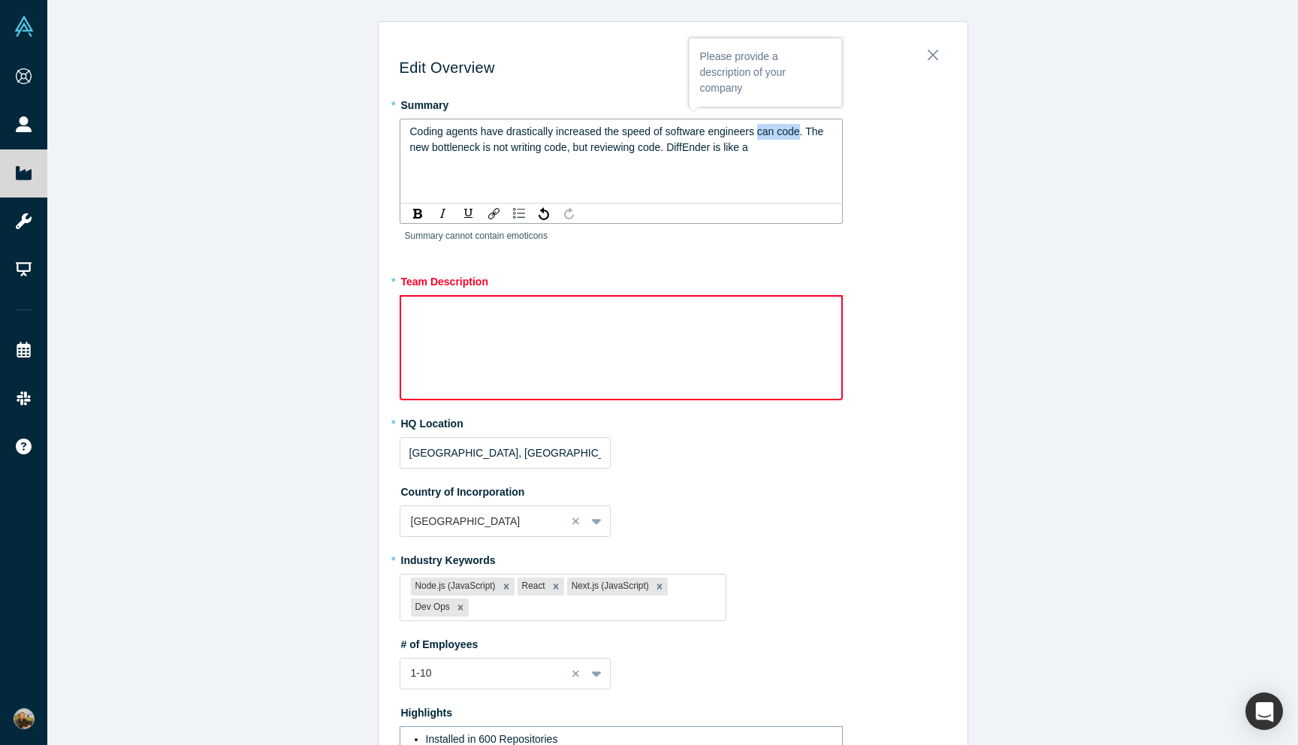
click at [802, 135] on span "Coding agents have drastically increased the speed of software engineers can co…" at bounding box center [618, 139] width 417 height 28
click at [642, 136] on span "Coding agents have drastically increased the speed of software engineers. The n…" at bounding box center [607, 139] width 394 height 28
click at [476, 144] on span "Coding agents have drastically increased the speed of software engineers. The n…" at bounding box center [607, 139] width 394 height 28
drag, startPoint x: 724, startPoint y: 149, endPoint x: 792, endPoint y: 155, distance: 67.9
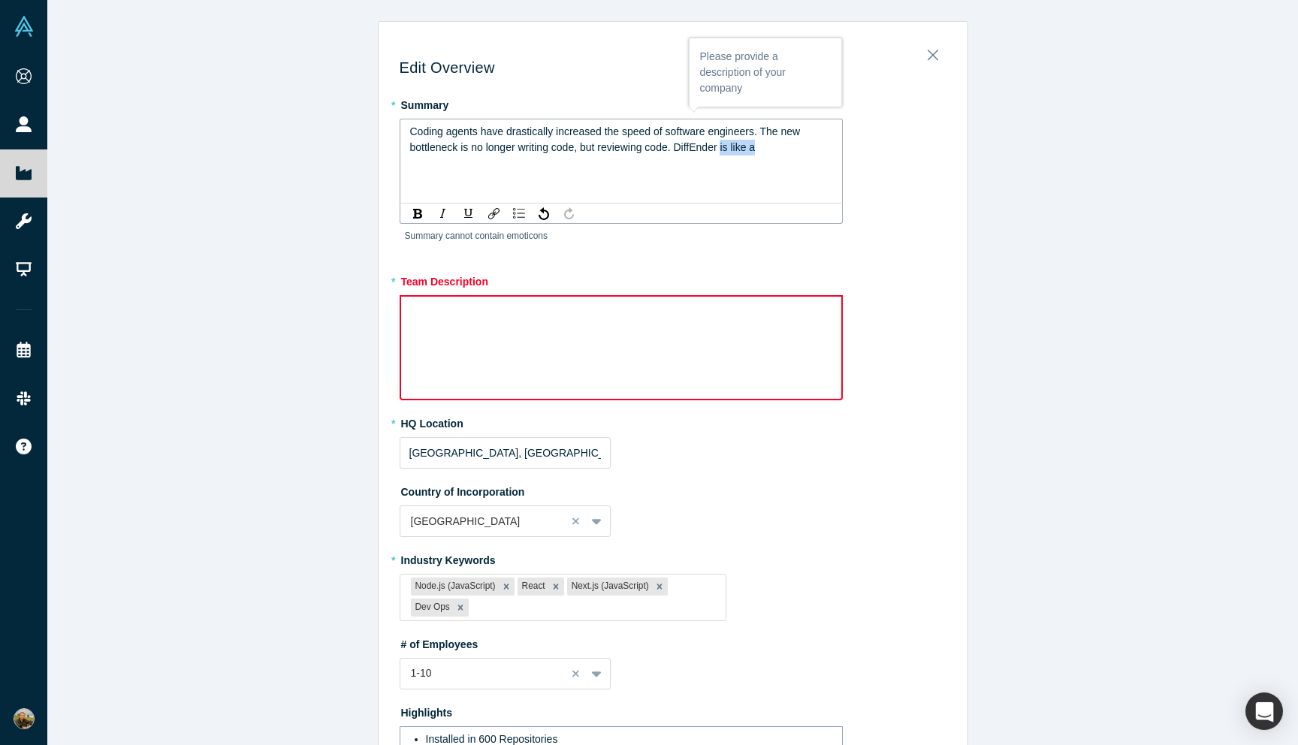
click at [792, 155] on div "Coding agents have drastically increased the speed of software engineers. The n…" at bounding box center [621, 140] width 423 height 32
click at [616, 167] on span "Coding agents have drastically increased the speed of software engineers. The n…" at bounding box center [617, 147] width 415 height 44
click at [489, 169] on div "Coding agents have drastically increased the speed of software engineers. The n…" at bounding box center [621, 155] width 423 height 63
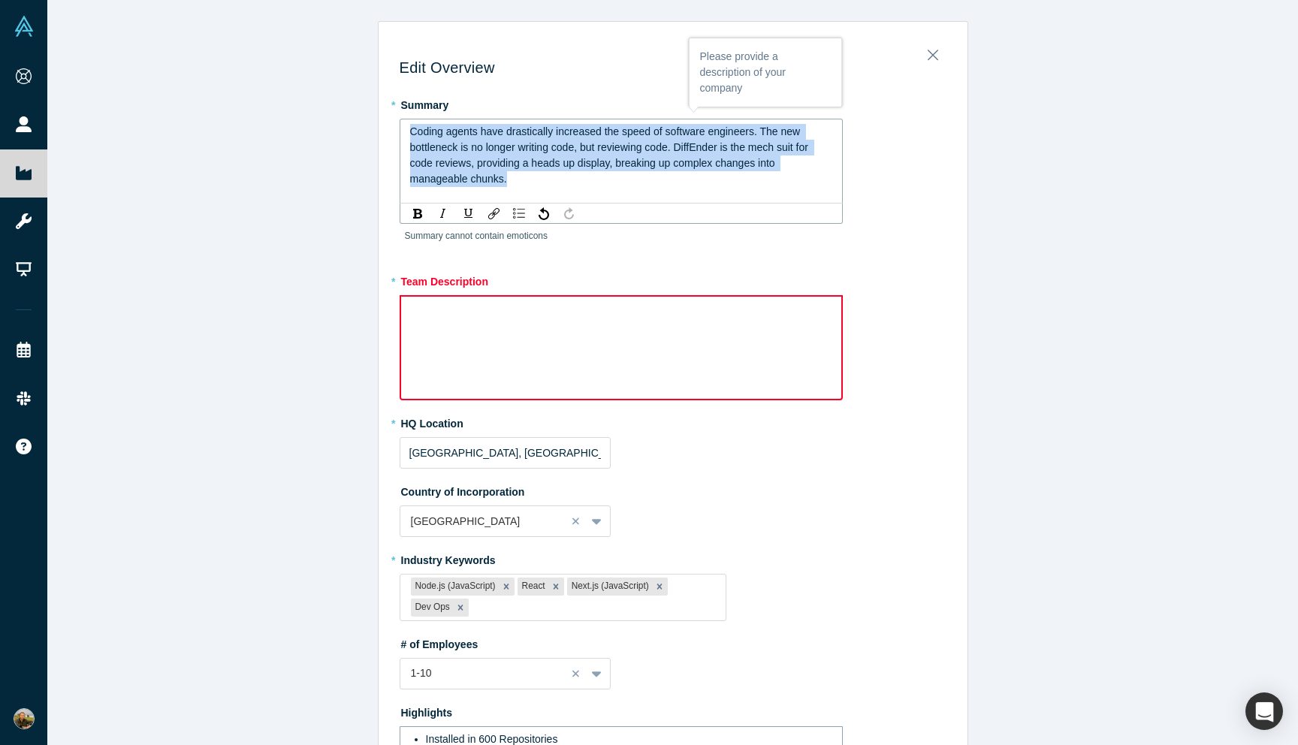
drag, startPoint x: 529, startPoint y: 184, endPoint x: 393, endPoint y: 118, distance: 151.8
click at [393, 118] on div "Edit Overview * Summary Coding agents have drastically increased the speed of s…" at bounding box center [673, 501] width 589 height 939
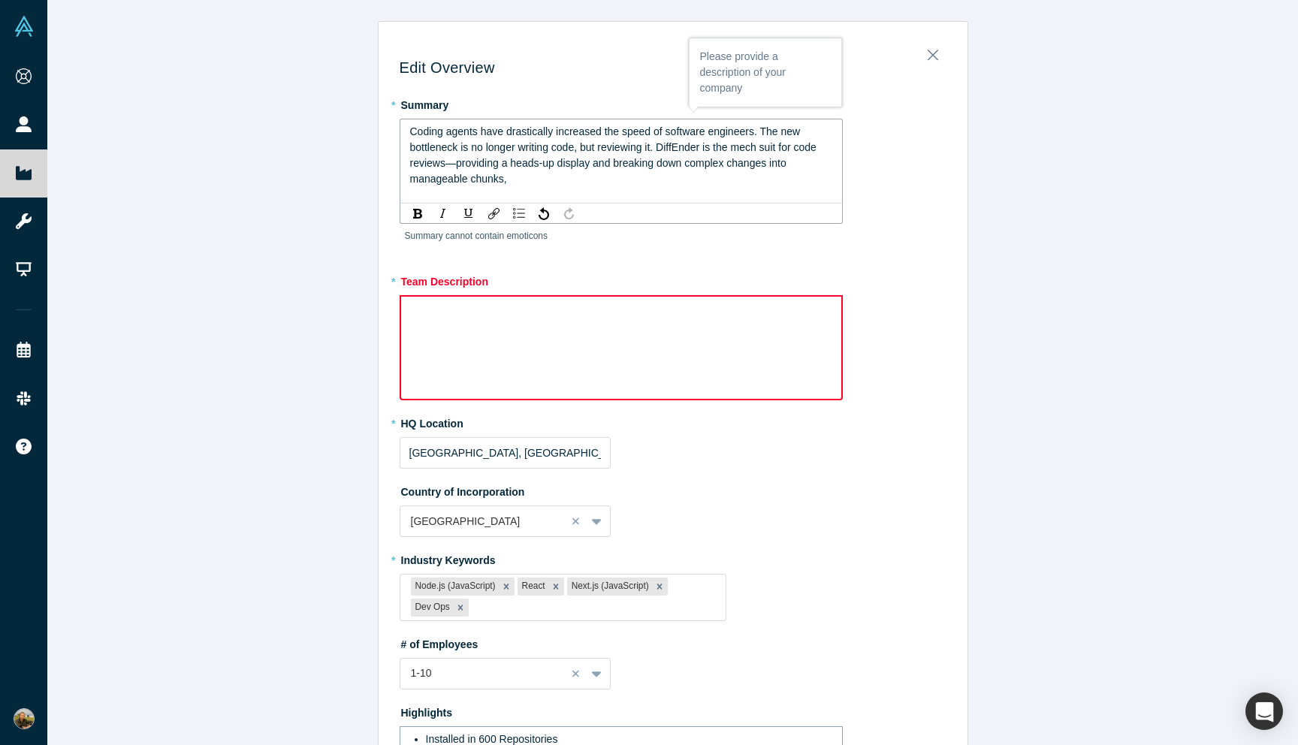
drag, startPoint x: 539, startPoint y: 180, endPoint x: 594, endPoint y: 162, distance: 58.2
click at [594, 163] on div "Coding agents have drastically increased the speed of software engineers. The n…" at bounding box center [621, 155] width 423 height 63
drag, startPoint x: 541, startPoint y: 179, endPoint x: 763, endPoint y: 164, distance: 222.8
click at [763, 164] on div "Coding agents have drastically increased the speed of software engineers. The n…" at bounding box center [621, 155] width 423 height 63
drag, startPoint x: 768, startPoint y: 164, endPoint x: 456, endPoint y: 170, distance: 312.5
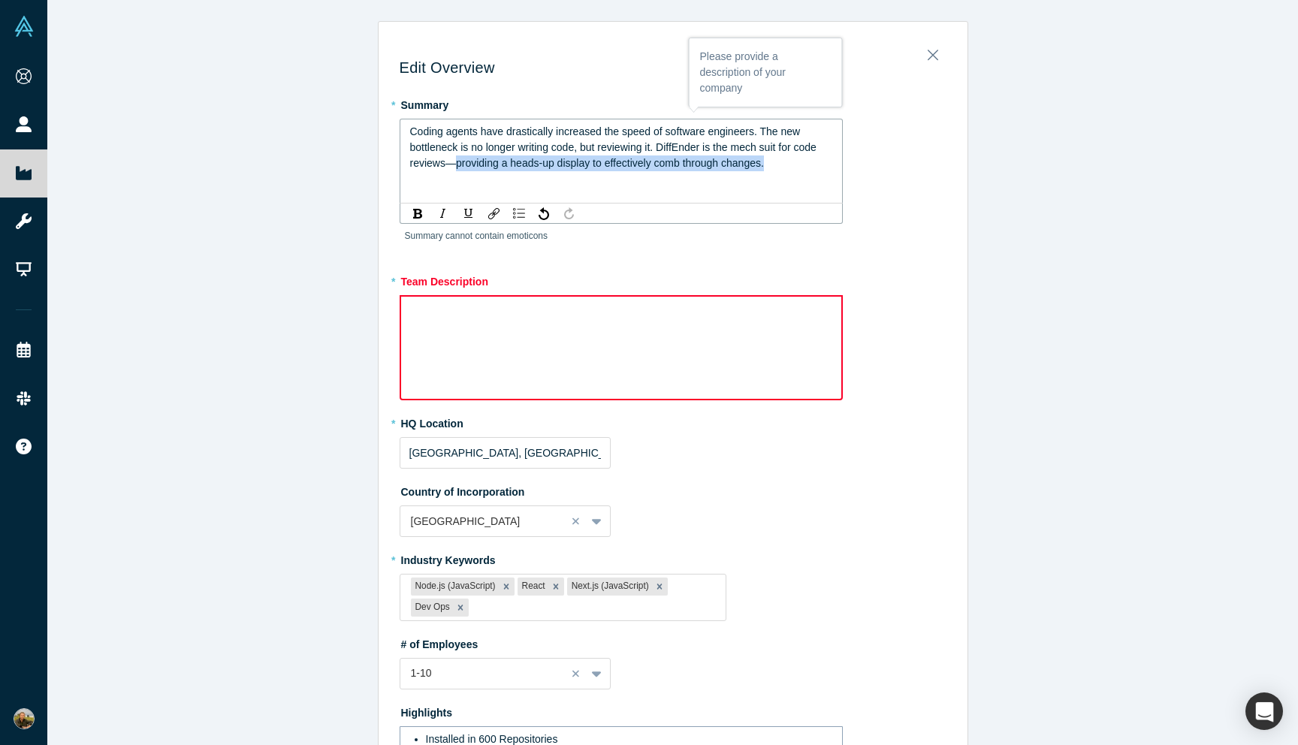
click at [456, 170] on div "Coding agents have drastically increased the speed of software engineers. The n…" at bounding box center [621, 147] width 423 height 47
click at [452, 309] on div "rdw-editor" at bounding box center [621, 309] width 421 height 16
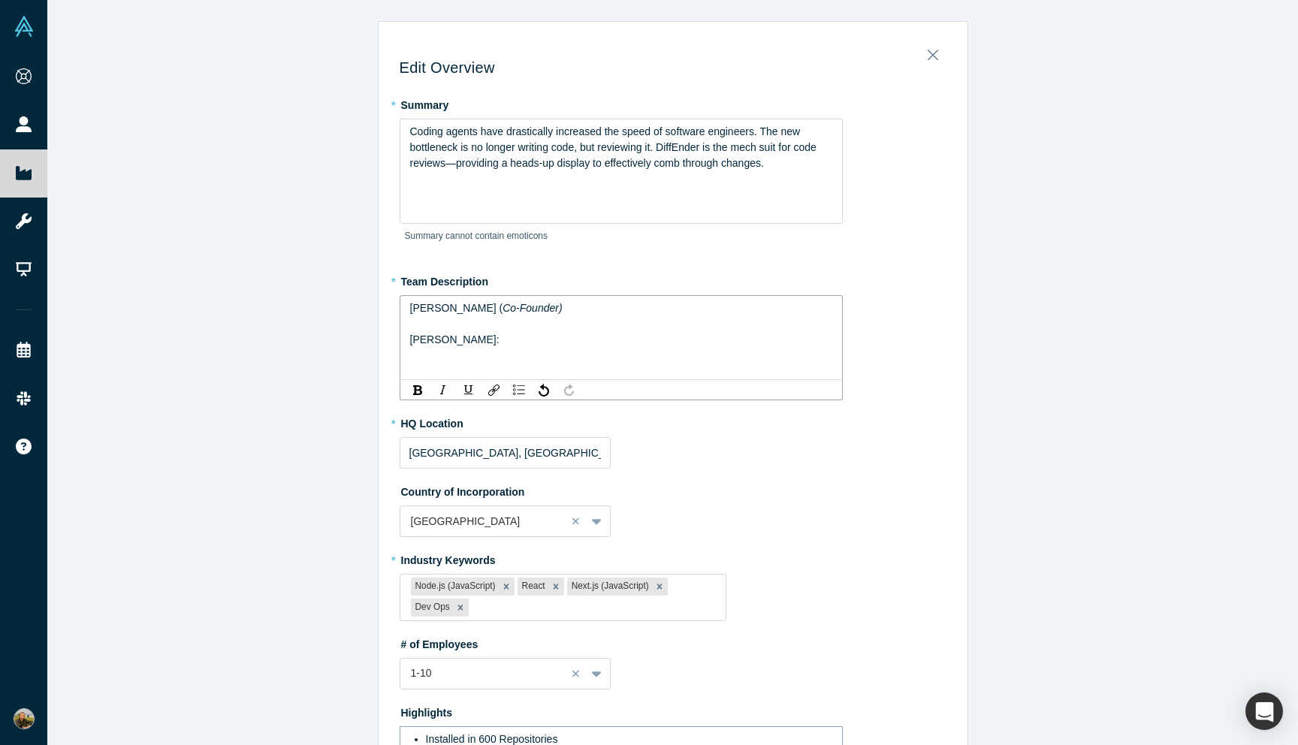
click at [458, 333] on div "Connor Owen:" at bounding box center [621, 340] width 423 height 16
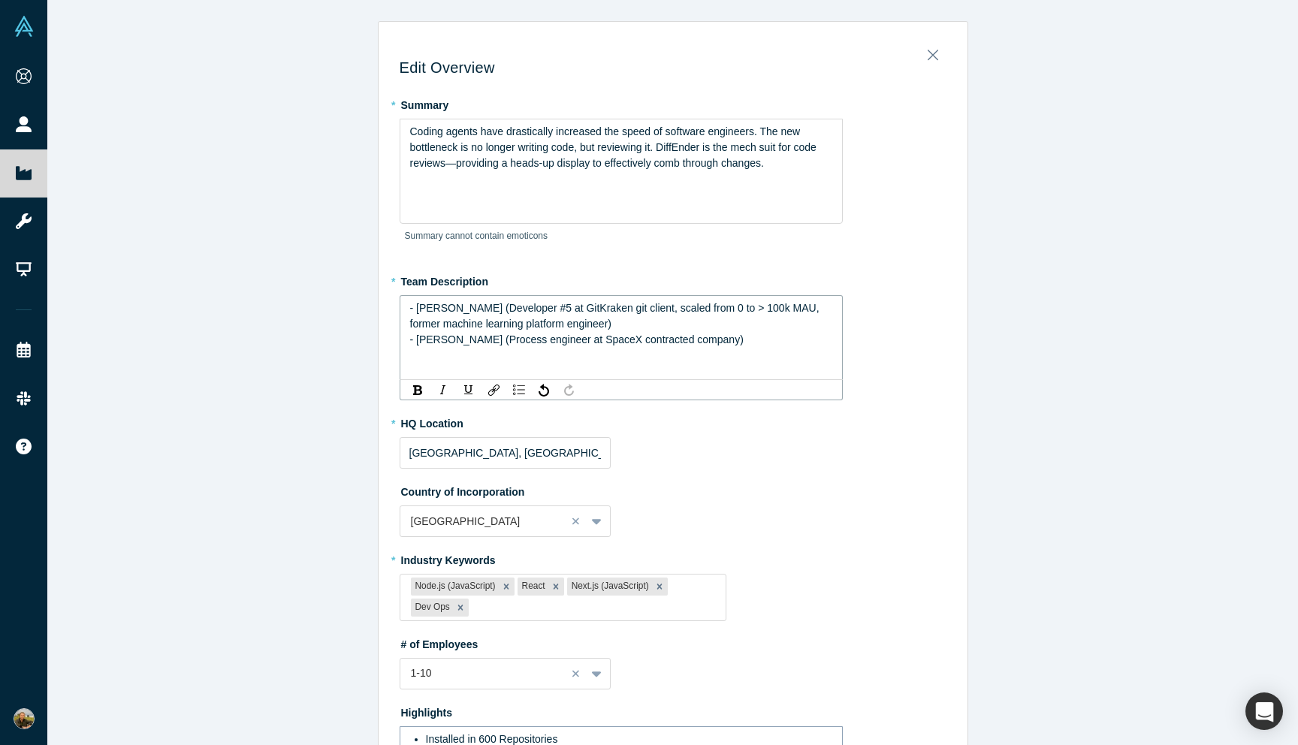
click at [469, 308] on span "- Kyle Smith (Developer #5 at GitKraken git client, scaled from 0 to > 100k MAU…" at bounding box center [616, 316] width 412 height 28
click at [590, 320] on div "Kyle SmithDeveloper #5 at GitKraken git client, scaled from 0 to > 100k MAU, fo…" at bounding box center [621, 316] width 423 height 32
click at [460, 308] on span "Kyle SmithDeveloper #5 at GitKraken git client, scaled from 0 to > 100k MAU, fo…" at bounding box center [602, 316] width 385 height 28
click at [475, 339] on span "Connor Owen (Process engineer at SpaceX contracted company)" at bounding box center [573, 339] width 327 height 12
click at [477, 342] on span "Connor Owen : Process engineer at SpaceX contracted company" at bounding box center [573, 339] width 326 height 12
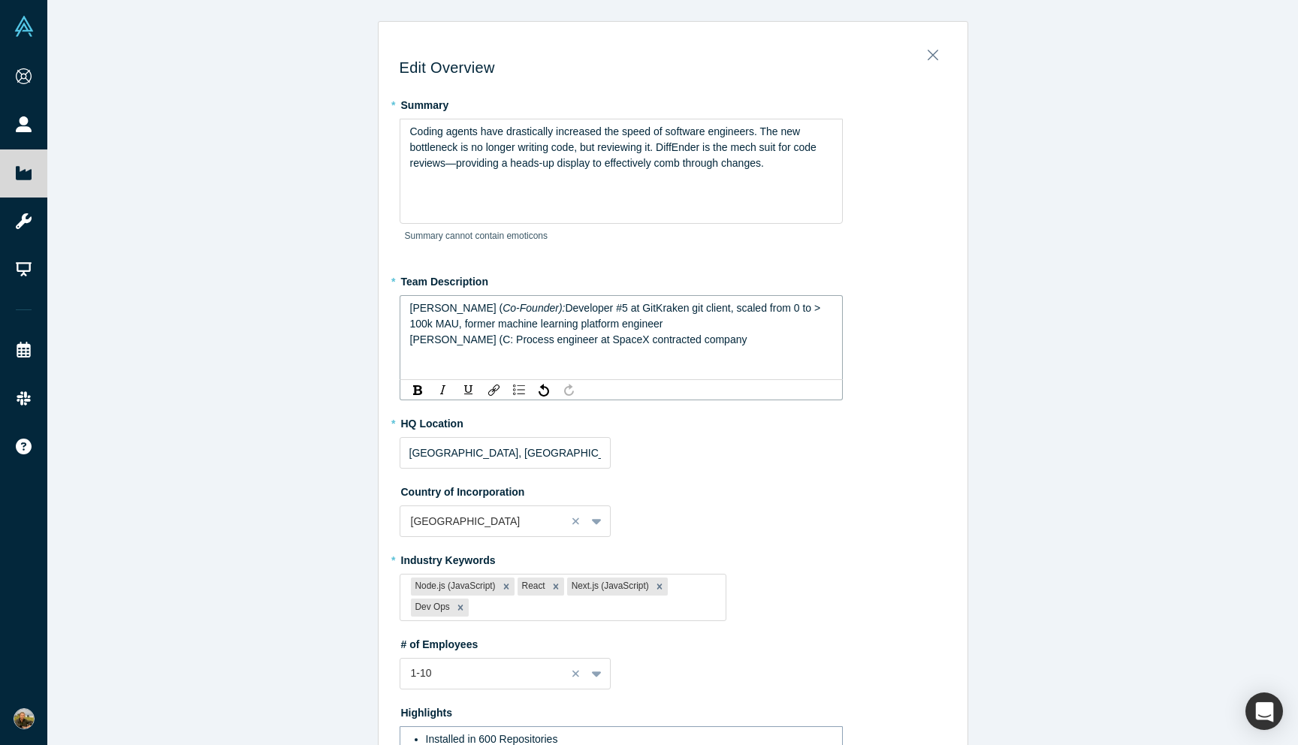
click at [487, 336] on span "Connor Owen (C: Process engineer at SpaceX contracted company" at bounding box center [578, 339] width 337 height 12
click at [476, 339] on span "Connor Owen (Co-Founder): Process engineer at SpaceX contracted company" at bounding box center [604, 339] width 389 height 12
click at [494, 320] on span "Developer #5 at GitKraken git client, scaled from 0 to > 100k MAU, former machi…" at bounding box center [617, 316] width 414 height 28
click at [648, 324] on div "Kyle Smith ( Co-Founder): Developer #5 at GitKraken git client, scaled from 0 t…" at bounding box center [621, 316] width 423 height 32
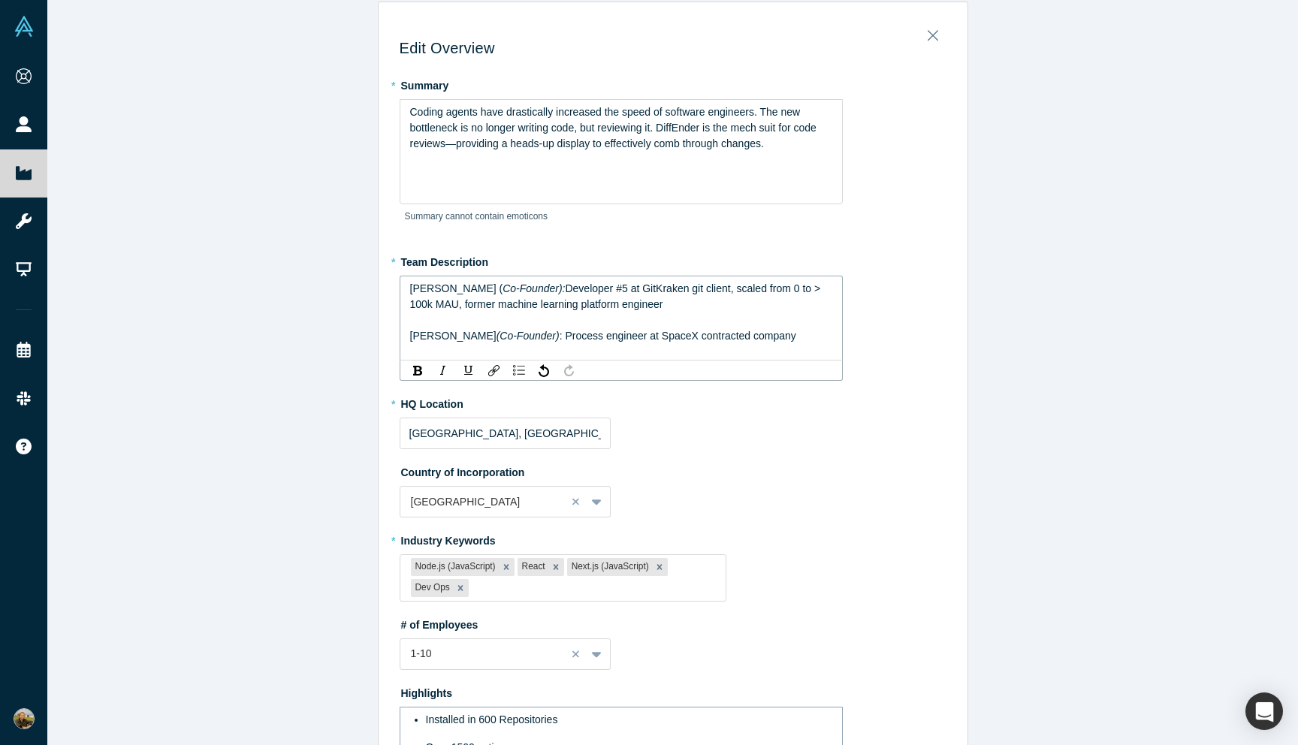
scroll to position [10, 0]
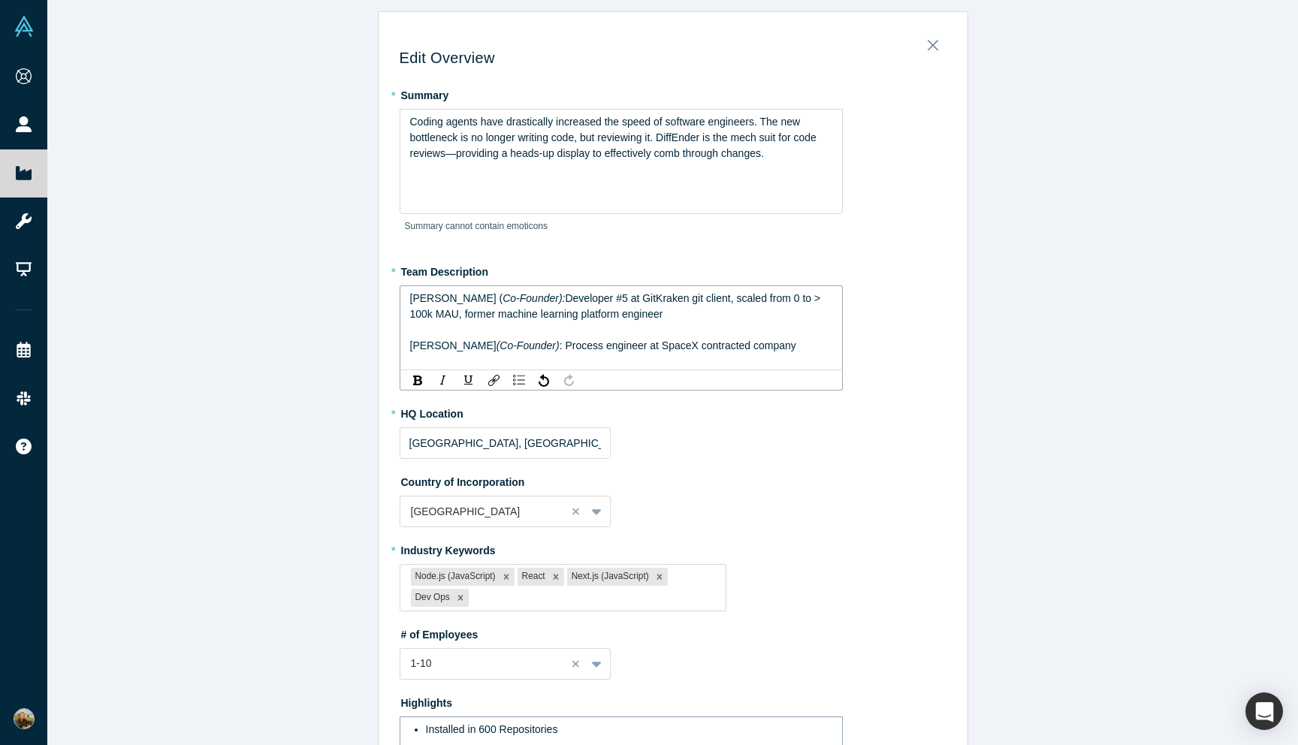
click at [517, 152] on span "Coding agents have drastically increased the speed of software engineers. The n…" at bounding box center [614, 138] width 409 height 44
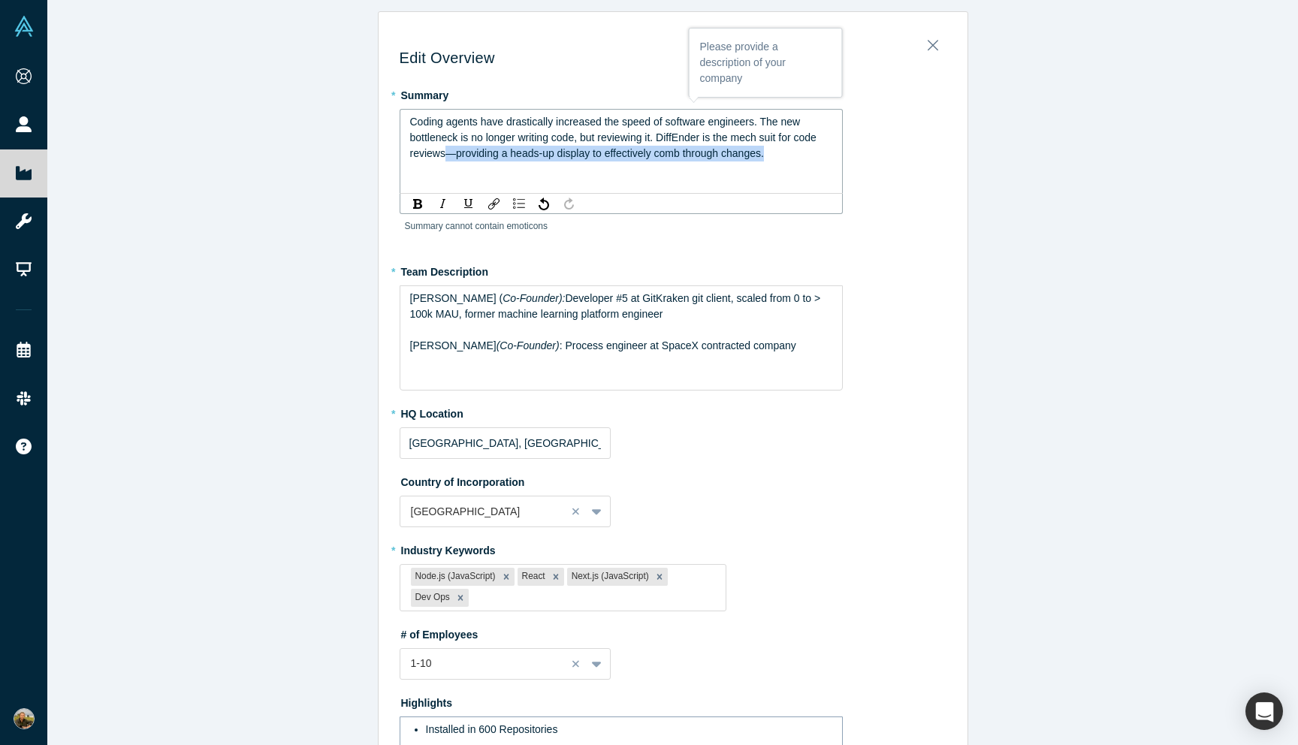
drag, startPoint x: 444, startPoint y: 155, endPoint x: 771, endPoint y: 158, distance: 326.7
click at [771, 158] on div "Coding agents have drastically increased the speed of software engineers. The n…" at bounding box center [621, 137] width 423 height 47
click at [472, 147] on span "Coding agents have drastically increased the speed of software engineers. The n…" at bounding box center [614, 138] width 409 height 44
click at [580, 153] on span "Coding agents have drastically increased the speed of software engineers. The n…" at bounding box center [614, 138] width 409 height 44
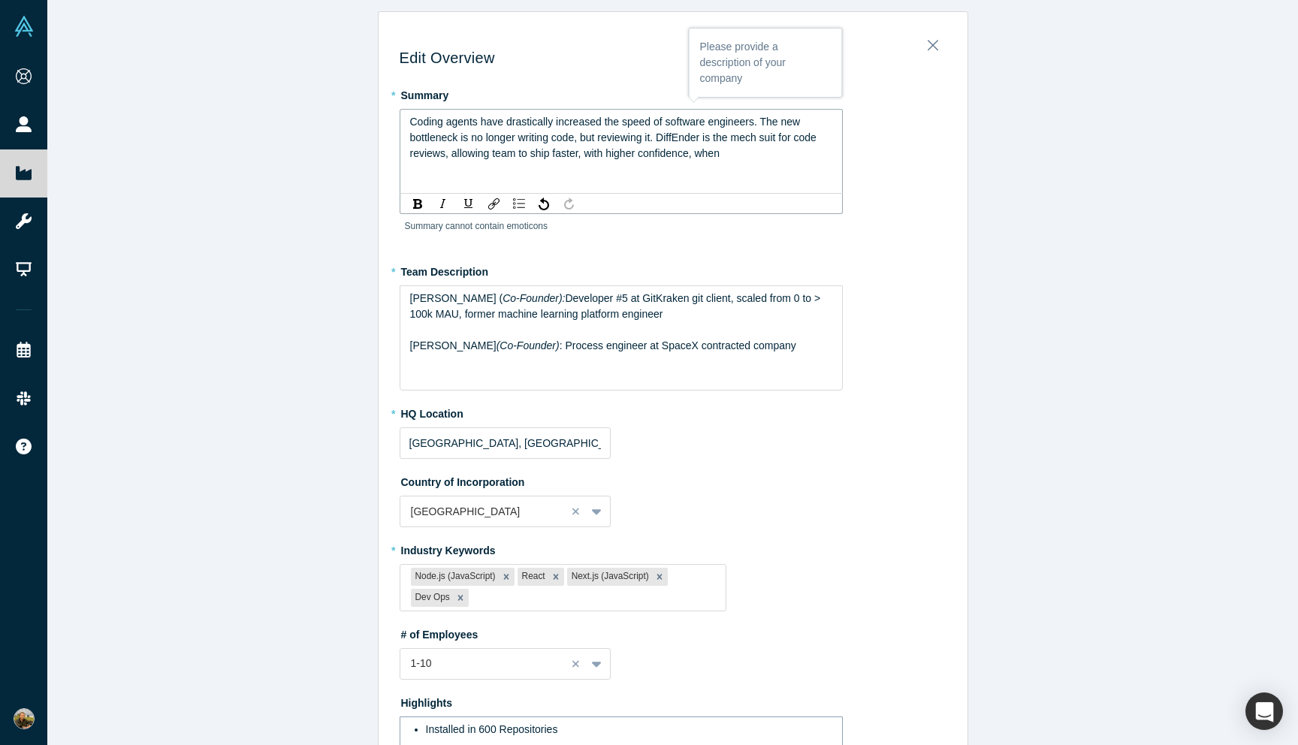
drag, startPoint x: 608, startPoint y: 154, endPoint x: 735, endPoint y: 154, distance: 126.2
click at [735, 154] on div "Coding agents have drastically increased the speed of software engineers. The n…" at bounding box center [621, 137] width 423 height 47
click at [385, 167] on div "Edit Overview * Summary Coding agents have drastically increased the speed of s…" at bounding box center [673, 492] width 589 height 939
click at [584, 155] on span "Coding agents have drastically increased the speed of software engineers. The n…" at bounding box center [614, 138] width 409 height 44
click at [367, 211] on div "Edit Overview * Summary Coding agents have drastically increased the speed of s…" at bounding box center [672, 372] width 1250 height 745
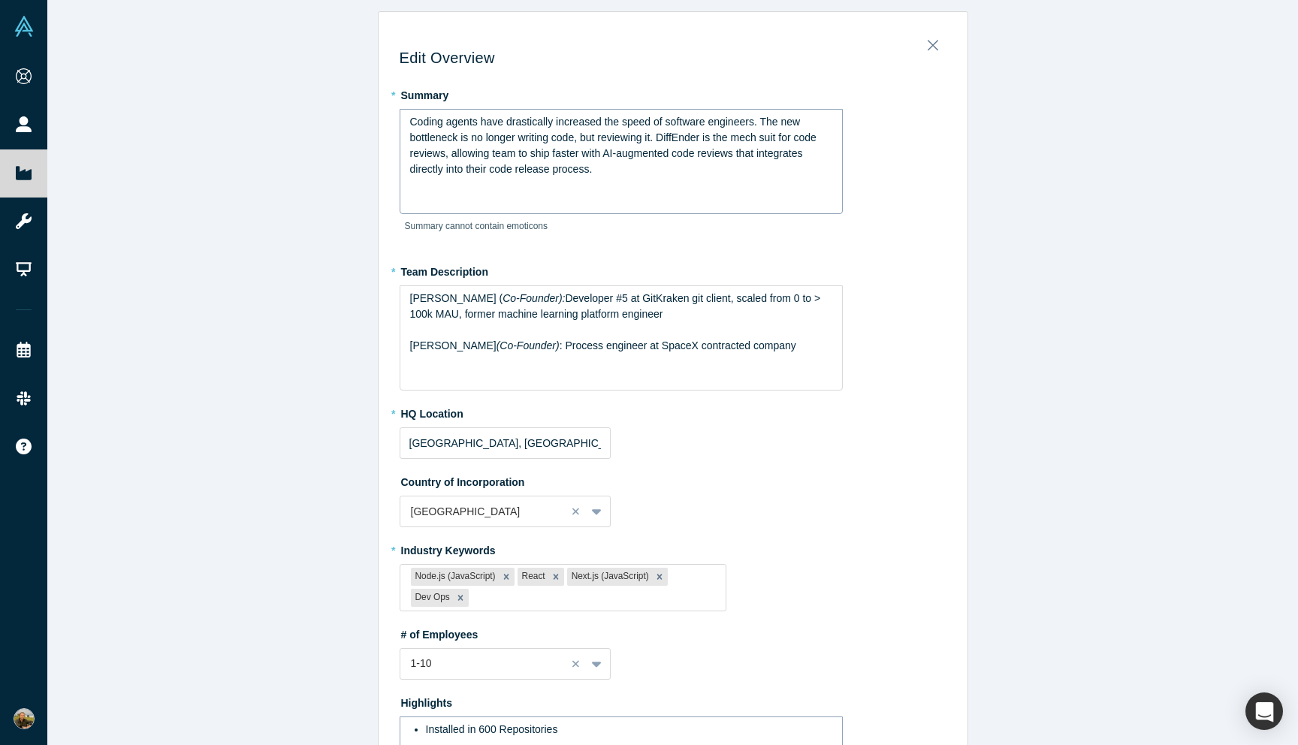
click at [807, 153] on span "Coding agents have drastically increased the speed of software engineers. The n…" at bounding box center [614, 145] width 409 height 59
click at [359, 198] on div "Edit Overview * Summary Coding agents have drastically increased the speed of s…" at bounding box center [672, 372] width 1250 height 745
click at [216, 252] on div "Edit Overview * Summary Coding agents have drastically increased the speed of s…" at bounding box center [672, 372] width 1250 height 745
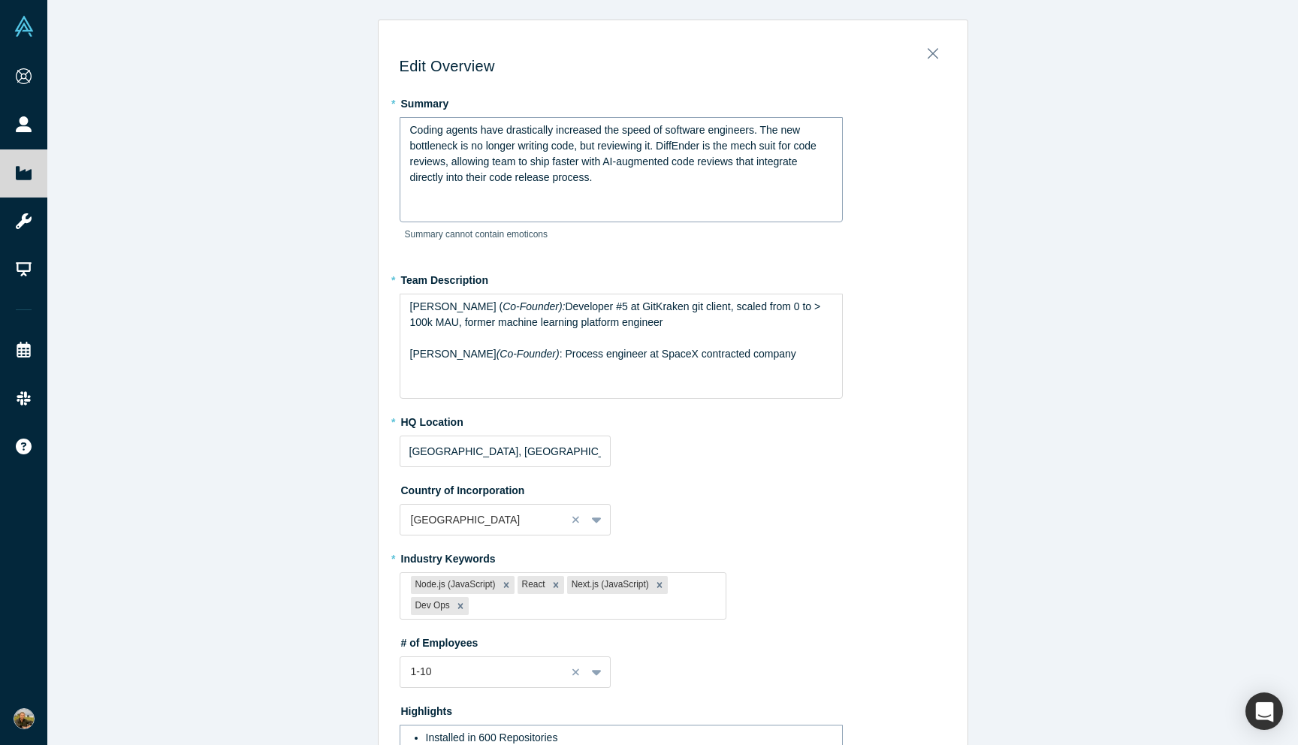
scroll to position [0, 0]
click at [602, 158] on span "Coding agents have drastically increased the speed of software engineers. The n…" at bounding box center [614, 154] width 409 height 59
click at [742, 167] on span "Coding agents have drastically increased the speed of software engineers. The n…" at bounding box center [614, 154] width 409 height 59
click at [464, 180] on span "Coding agents have drastically increased the speed of software engineers. The n…" at bounding box center [616, 154] width 412 height 59
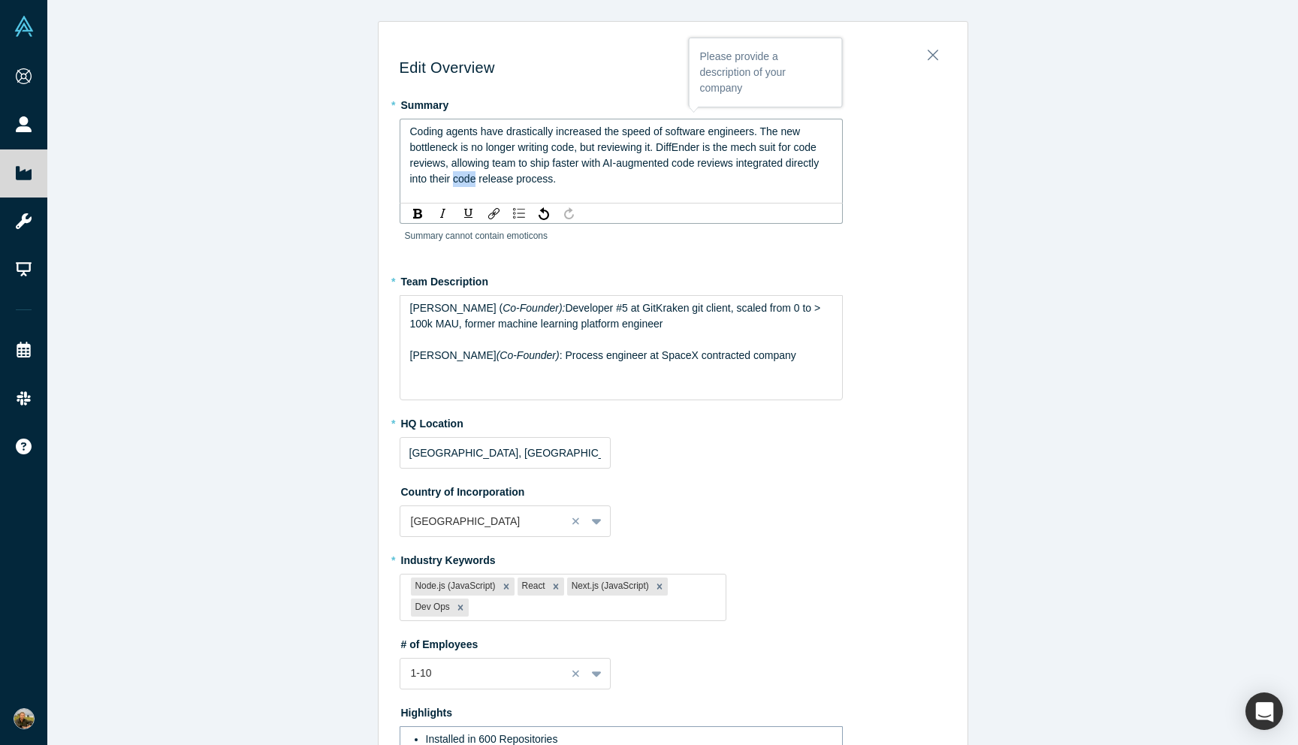
click at [464, 180] on span "Coding agents have drastically increased the speed of software engineers. The n…" at bounding box center [616, 154] width 412 height 59
click at [304, 260] on div "Edit Overview * Summary Coding agents have drastically increased the speed of s…" at bounding box center [672, 372] width 1250 height 745
click at [303, 251] on div "Edit Overview * Summary Coding agents have drastically increased the speed of s…" at bounding box center [672, 372] width 1250 height 745
click at [563, 179] on div "Coding agents have drastically increased the speed of software engineers. The n…" at bounding box center [621, 155] width 423 height 63
click at [330, 178] on div "Edit Overview * Summary Coding agents have drastically increased the speed of s…" at bounding box center [672, 372] width 1250 height 745
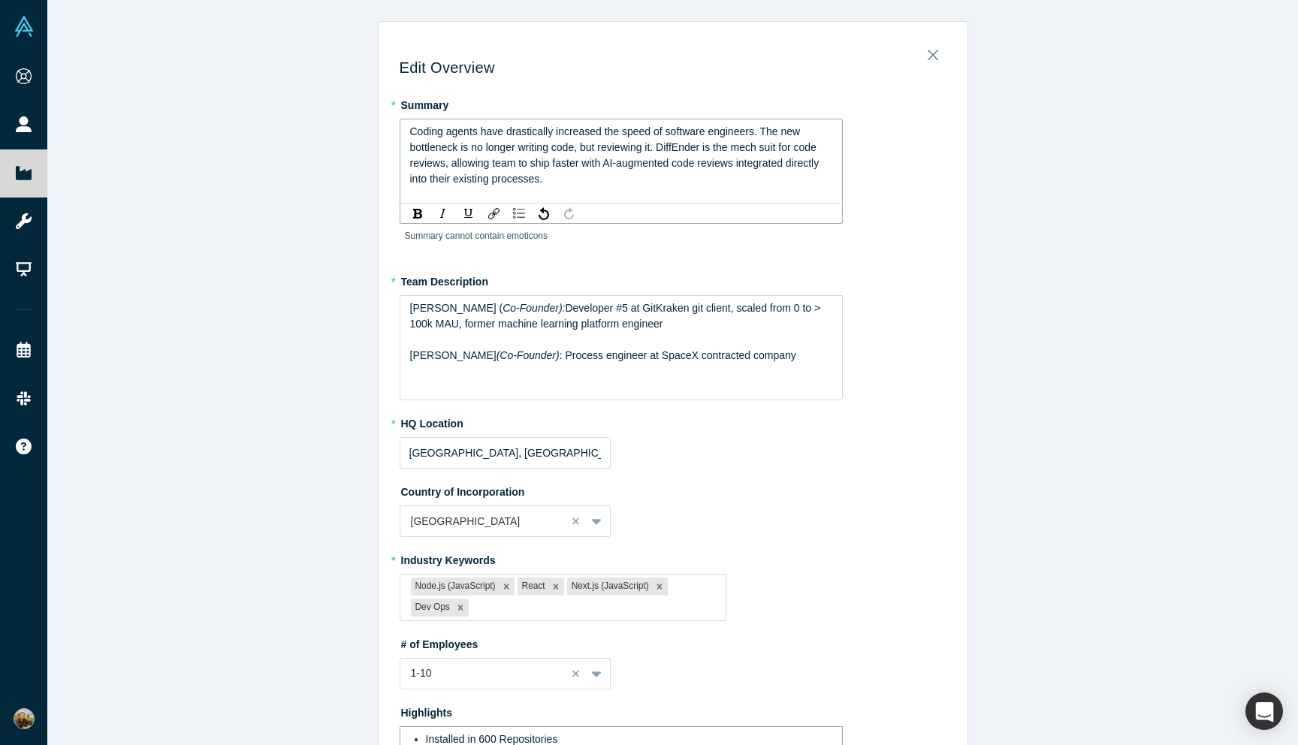
click at [582, 176] on div "Coding agents have drastically increased the speed of software engineers. The n…" at bounding box center [621, 155] width 423 height 63
drag, startPoint x: 541, startPoint y: 179, endPoint x: 741, endPoint y: 166, distance: 200.2
click at [741, 166] on span "Coding agents have drastically increased the speed of software engineers. The n…" at bounding box center [616, 154] width 412 height 59
click at [323, 215] on div "Edit Overview * Summary Coding agents have drastically increased the speed of s…" at bounding box center [672, 372] width 1250 height 745
click at [650, 171] on div "Coding agents have drastically increased the speed of software engineers. The n…" at bounding box center [621, 147] width 423 height 47
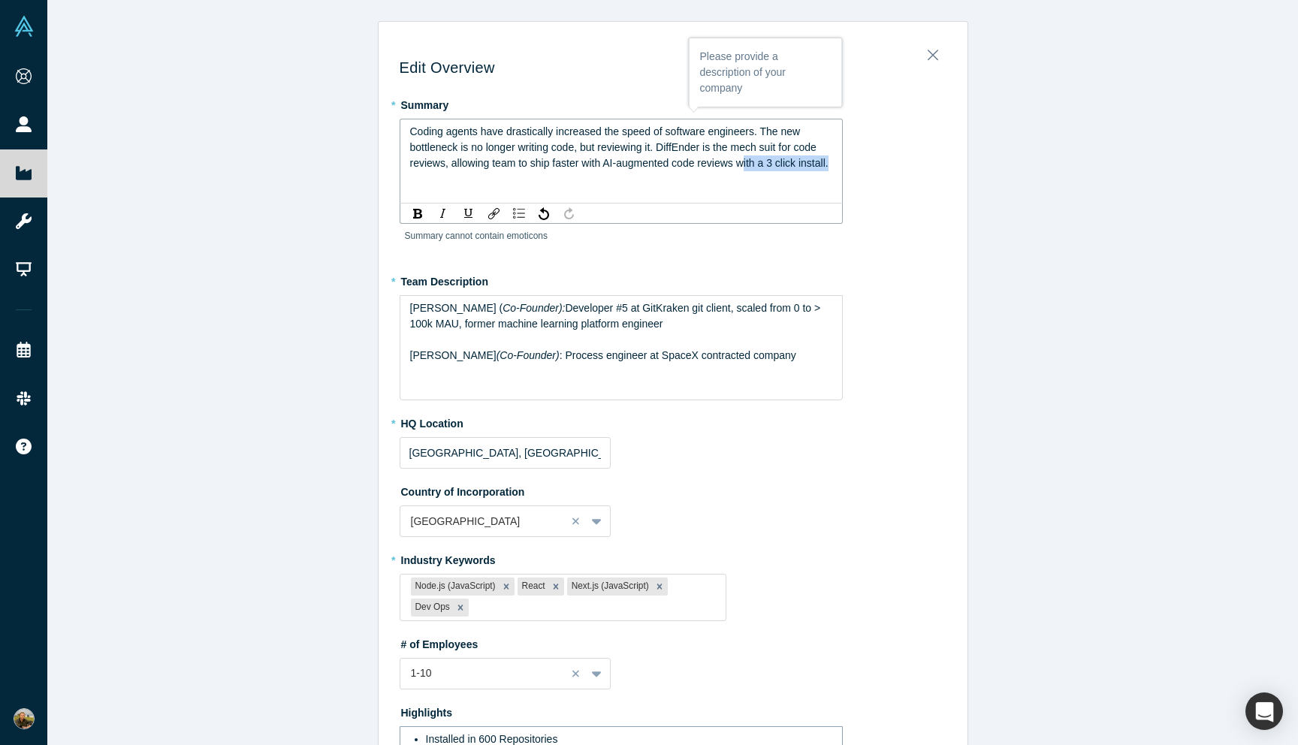
drag, startPoint x: 505, startPoint y: 173, endPoint x: 746, endPoint y: 164, distance: 240.5
click at [746, 164] on div "Coding agents have drastically increased the speed of software engineers. The n…" at bounding box center [621, 147] width 423 height 47
click at [581, 166] on span "Coding agents have drastically increased the speed of software engineers. The n…" at bounding box center [619, 147] width 418 height 44
click at [710, 168] on span "Coding agents have drastically increased the speed of software engineers. The n…" at bounding box center [620, 154] width 420 height 59
click at [733, 166] on span "Coding agents have drastically increased the speed of software engineers. The n…" at bounding box center [620, 154] width 420 height 59
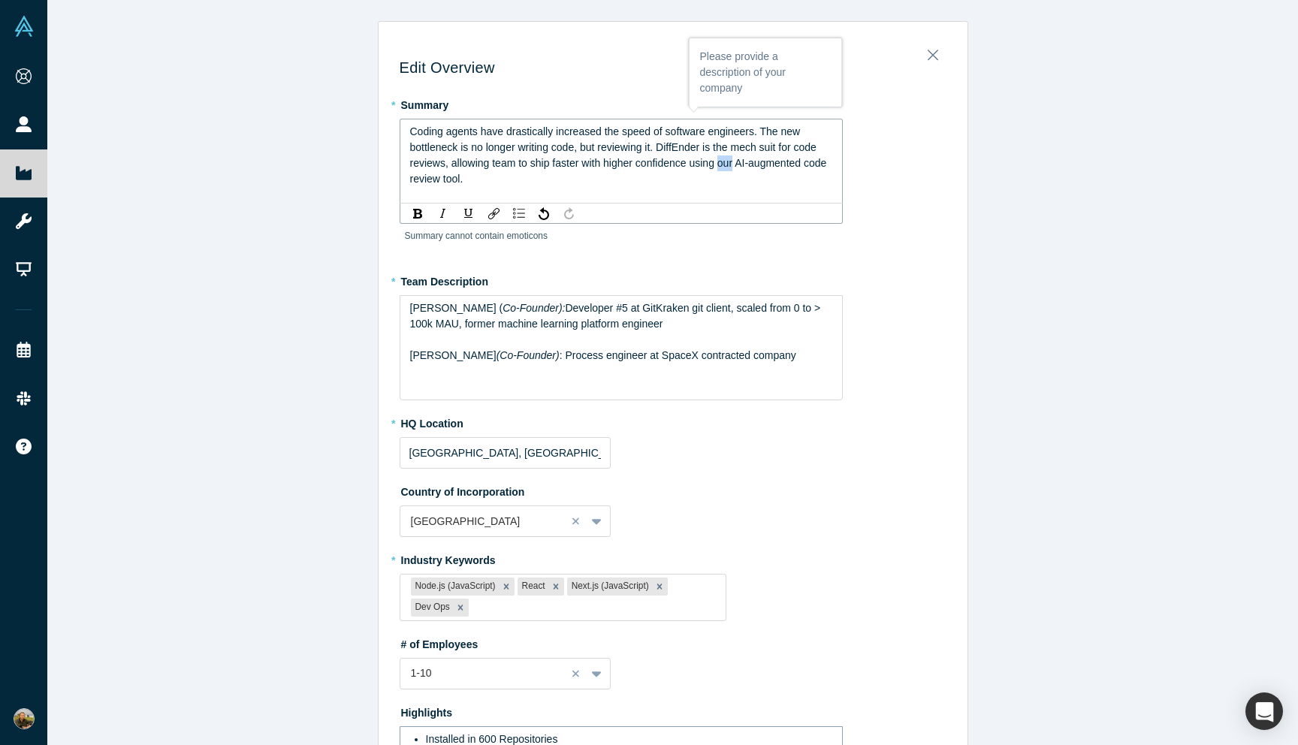
click at [733, 166] on span "Coding agents have drastically increased the speed of software engineers. The n…" at bounding box center [620, 154] width 420 height 59
click at [318, 186] on div "Edit Overview * Summary Coding agents have drastically increased the speed of s…" at bounding box center [672, 372] width 1250 height 745
click at [481, 181] on div "Coding agents have drastically increased the speed of software engineers. The n…" at bounding box center [621, 155] width 423 height 63
click at [313, 246] on div "Edit Overview * Summary Coding agents have drastically increased the speed of s…" at bounding box center [672, 372] width 1250 height 745
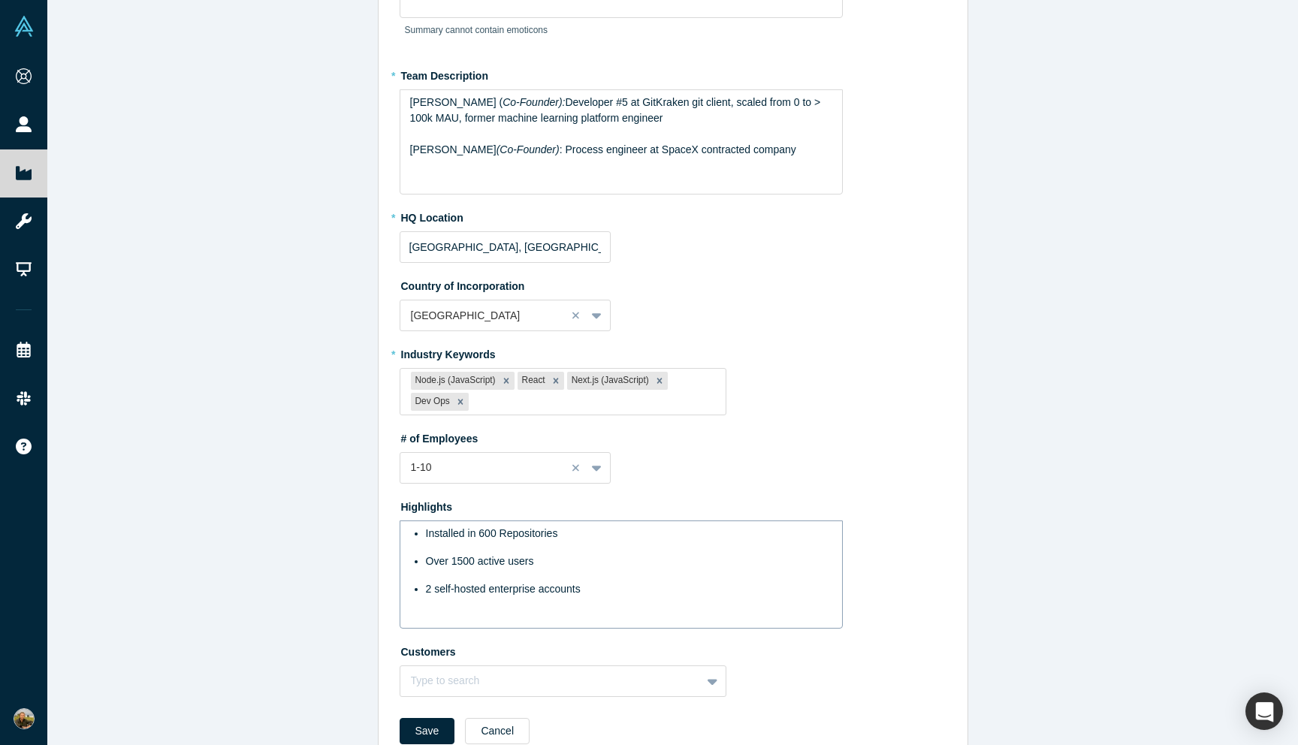
scroll to position [248, 0]
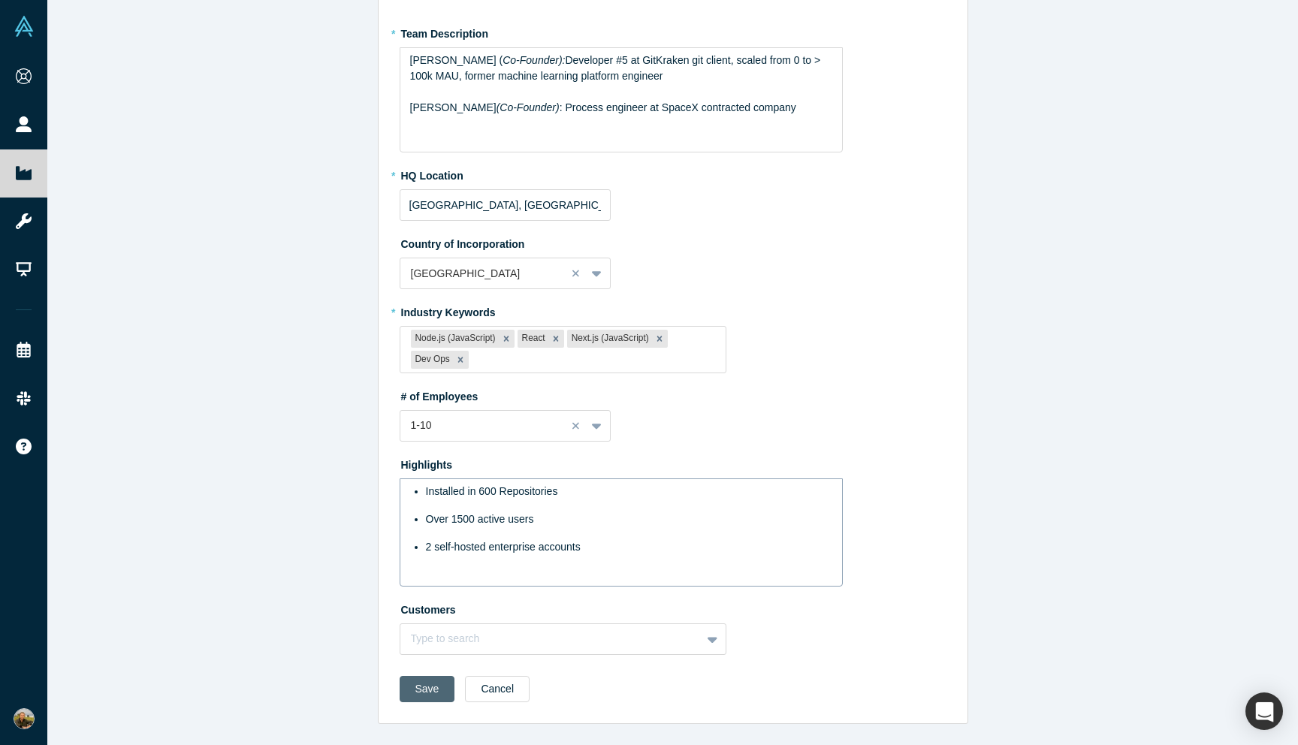
click at [421, 692] on button "Save" at bounding box center [428, 689] width 56 height 26
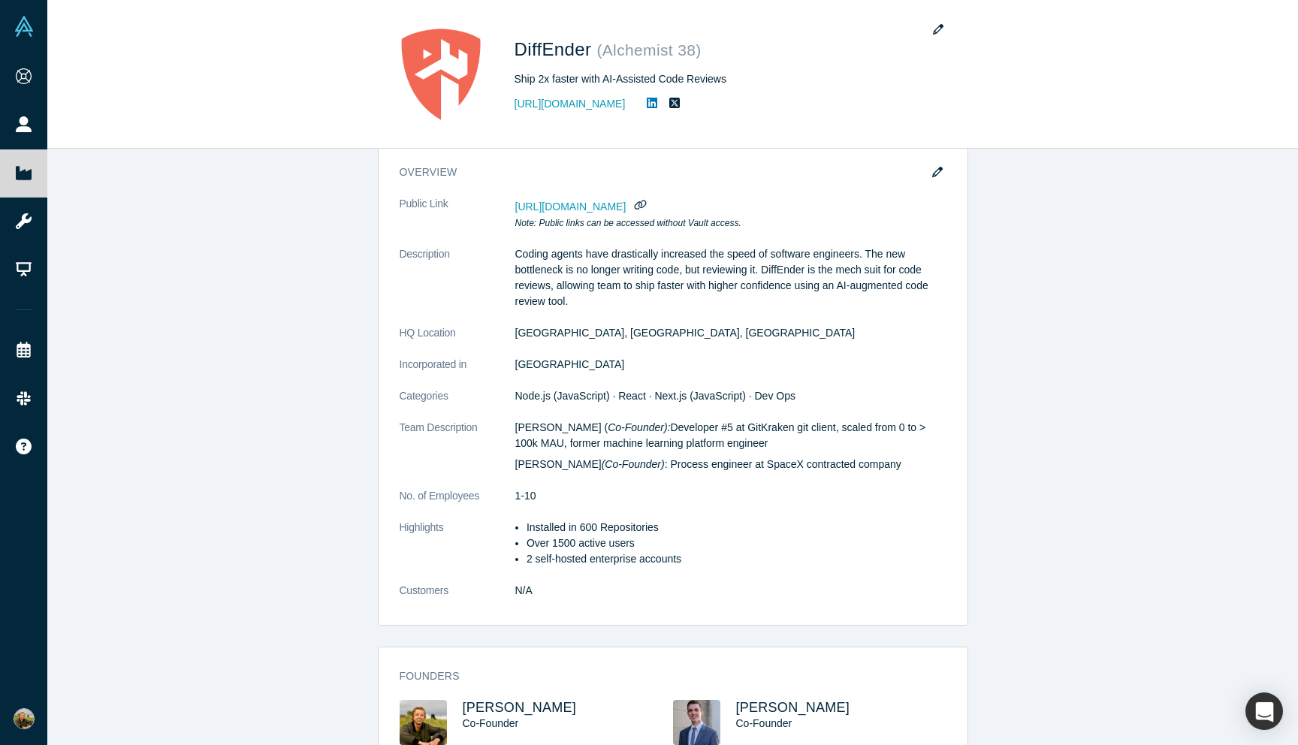
scroll to position [0, 0]
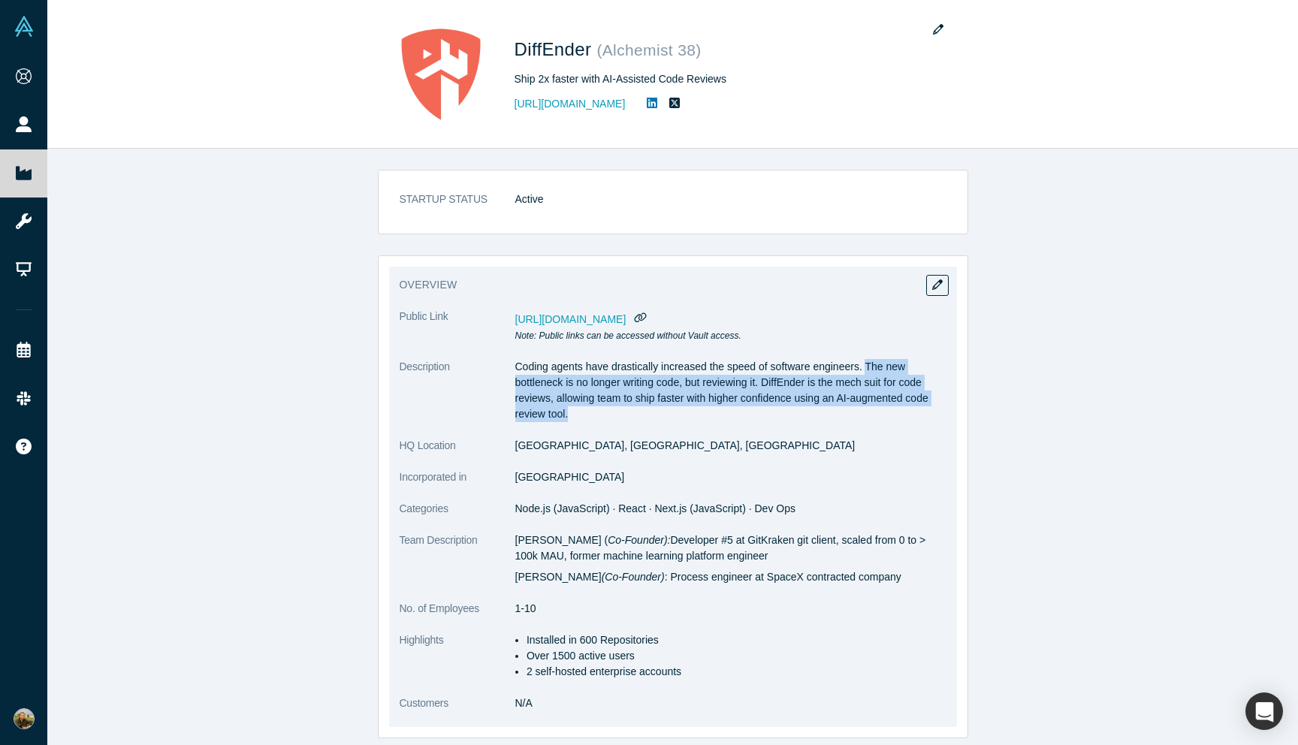
drag, startPoint x: 870, startPoint y: 364, endPoint x: 822, endPoint y: 407, distance: 63.8
click at [822, 407] on p "Coding agents have drastically increased the speed of software engineers. The n…" at bounding box center [730, 390] width 431 height 63
click at [937, 283] on icon "button" at bounding box center [937, 284] width 11 height 11
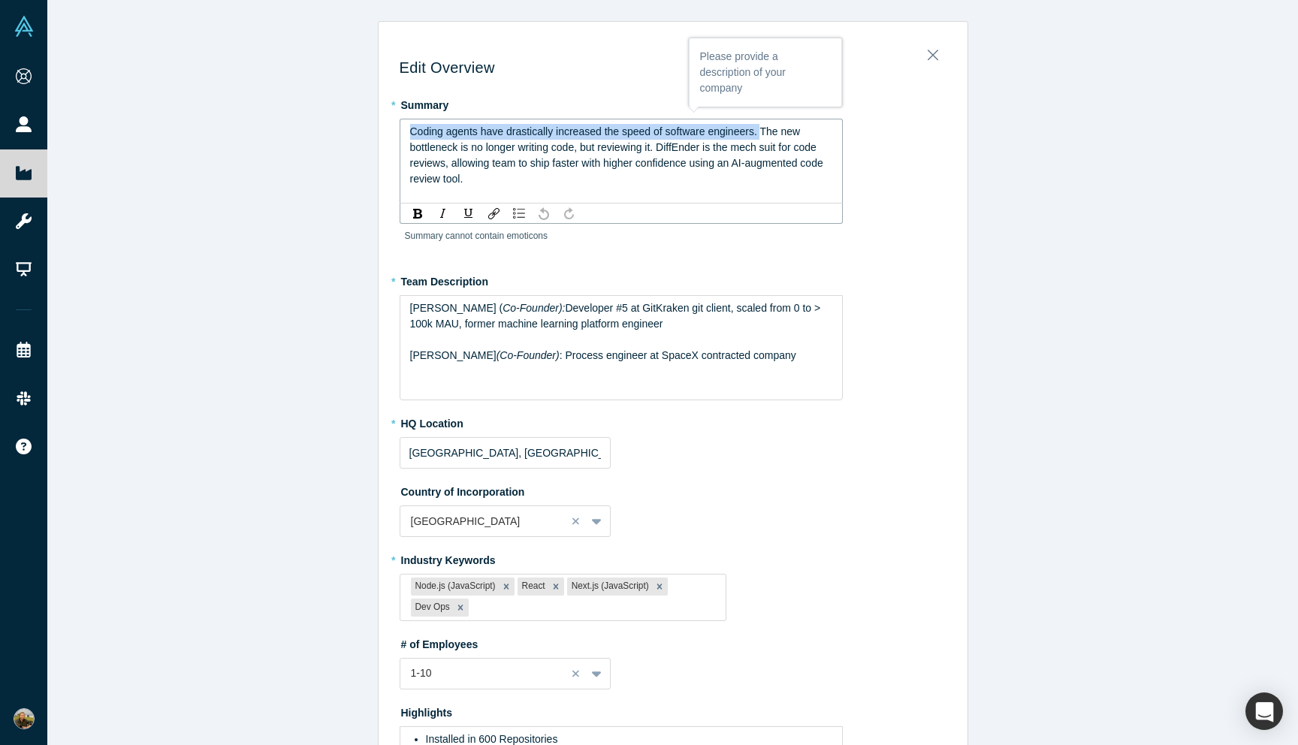
drag, startPoint x: 761, startPoint y: 131, endPoint x: 400, endPoint y: 125, distance: 361.3
click at [400, 125] on div "Coding agents have drastically increased the speed of software engineers. The n…" at bounding box center [621, 161] width 443 height 85
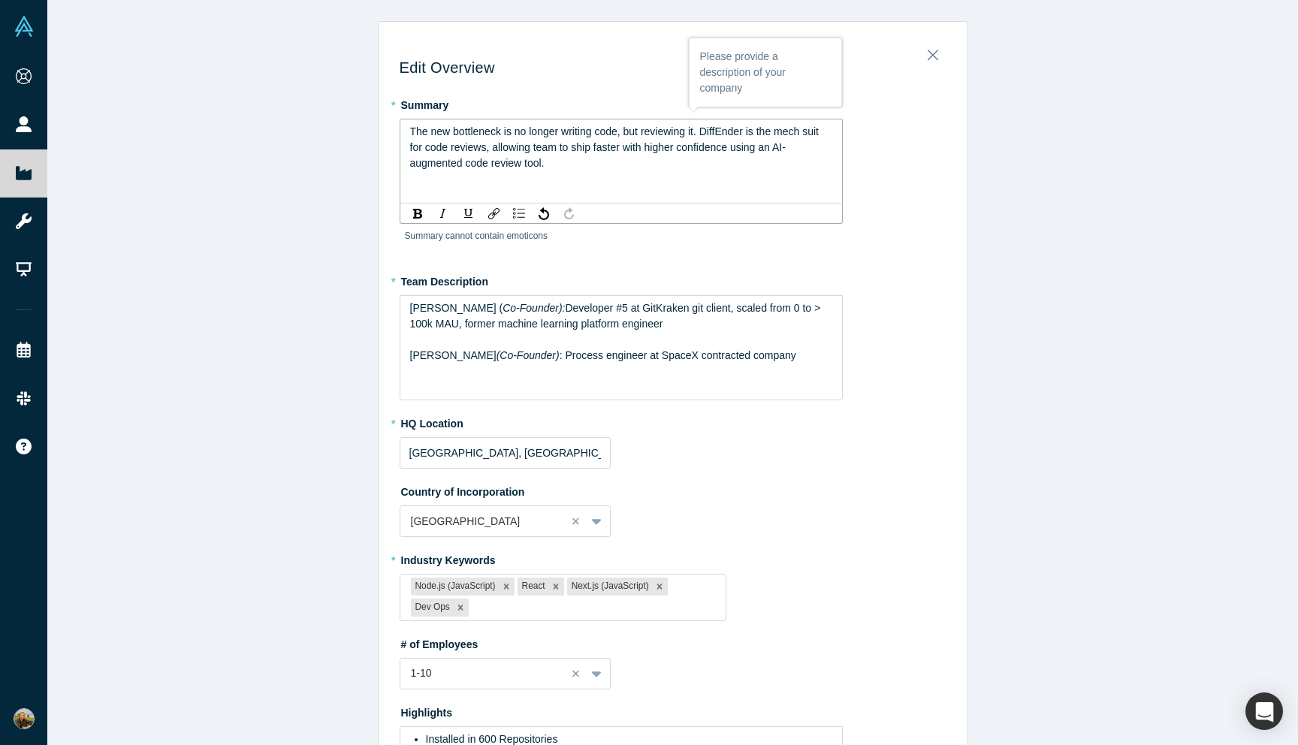
click at [741, 152] on span "The new bottleneck is no longer writing code, but reviewing it. DiffEnder is th…" at bounding box center [616, 147] width 412 height 44
click at [749, 137] on span "The new bottleneck is no longer writing code, but reviewing it. DiffEnder is th…" at bounding box center [616, 147] width 412 height 44
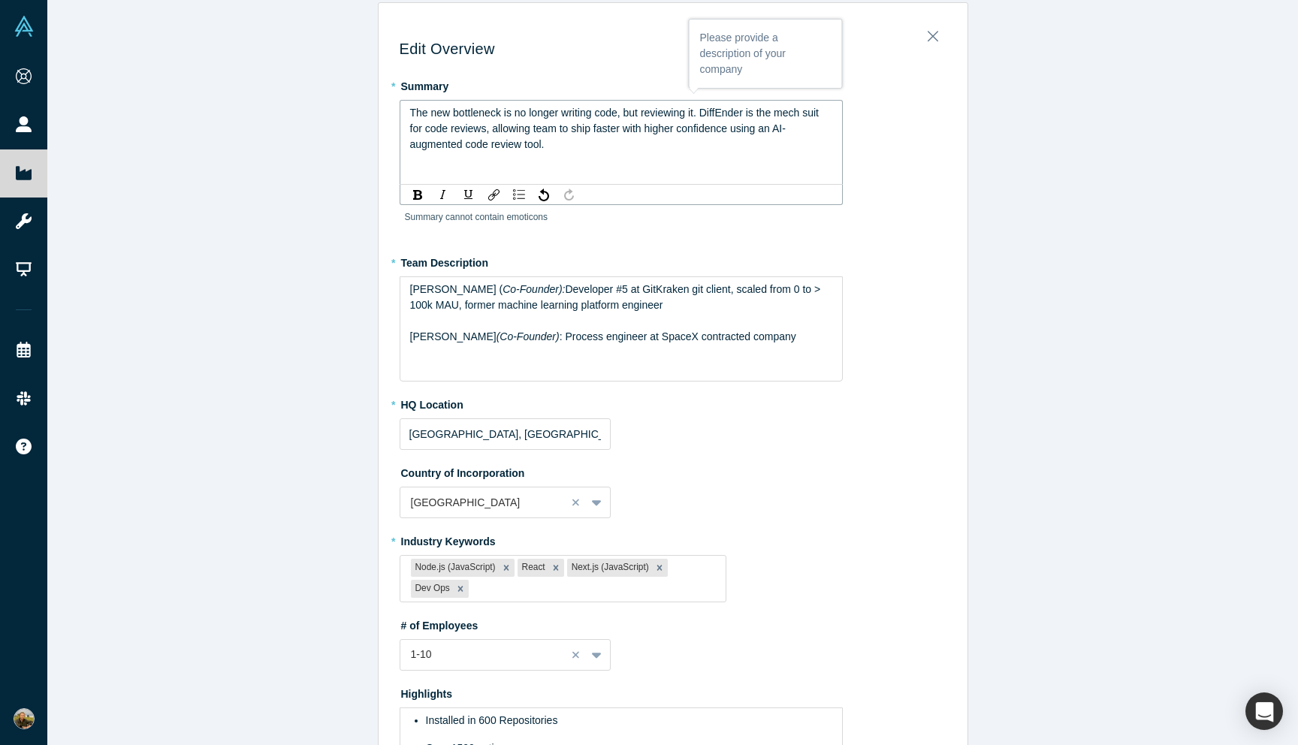
click at [596, 131] on span "The new bottleneck is no longer writing code, but reviewing it. DiffEnder is th…" at bounding box center [616, 129] width 412 height 44
click at [620, 150] on div "The new bottleneck is no longer writing code, but reviewing it. DiffEnder is th…" at bounding box center [621, 128] width 423 height 47
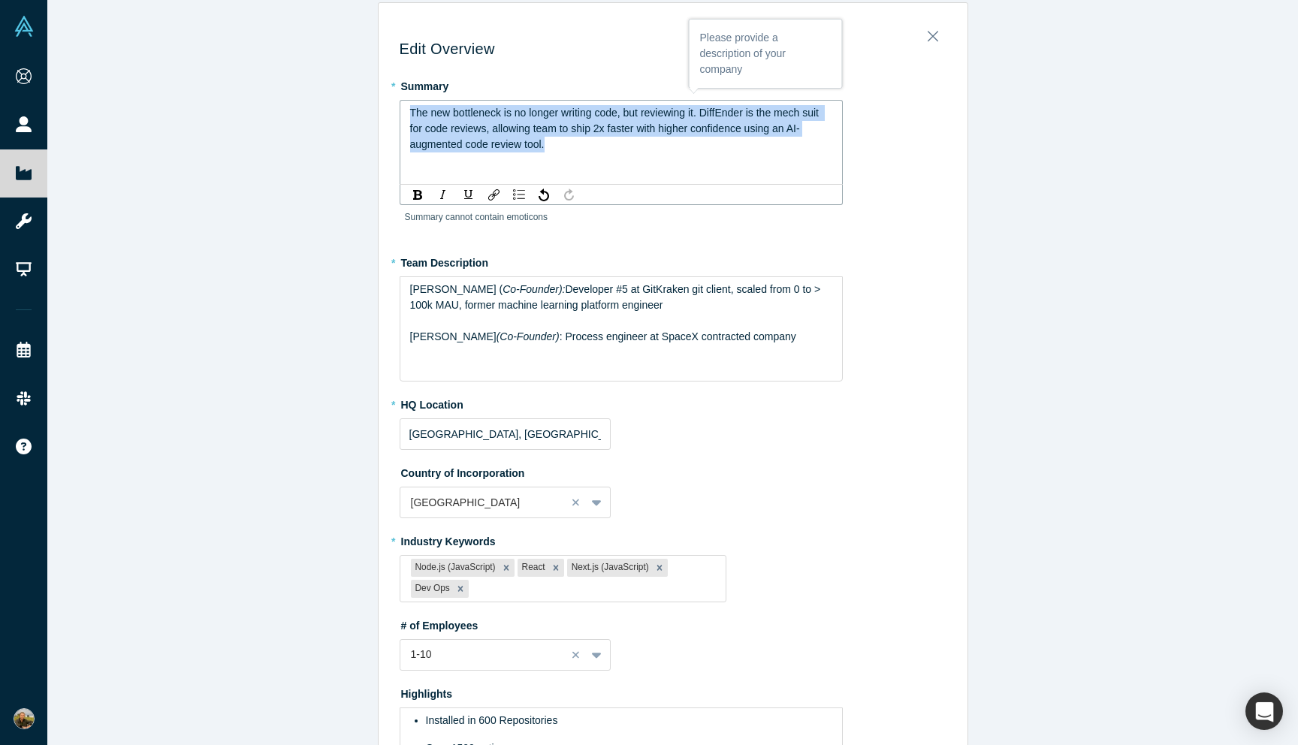
copy span "The new bottleneck is no longer writing code, but reviewing it. DiffEnder is th…"
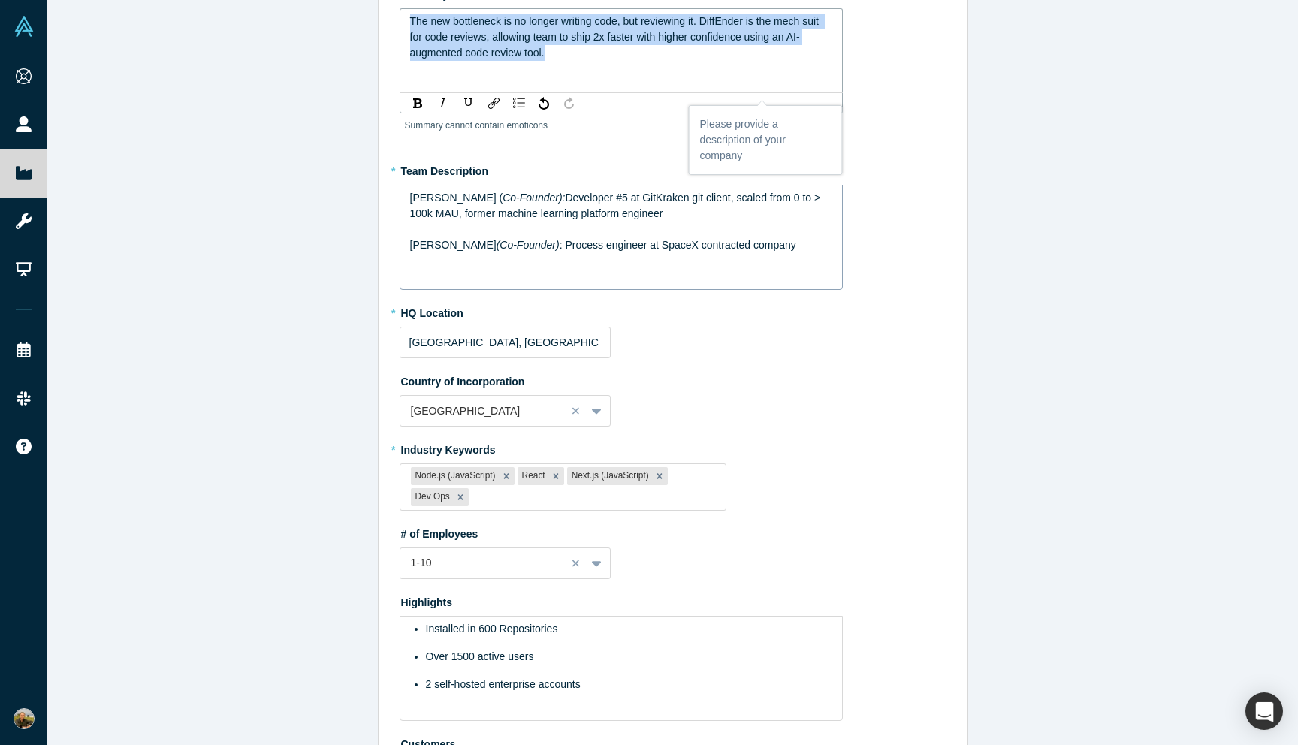
scroll to position [245, 0]
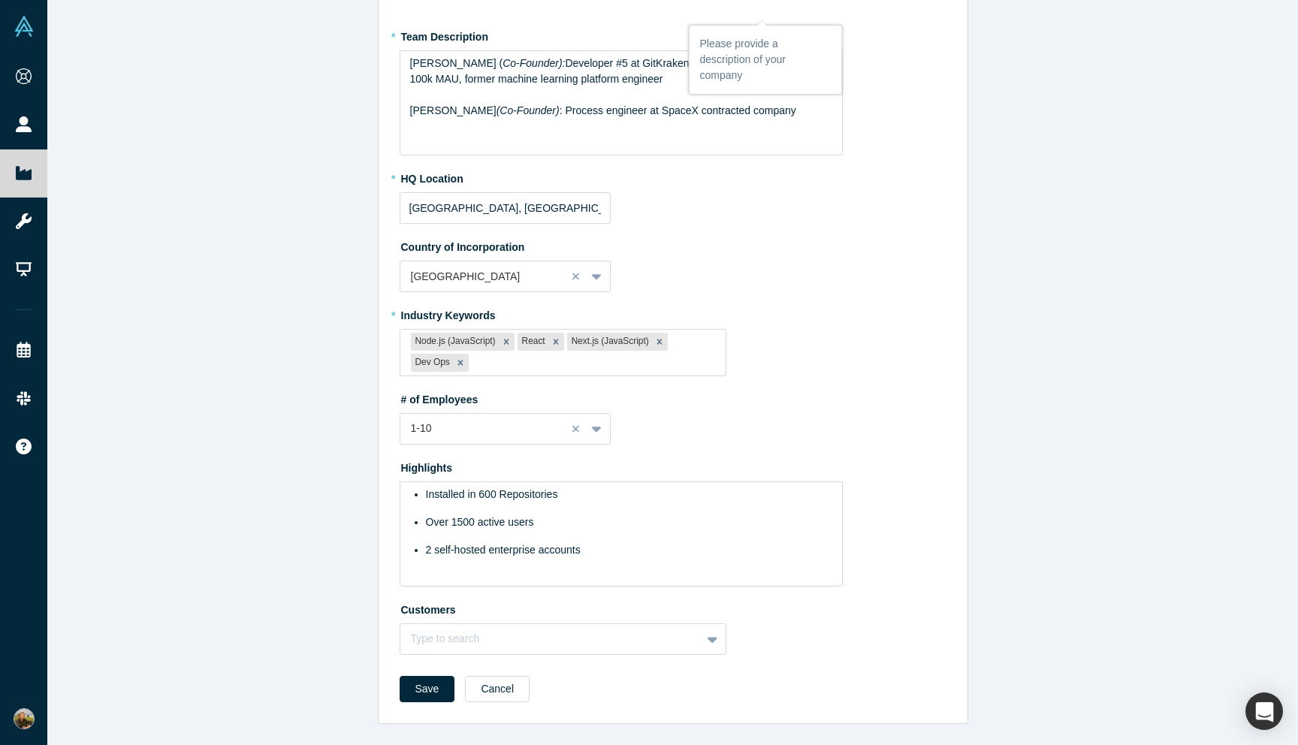
click at [412, 702] on div "Save Cancel" at bounding box center [673, 694] width 547 height 37
click at [438, 670] on form "* Summary The new bottleneck is no longer writing code, but reviewing it. DiffE…" at bounding box center [673, 280] width 547 height 865
click at [431, 678] on button "Save" at bounding box center [428, 689] width 56 height 26
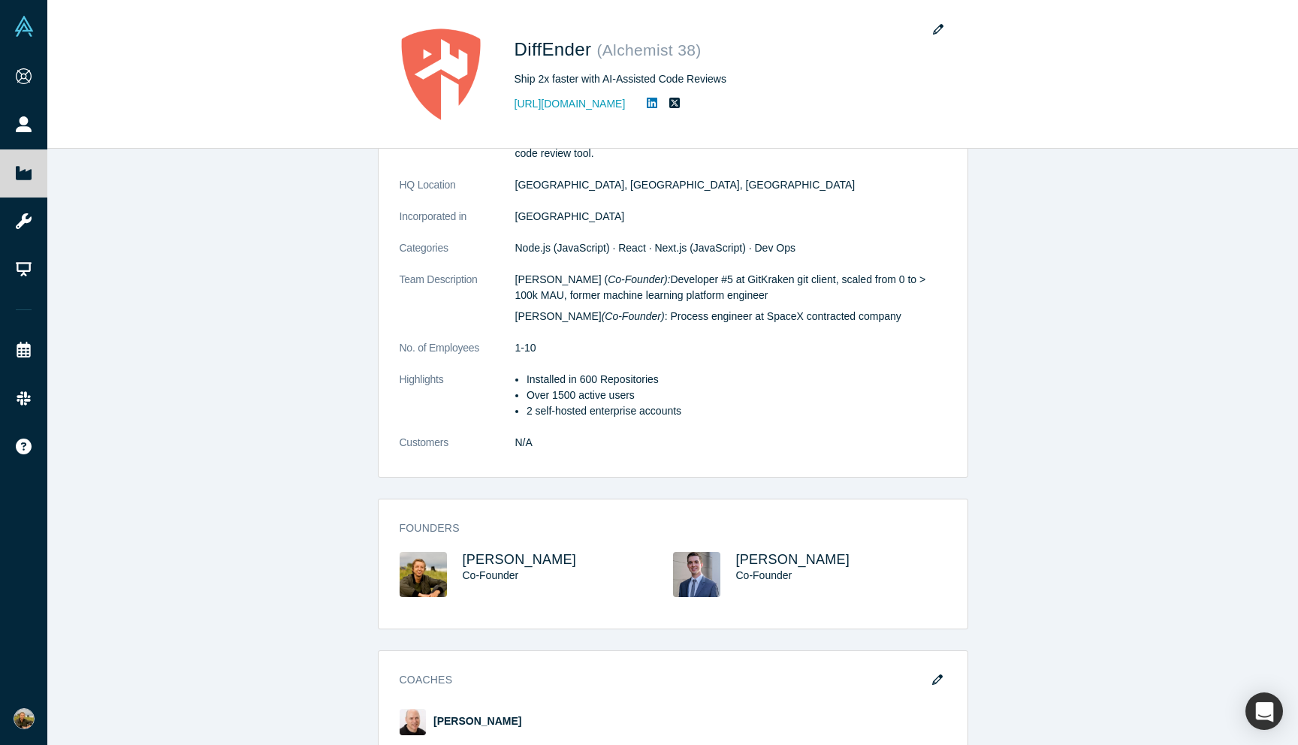
scroll to position [0, 0]
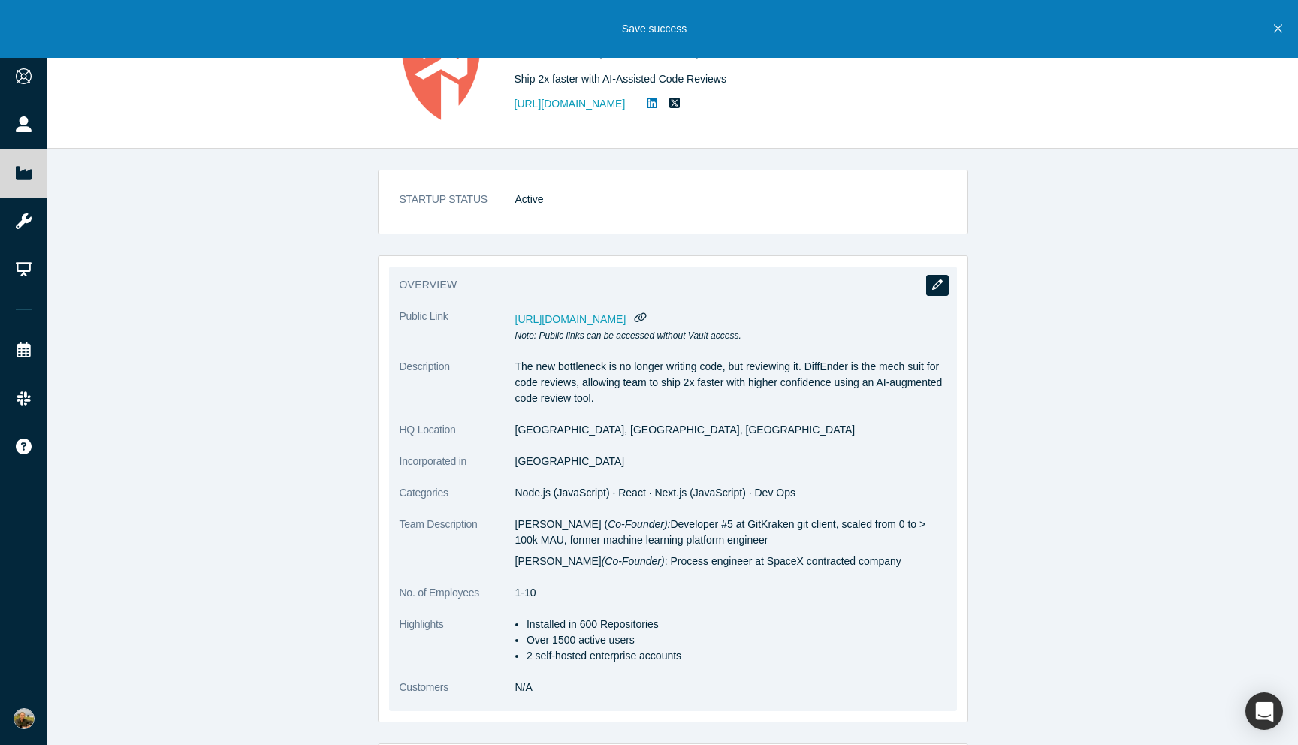
click at [937, 286] on icon "button" at bounding box center [937, 284] width 11 height 11
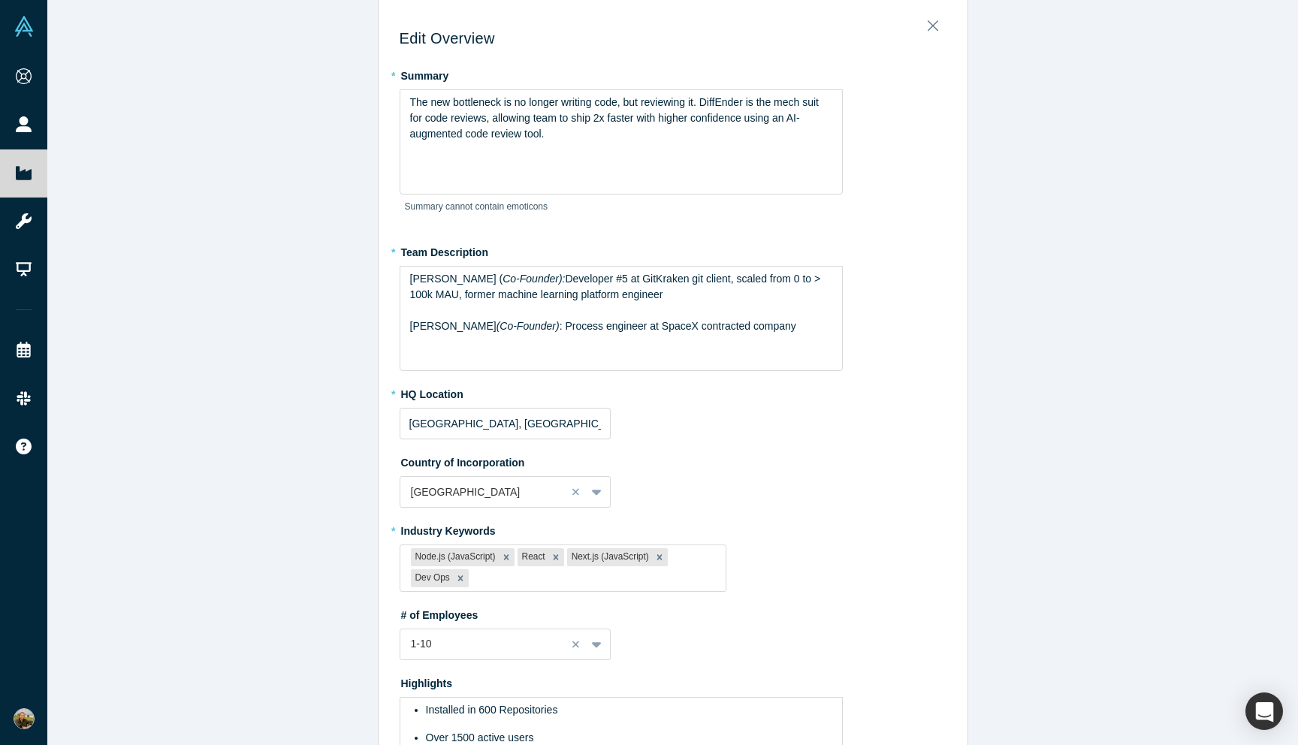
scroll to position [31, 0]
click at [569, 144] on div "The new bottleneck is no longer writing code, but reviewing it. DiffEnder is th…" at bounding box center [621, 140] width 443 height 105
click at [780, 121] on span "The new bottleneck is no longer writing code, but reviewing it. DiffEnder is th…" at bounding box center [616, 117] width 412 height 44
click at [750, 126] on div "The new bottleneck is no longer writing code, but reviewing it. DiffEnder is th…" at bounding box center [621, 116] width 423 height 47
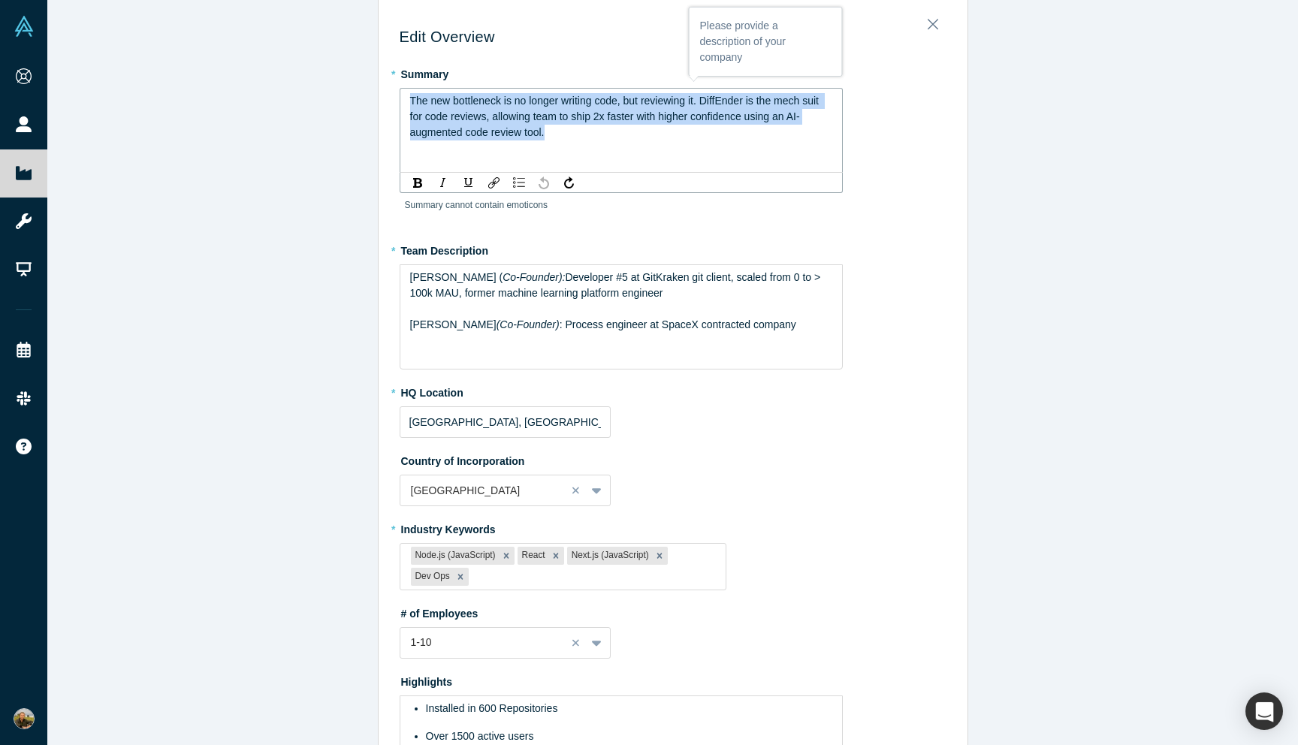
copy span "The new bottleneck is no longer writing code, but reviewing it. DiffEnder is th…"
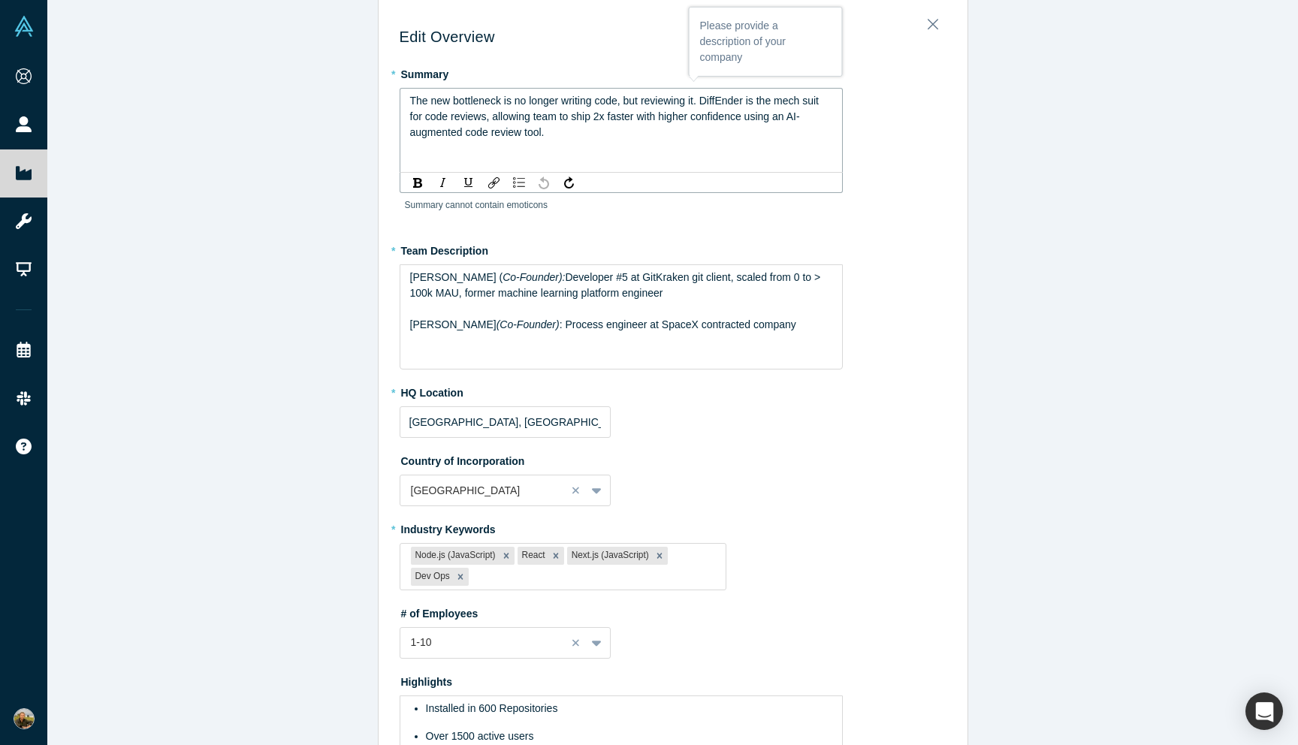
click at [578, 137] on div "The new bottleneck is no longer writing code, but reviewing it. DiffEnder is th…" at bounding box center [621, 116] width 423 height 47
click at [557, 120] on span "The new bottleneck is no longer writing code, but reviewing it. DiffEnder is th…" at bounding box center [616, 117] width 412 height 44
click at [584, 140] on div "The new bottleneck is no longer writing code, but reviewing it. DiffEnder is th…" at bounding box center [621, 116] width 423 height 47
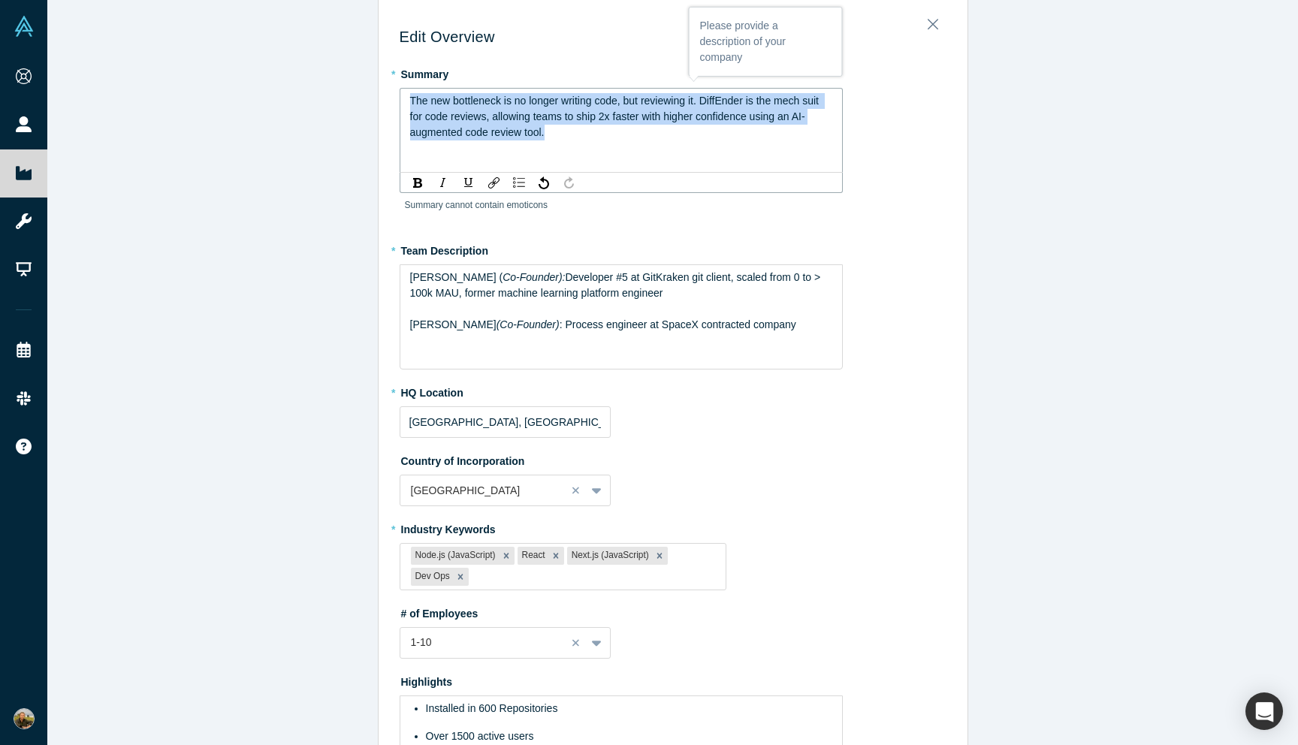
copy span "The new bottleneck is no longer writing code, but reviewing it. DiffEnder is th…"
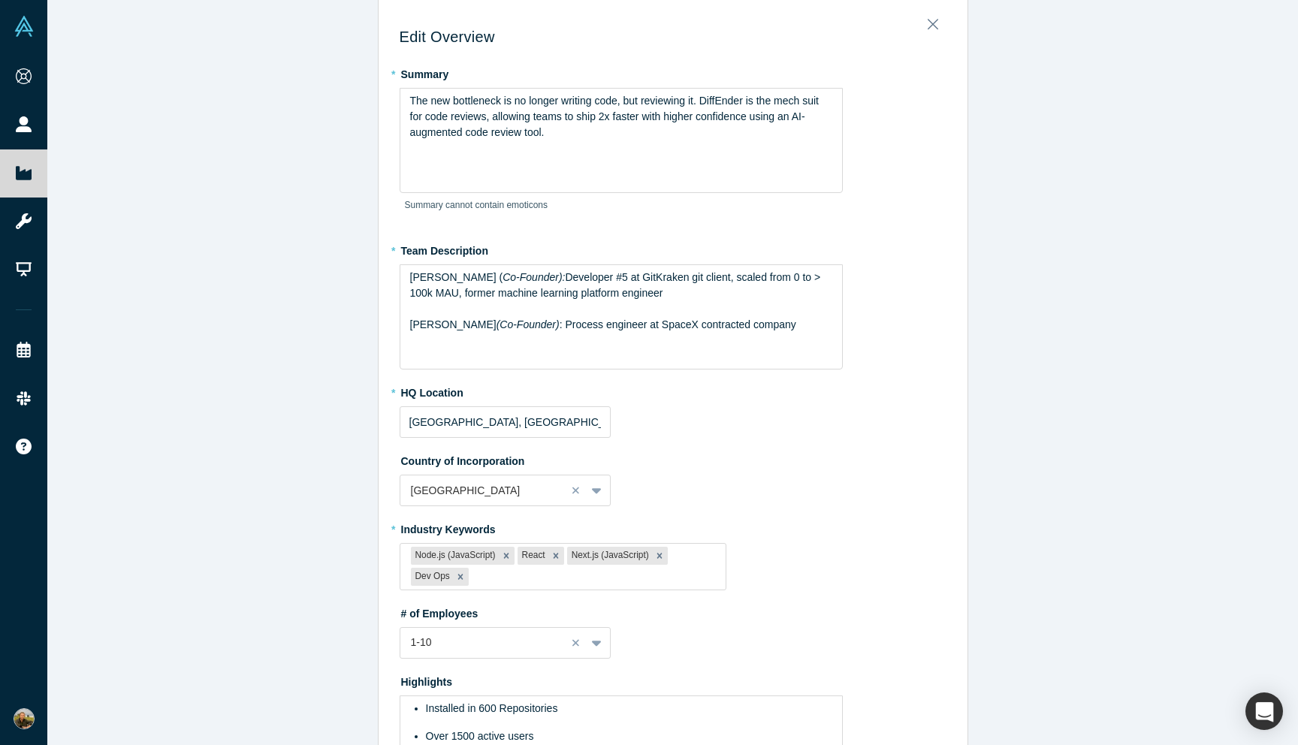
click at [521, 149] on div "The new bottleneck is no longer writing code, but reviewing it. DiffEnder is th…" at bounding box center [621, 140] width 443 height 105
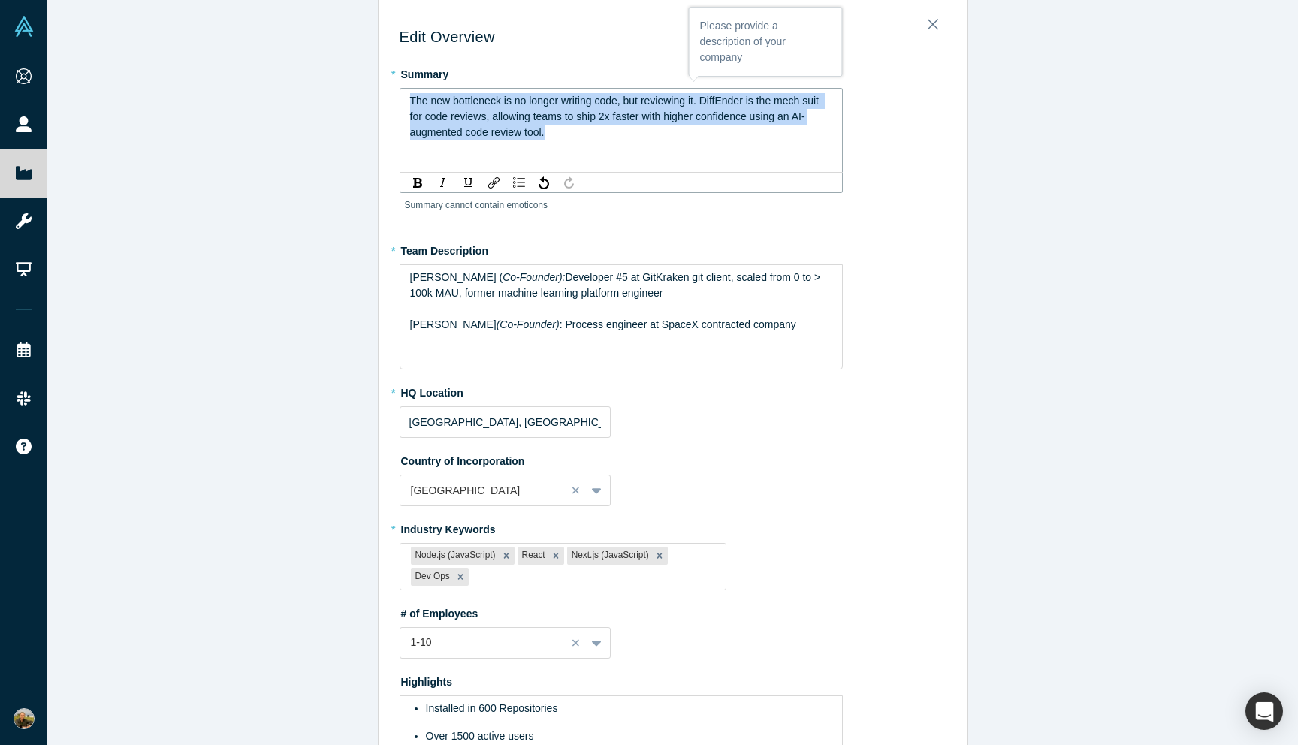
click at [693, 123] on div "The new bottleneck is no longer writing code, but reviewing it. DiffEnder is th…" at bounding box center [621, 116] width 423 height 47
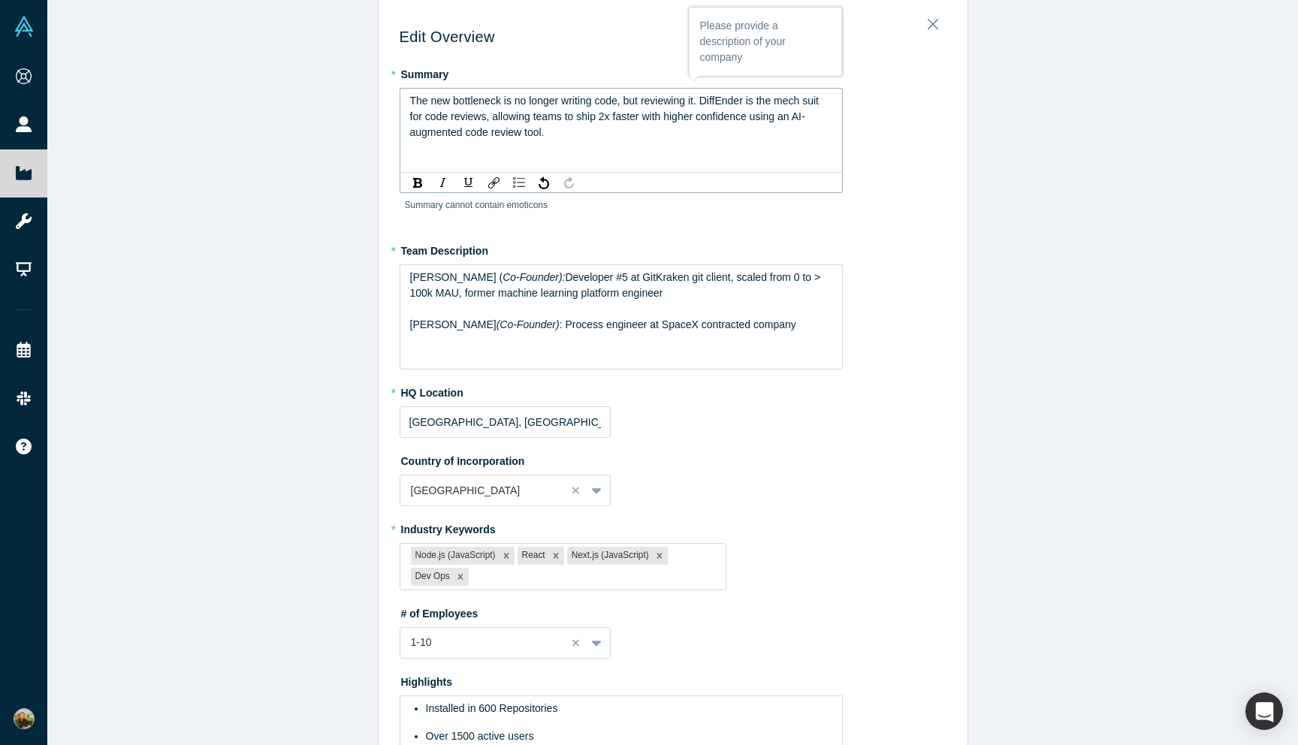
click at [543, 135] on span "The new bottleneck is no longer writing code, but reviewing it. DiffEnder is th…" at bounding box center [616, 117] width 412 height 44
click at [786, 115] on span "The new bottleneck is no longer writing code, but reviewing it. DiffEnder is th…" at bounding box center [616, 117] width 412 height 44
click at [757, 131] on span "The new bottleneck is no longer writing code, but reviewing it. DiffEnder is th…" at bounding box center [617, 117] width 415 height 44
click at [825, 113] on span "The new bottleneck is no longer writing code, but reviewing it. DiffEnder is th…" at bounding box center [617, 117] width 415 height 44
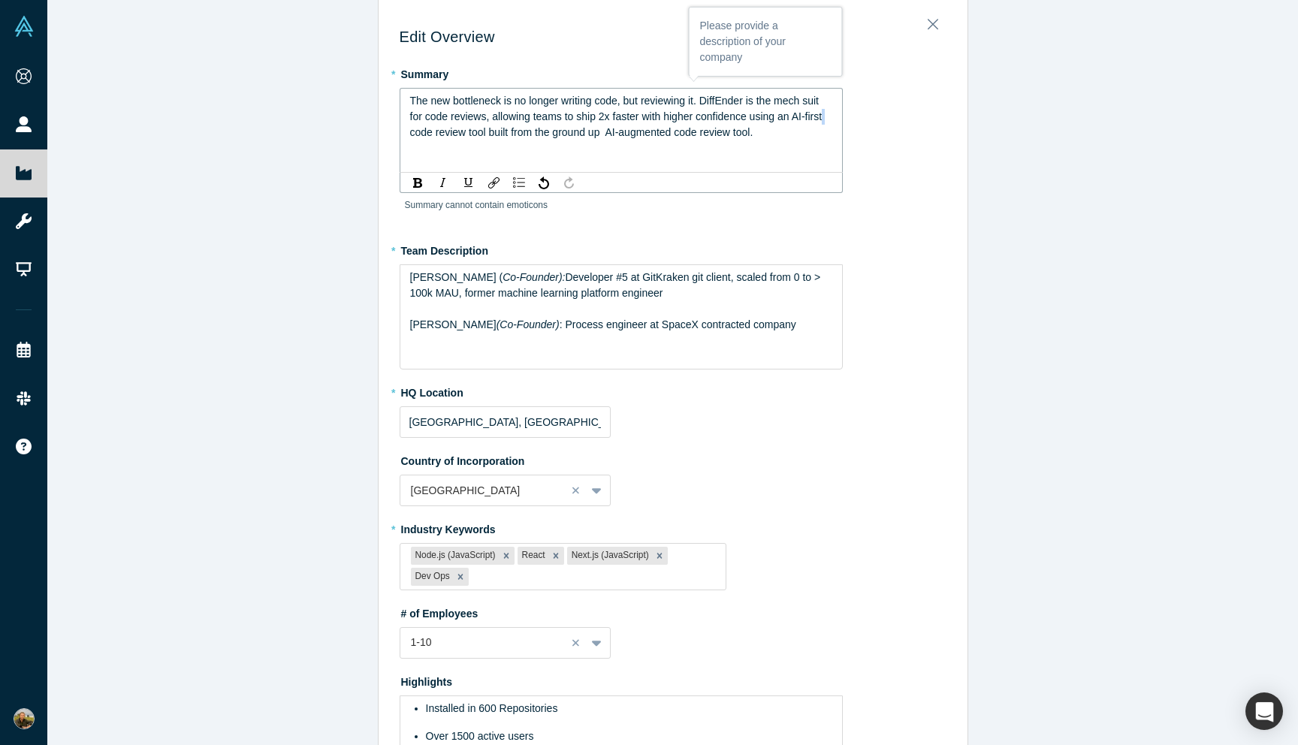
click at [825, 113] on span "The new bottleneck is no longer writing code, but reviewing it. DiffEnder is th…" at bounding box center [617, 117] width 415 height 44
click at [823, 113] on span "The new bottleneck is no longer writing code, but reviewing it. DiffEnder is th…" at bounding box center [617, 117] width 415 height 44
click at [606, 126] on span "The new bottleneck is no longer writing code, but reviewing it. DiffEnder is th…" at bounding box center [616, 117] width 412 height 44
drag, startPoint x: 660, startPoint y: 135, endPoint x: 813, endPoint y: 137, distance: 152.5
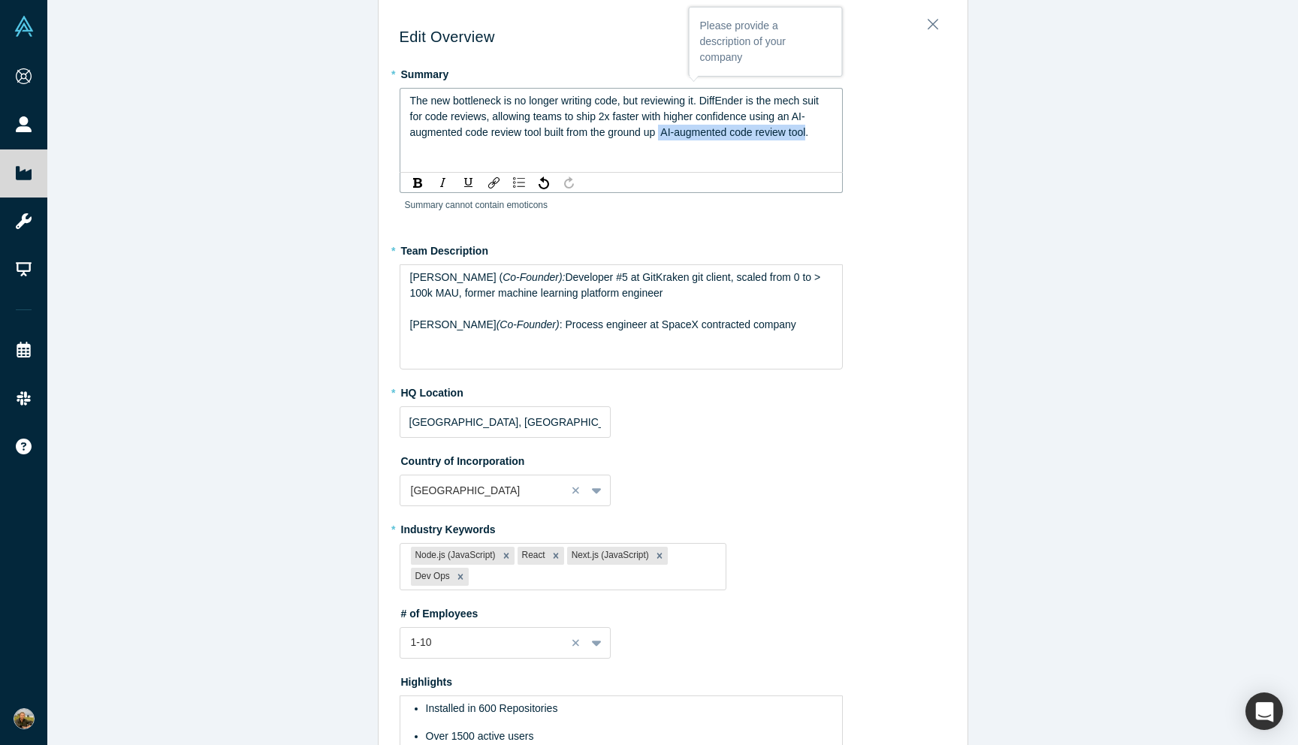
click at [813, 137] on span "The new bottleneck is no longer writing code, but reviewing it. DiffEnder is th…" at bounding box center [616, 117] width 412 height 44
click at [708, 129] on span "The new bottleneck is no longer writing code, but reviewing it. DiffEnder is th…" at bounding box center [616, 117] width 412 height 44
drag, startPoint x: 569, startPoint y: 131, endPoint x: 760, endPoint y: 134, distance: 191.5
click at [760, 134] on span "The new bottleneck is no longer writing code, but reviewing it. DiffEnder is th…" at bounding box center [616, 117] width 412 height 44
click at [601, 131] on span "The new bottleneck is no longer writing code, but reviewing it. DiffEnder is th…" at bounding box center [616, 117] width 412 height 44
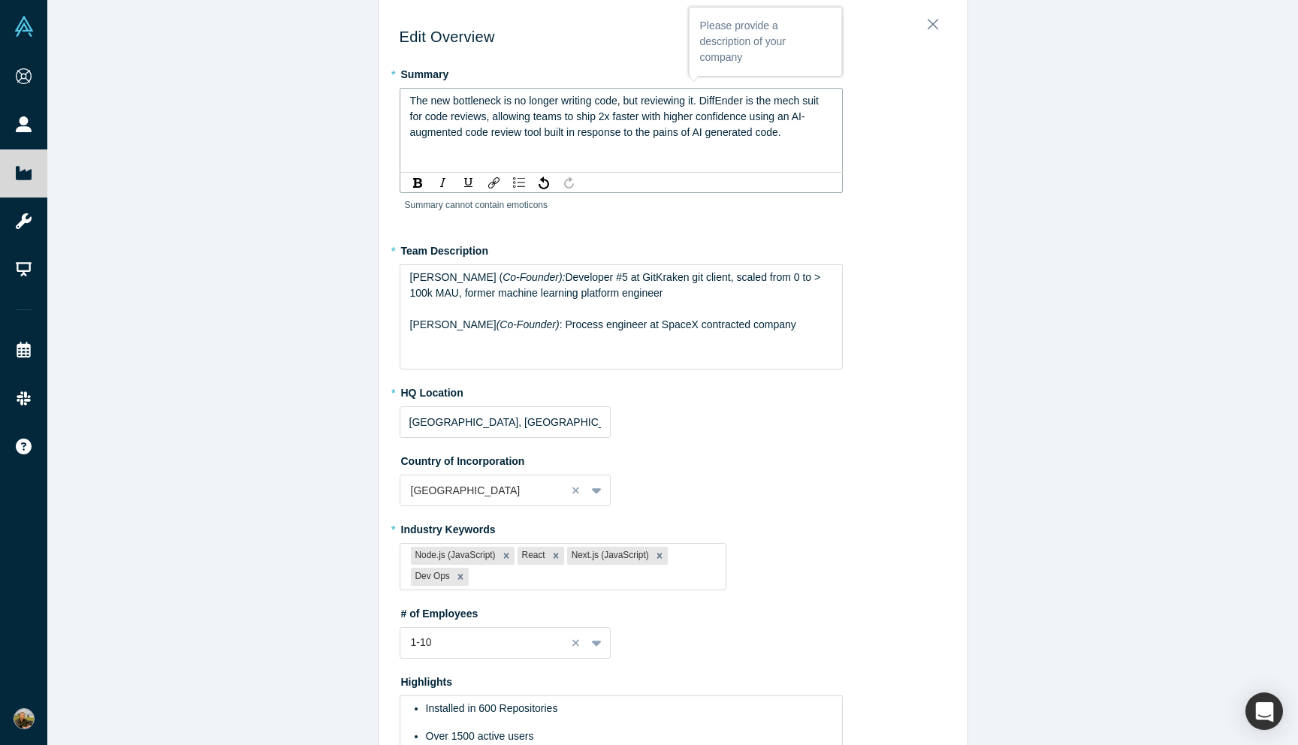
click at [601, 131] on span "The new bottleneck is no longer writing code, but reviewing it. DiffEnder is th…" at bounding box center [616, 117] width 412 height 44
click at [700, 134] on span "The new bottleneck is no longer writing code, but reviewing it. DiffEnder is th…" at bounding box center [616, 117] width 412 height 44
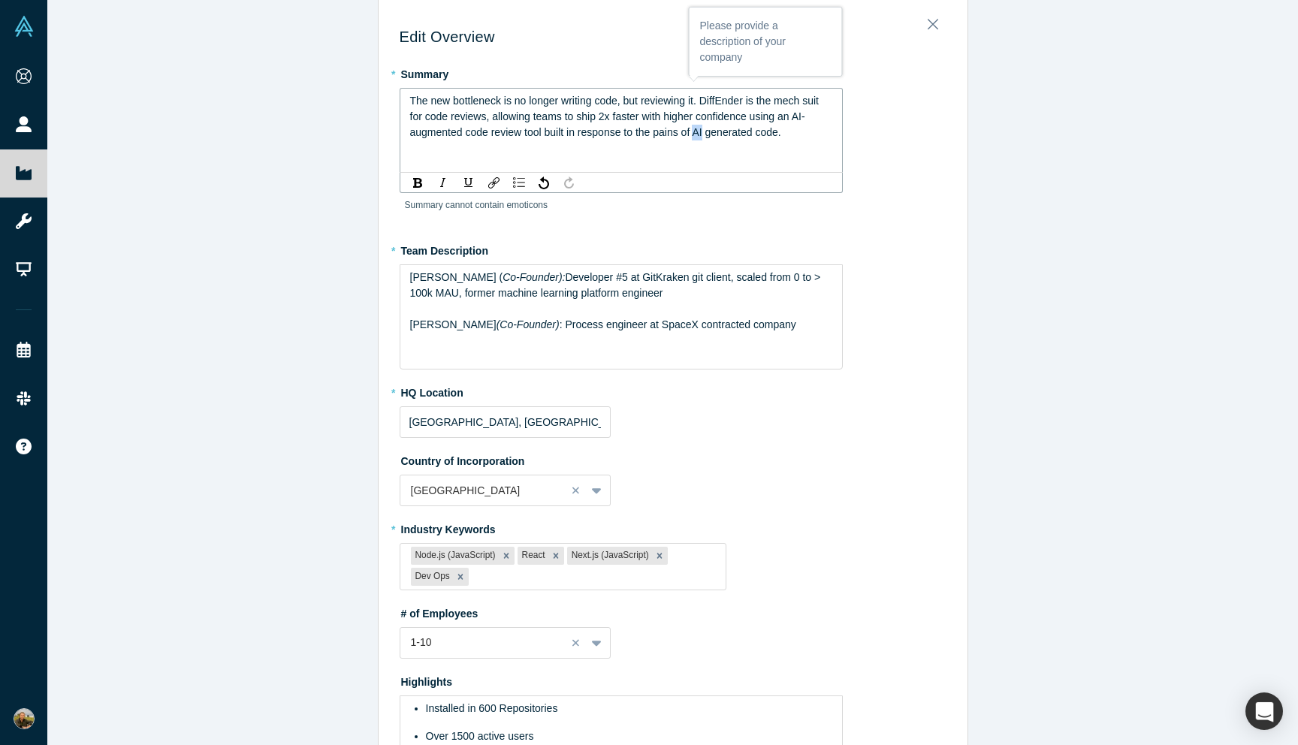
click at [700, 134] on span "The new bottleneck is no longer writing code, but reviewing it. DiffEnder is th…" at bounding box center [616, 117] width 412 height 44
drag, startPoint x: 656, startPoint y: 133, endPoint x: 780, endPoint y: 134, distance: 123.9
click at [780, 134] on span "The new bottleneck is no longer writing code, but reviewing it. DiffEnder is th…" at bounding box center [616, 117] width 412 height 44
click at [785, 129] on div "The new bottleneck is no longer writing code, but reviewing it. DiffEnder is th…" at bounding box center [621, 116] width 423 height 47
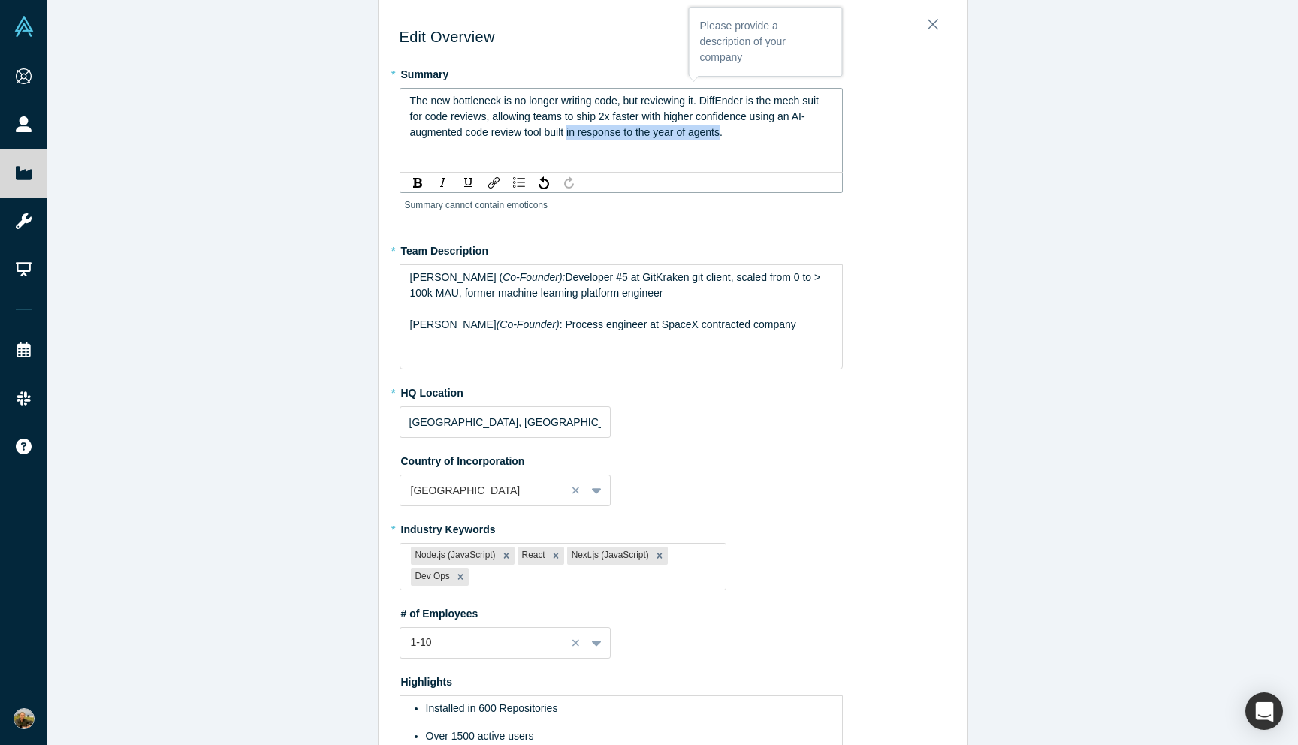
drag, startPoint x: 724, startPoint y: 131, endPoint x: 569, endPoint y: 129, distance: 155.5
click at [569, 129] on span "The new bottleneck is no longer writing code, but reviewing it. DiffEnder is th…" at bounding box center [616, 117] width 412 height 44
click at [554, 134] on span "The new bottleneck is no longer writing code, but reviewing it. DiffEnder is th…" at bounding box center [616, 117] width 412 height 44
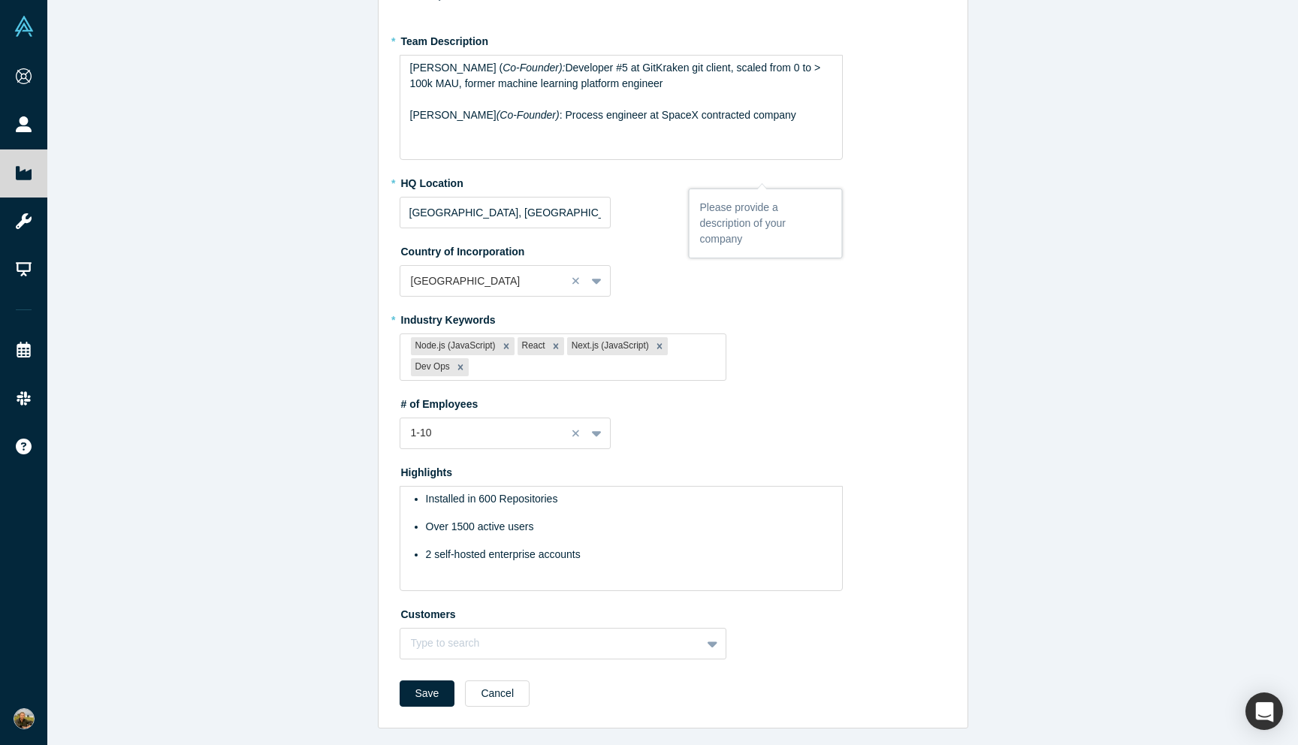
scroll to position [245, 0]
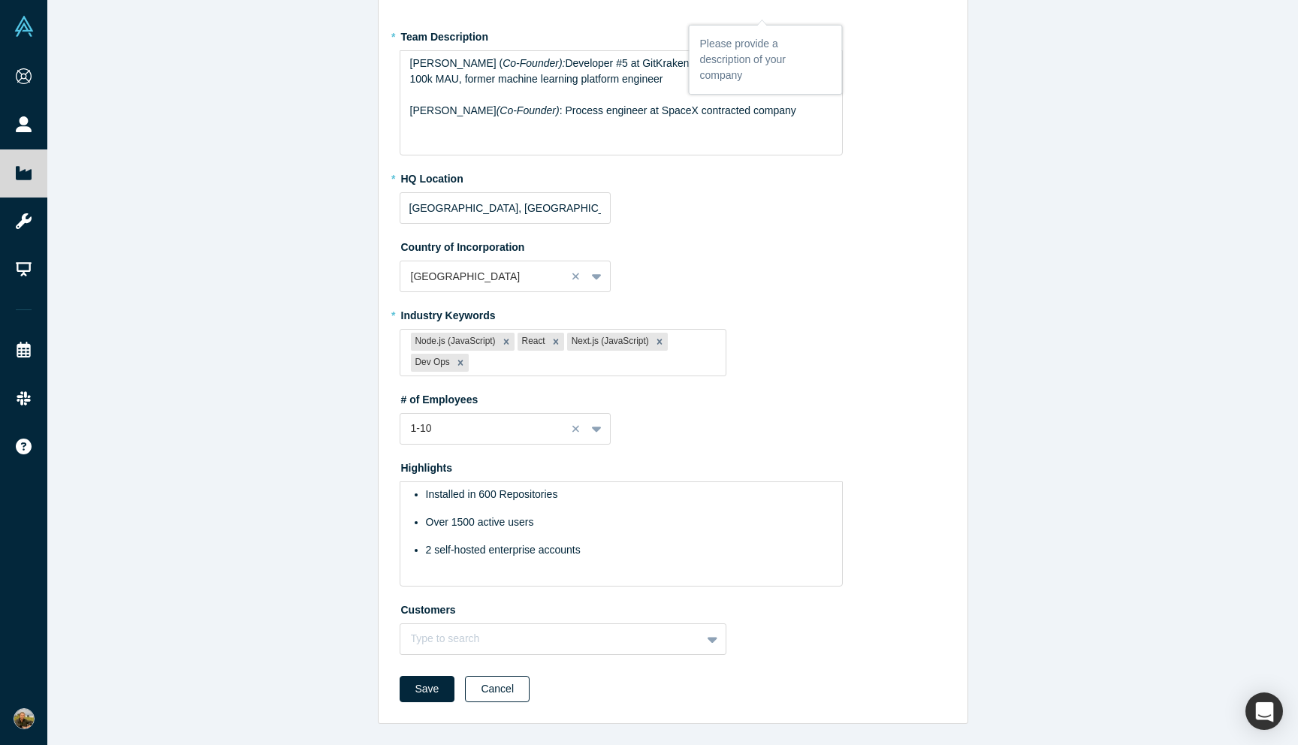
click at [502, 693] on button "Cancel" at bounding box center [497, 689] width 65 height 26
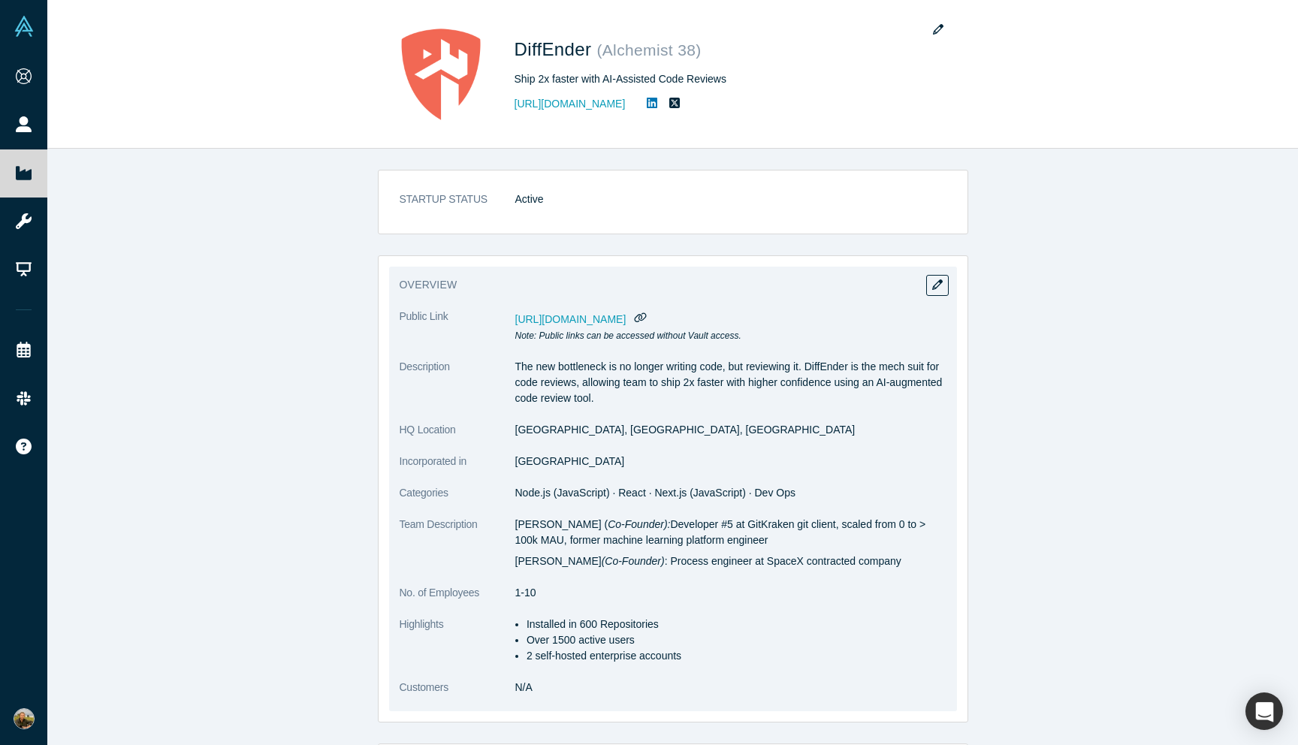
scroll to position [18, 0]
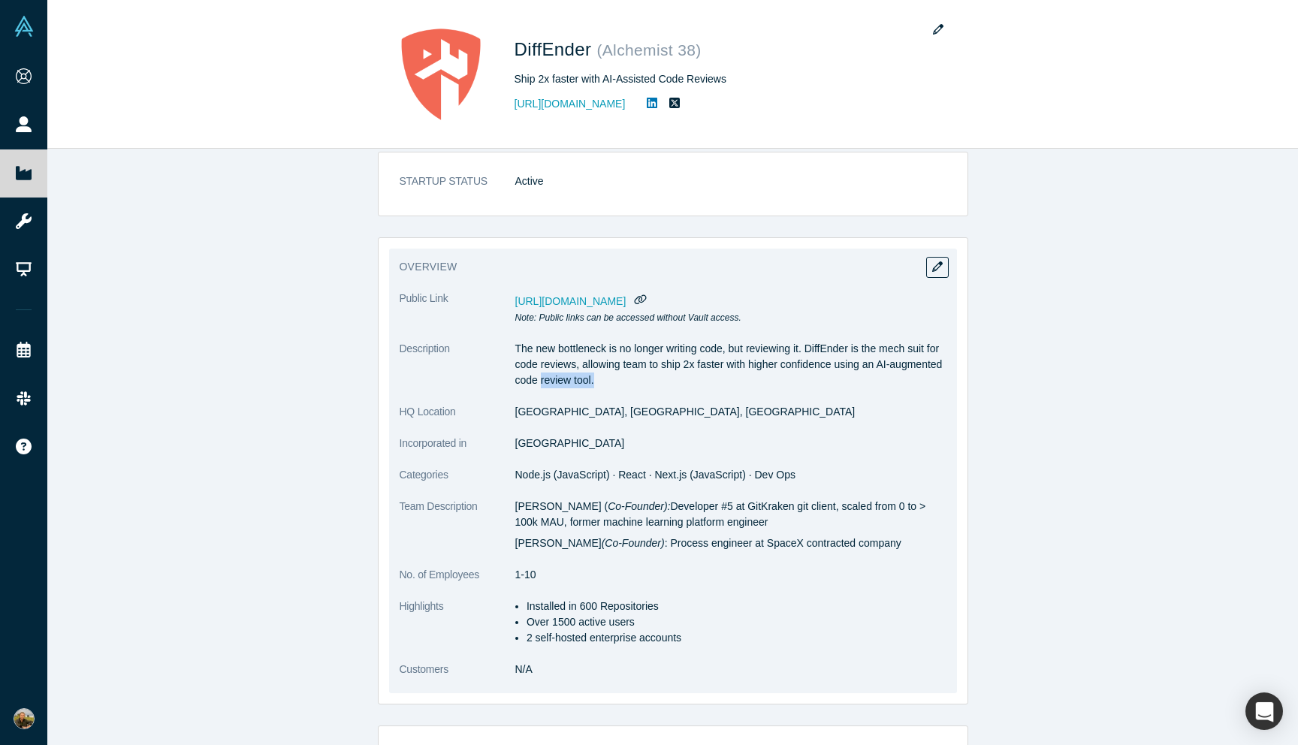
drag, startPoint x: 650, startPoint y: 377, endPoint x: 598, endPoint y: 373, distance: 52.0
click at [598, 373] on p "The new bottleneck is no longer writing code, but reviewing it. DiffEnder is th…" at bounding box center [730, 364] width 431 height 47
click at [930, 270] on button "button" at bounding box center [937, 267] width 23 height 21
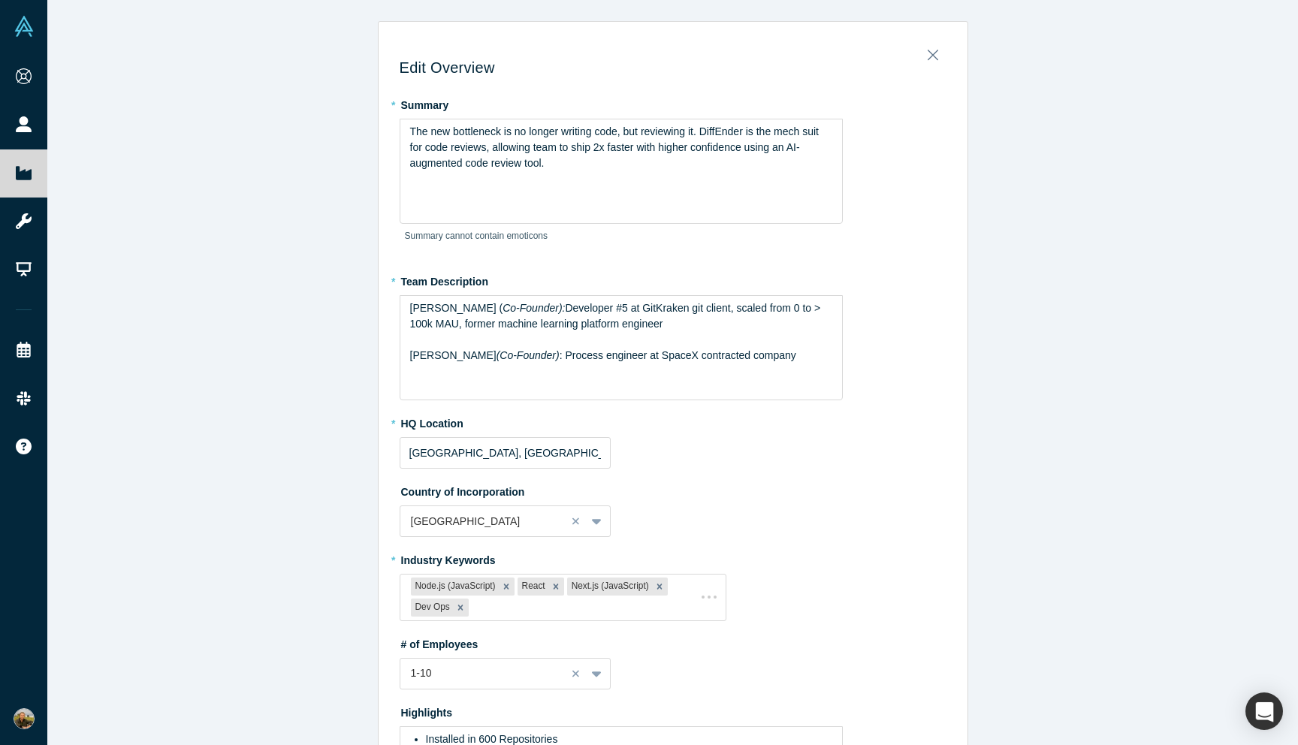
click at [930, 270] on label "* Team Description" at bounding box center [673, 279] width 547 height 21
click at [596, 219] on div "The new bottleneck is no longer writing code, but reviewing it. DiffEnder is th…" at bounding box center [621, 171] width 443 height 105
click at [632, 161] on div "The new bottleneck is no longer writing code, but reviewing it. DiffEnder is th…" at bounding box center [621, 147] width 423 height 47
drag, startPoint x: 776, startPoint y: 149, endPoint x: 771, endPoint y: 164, distance: 15.0
click at [771, 164] on div "The new bottleneck is no longer writing code, but reviewing it. DiffEnder is th…" at bounding box center [621, 147] width 423 height 47
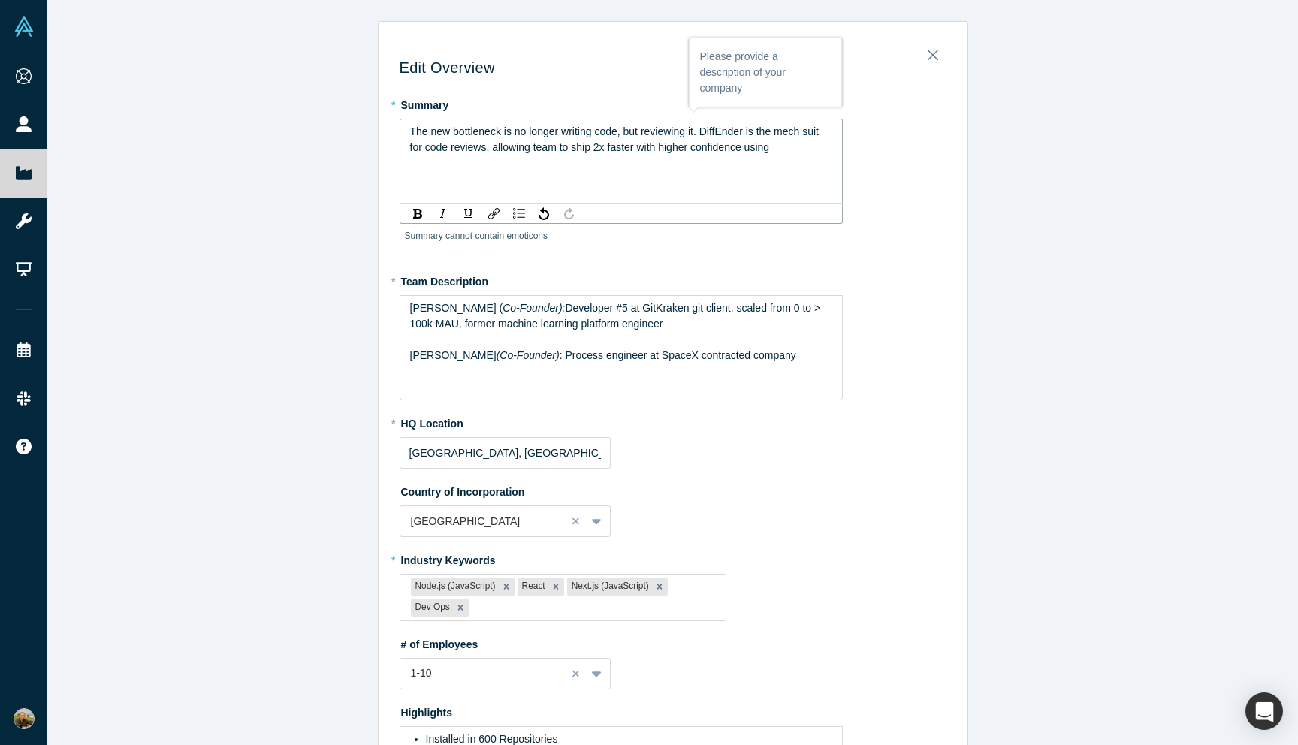
click at [492, 148] on span "The new bottleneck is no longer writing code, but reviewing it. DiffEnder is th…" at bounding box center [616, 139] width 412 height 28
click at [556, 162] on div "The new bottleneck is no longer writing code, but reviewing it. DiffEnder is th…" at bounding box center [621, 147] width 423 height 47
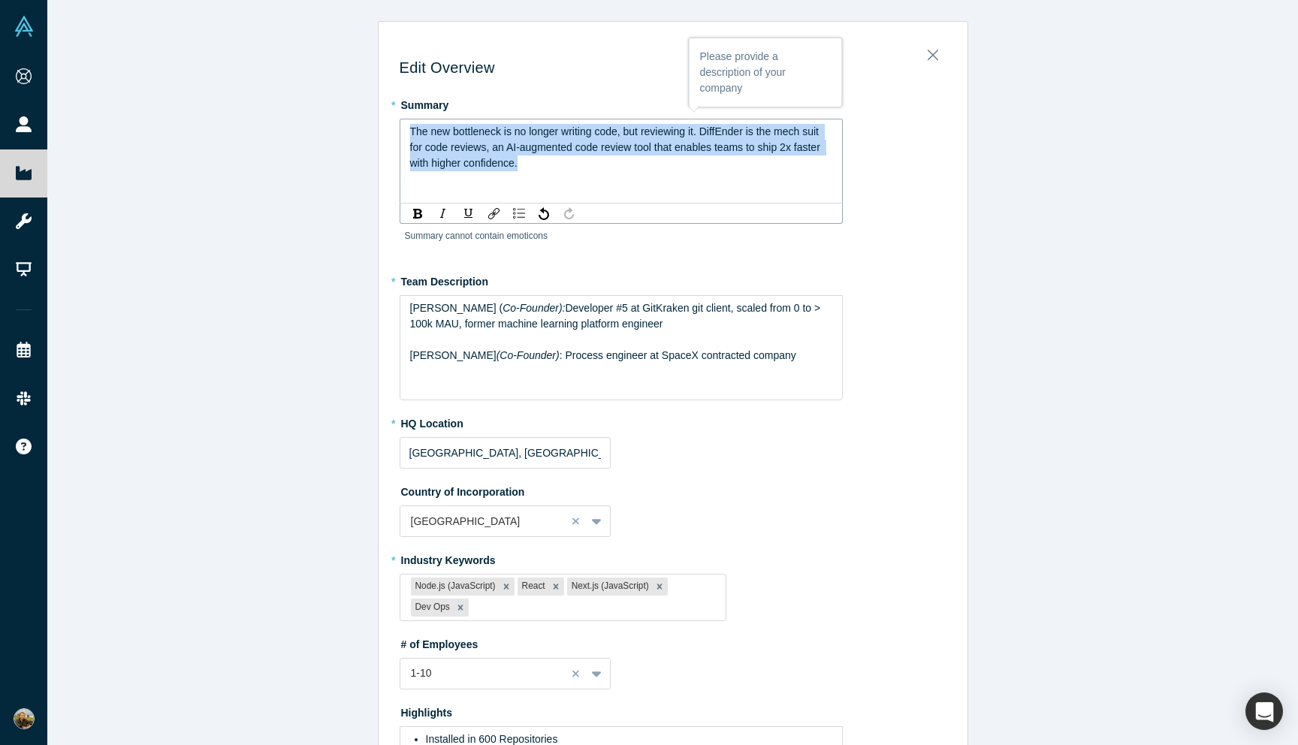
copy span "The new bottleneck is no longer writing code, but reviewing it. DiffEnder is th…"
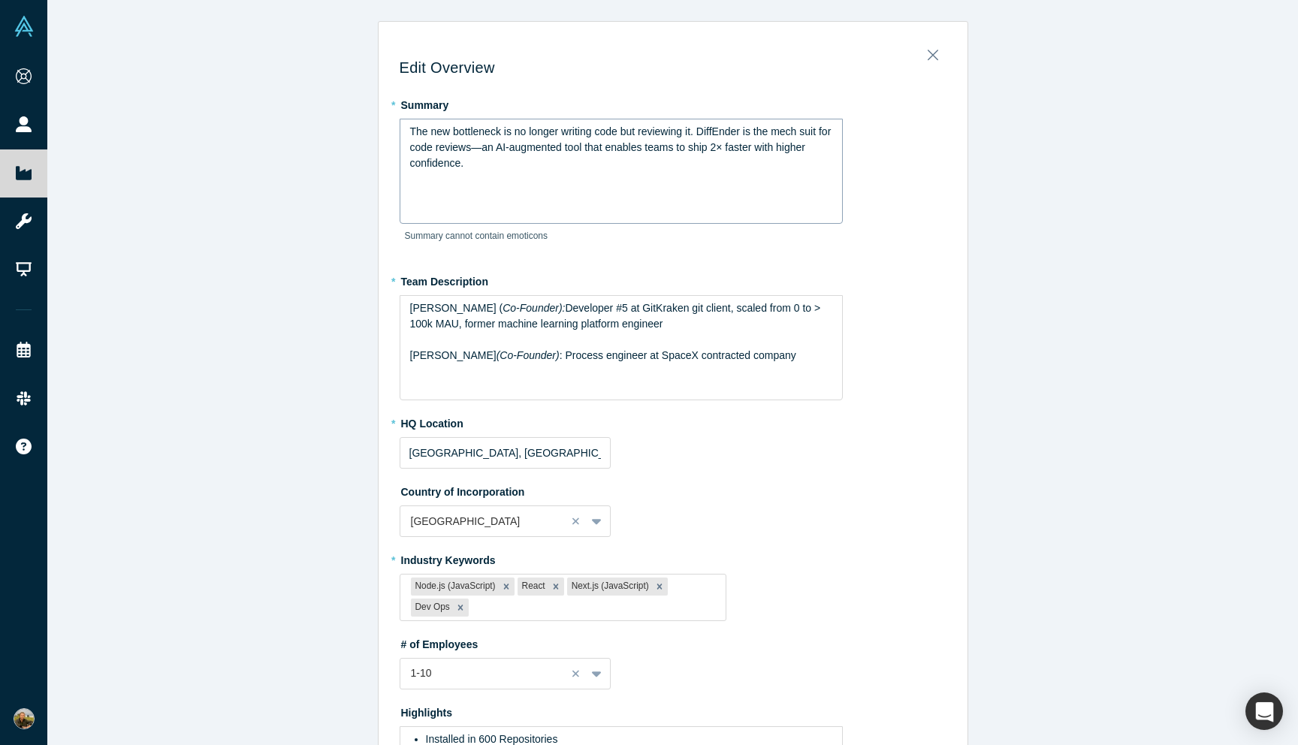
click at [521, 172] on div "The new bottleneck is no longer writing code but reviewing it. DiffEnder is the…" at bounding box center [621, 171] width 443 height 105
click at [553, 129] on span "The new bottleneck is no longer writing code but reviewing it. DiffEnder is the…" at bounding box center [622, 147] width 424 height 44
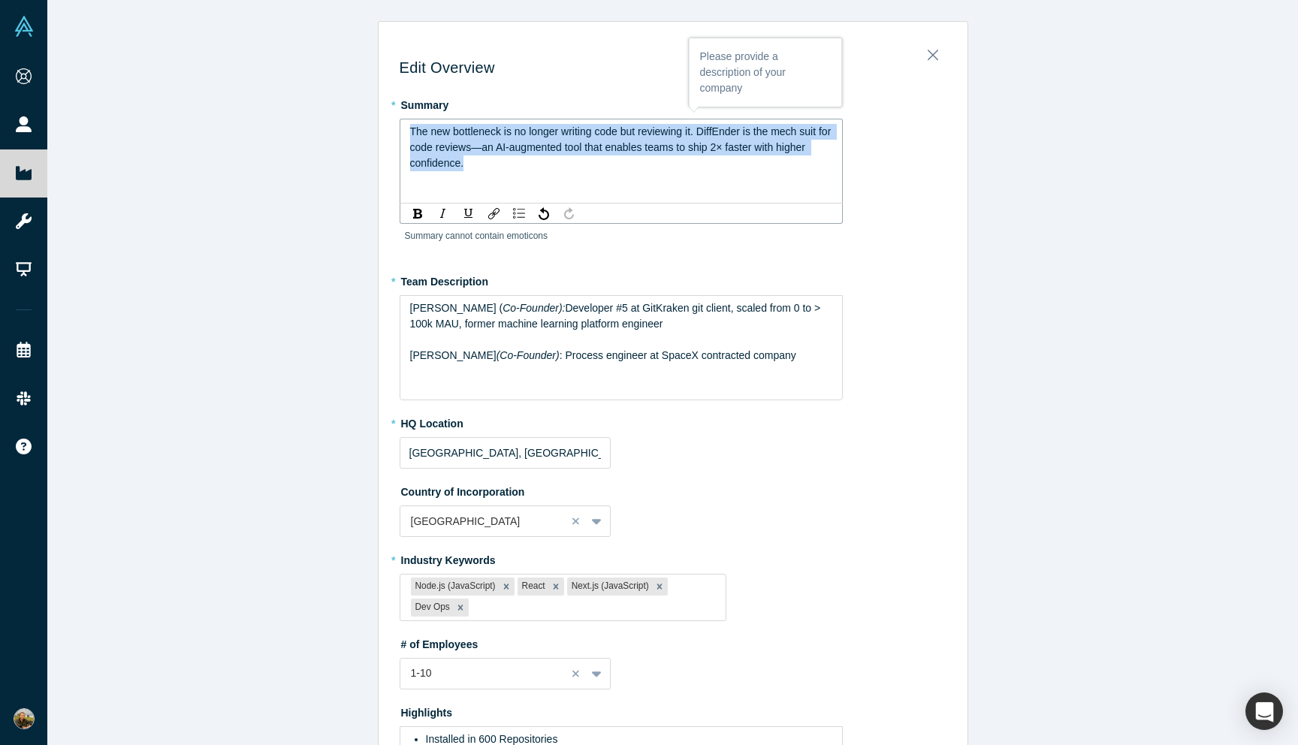
copy span "The new bottleneck is no longer writing code but reviewing it. DiffEnder is the…"
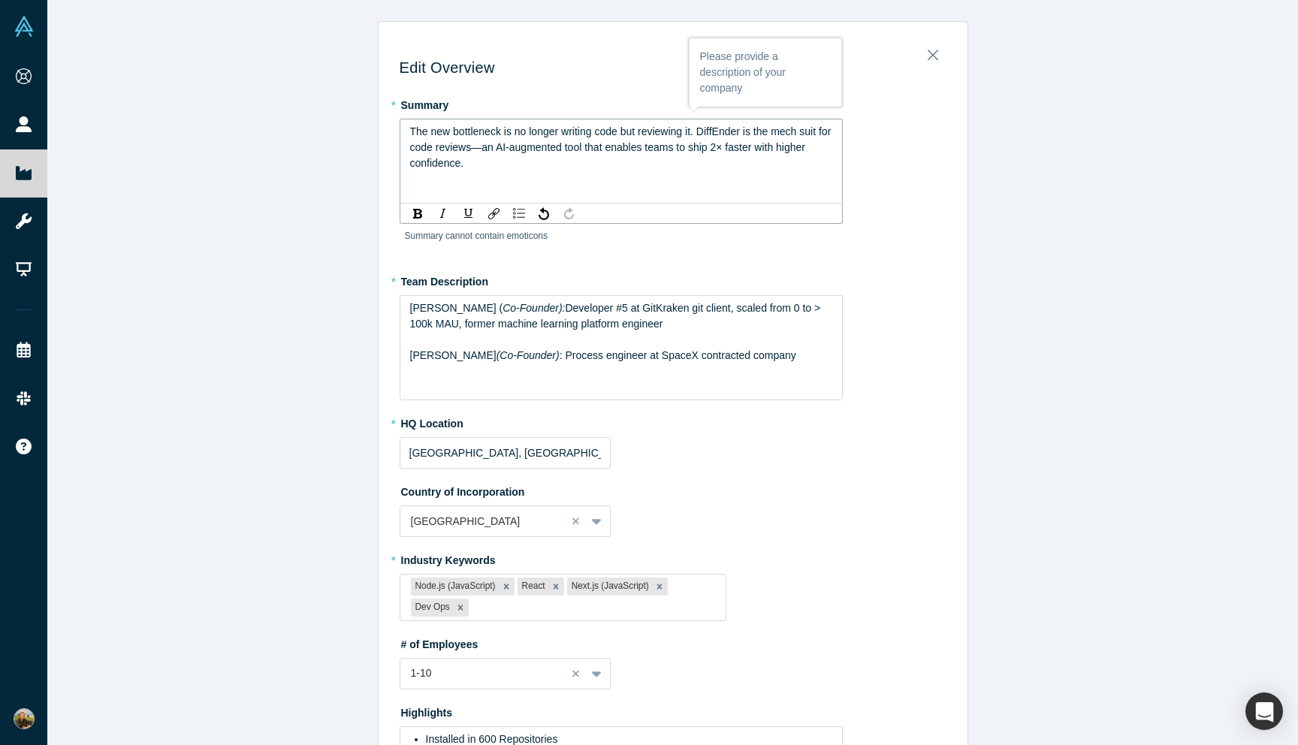
click at [544, 274] on label "* Team Description" at bounding box center [673, 279] width 547 height 21
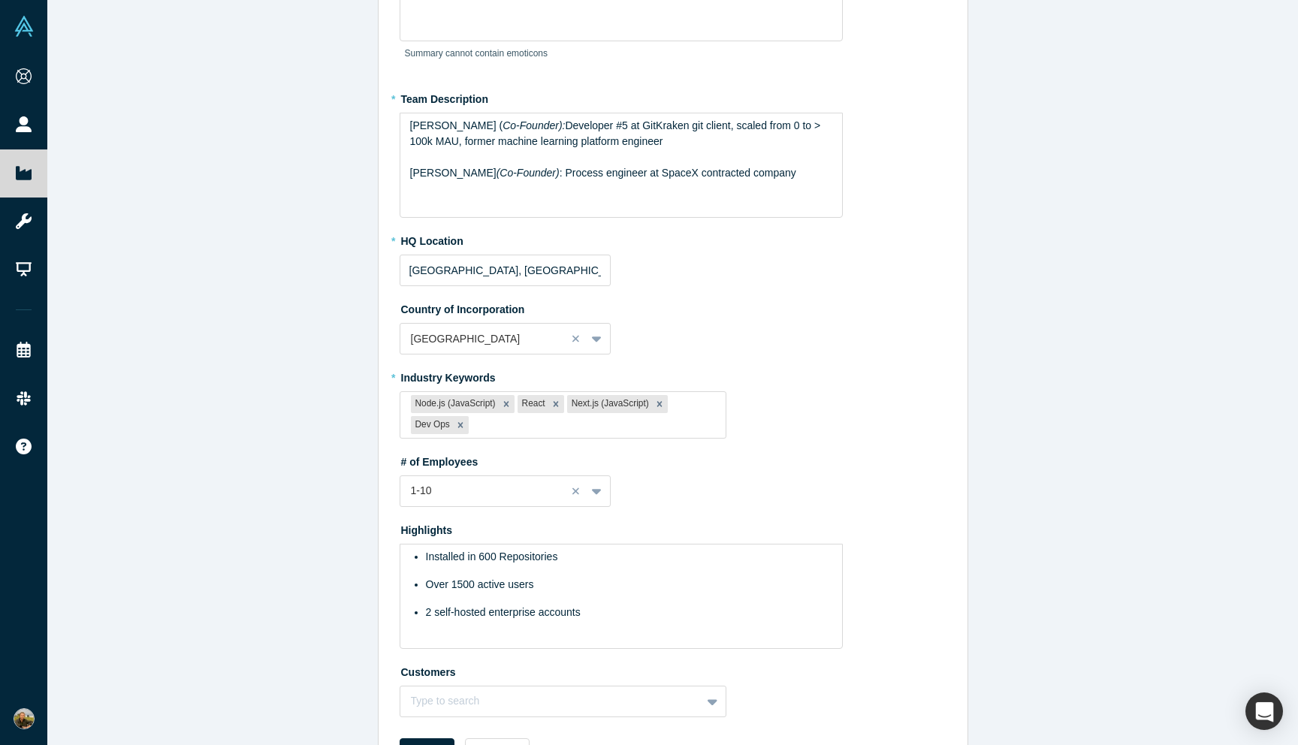
scroll to position [245, 0]
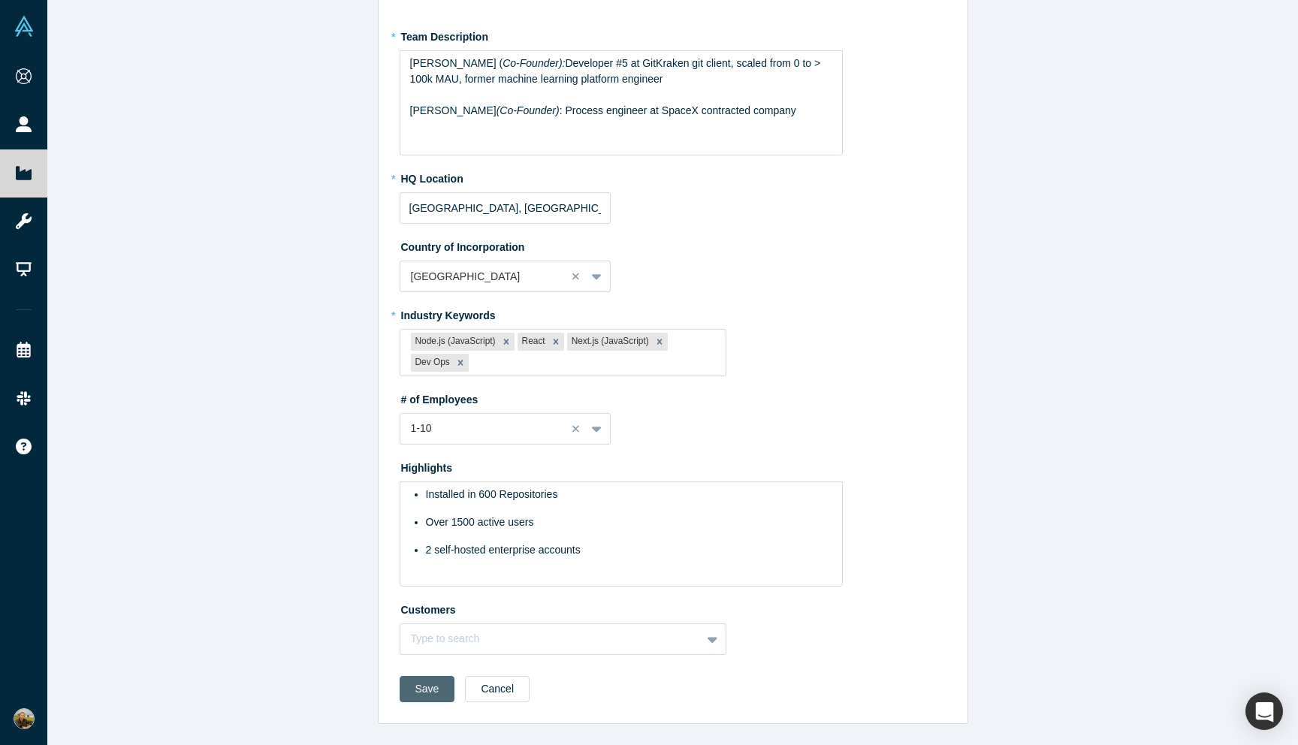
click at [427, 688] on button "Save" at bounding box center [428, 689] width 56 height 26
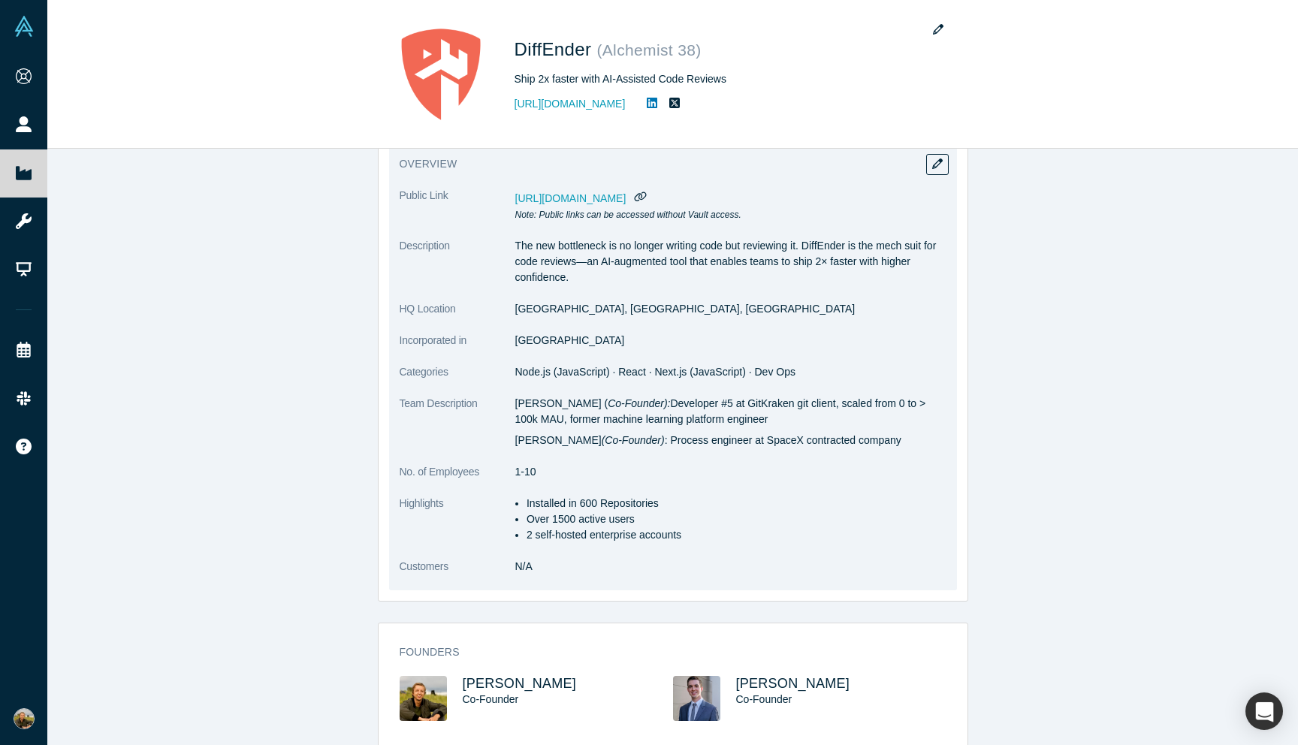
scroll to position [132, 0]
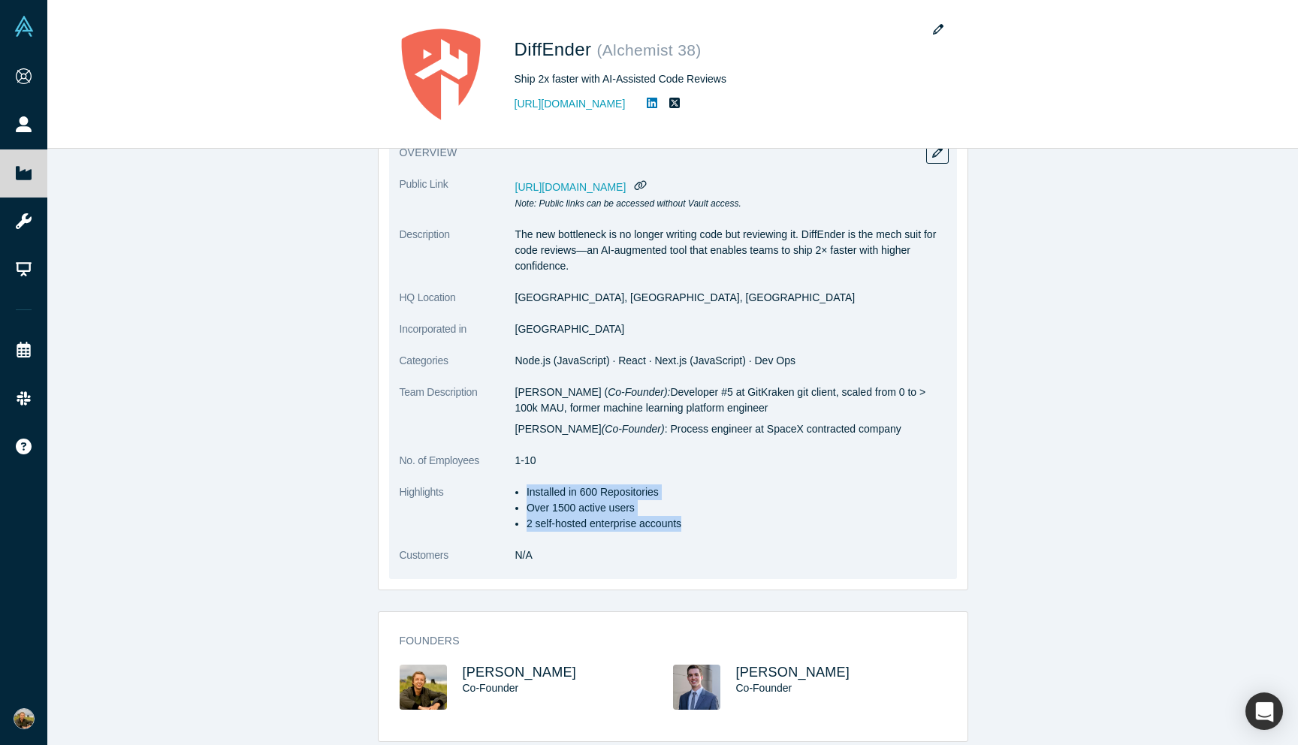
drag, startPoint x: 692, startPoint y: 521, endPoint x: 516, endPoint y: 497, distance: 178.1
click at [516, 497] on ul "Installed in 600 Repositories Over 1500 active users 2 self-hosted enterprise a…" at bounding box center [730, 507] width 431 height 47
copy ul "Installed in 600 Repositories Over 1500 active users 2 self-hosted enterprise a…"
click at [545, 345] on dl "Public Link https://vault.alchemistaccelerator.com/companies/public/gitnotebook…" at bounding box center [673, 377] width 547 height 403
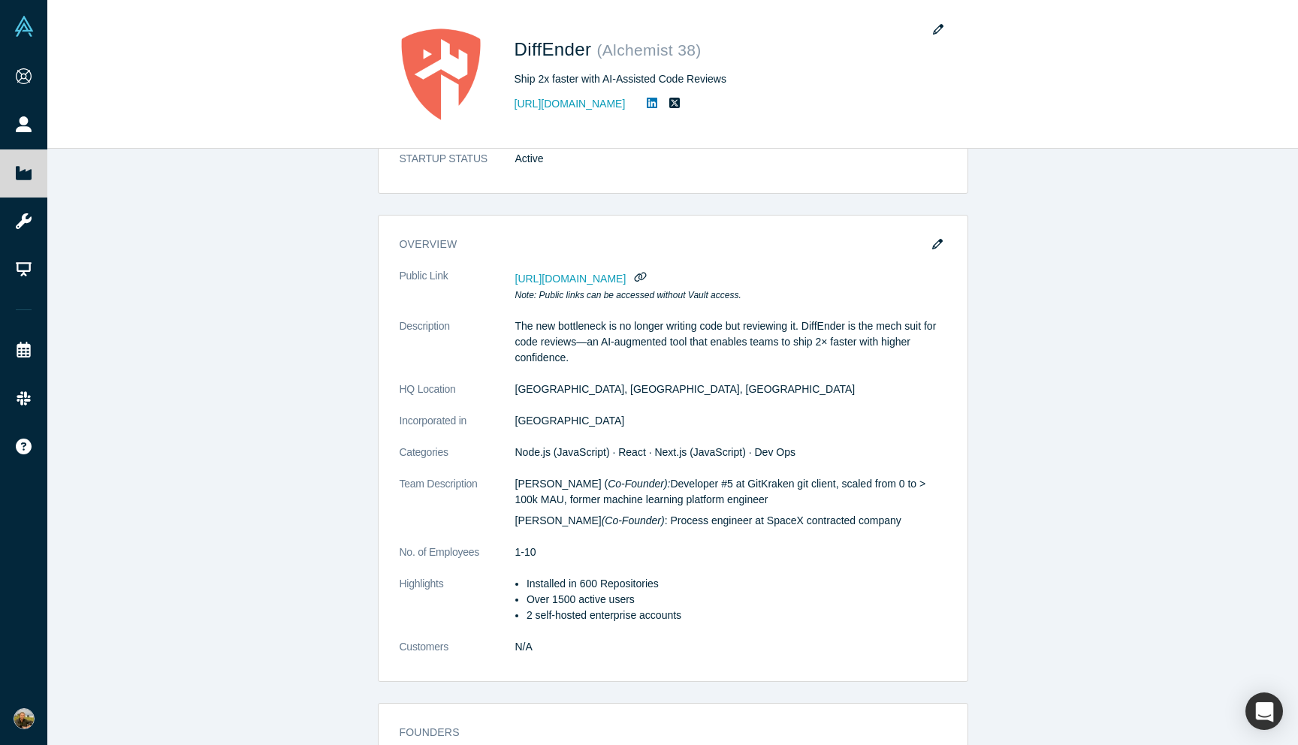
scroll to position [24, 0]
